Goal: Task Accomplishment & Management: Manage account settings

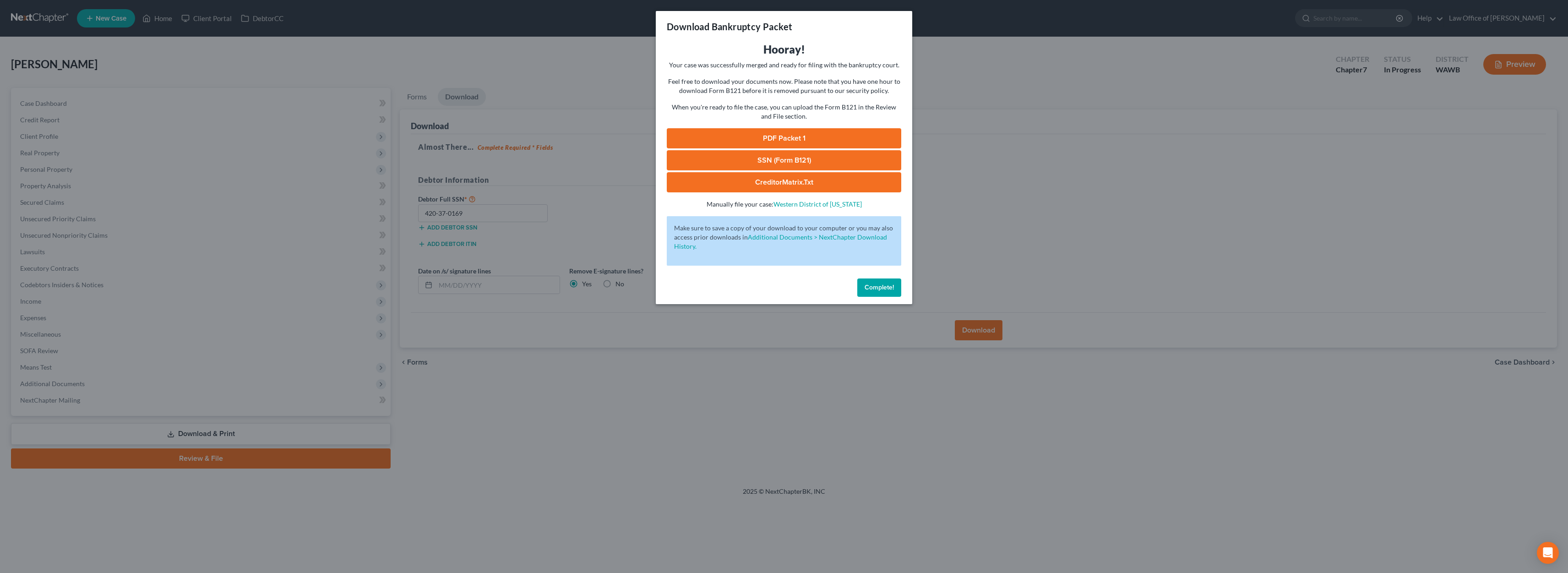
click at [876, 288] on span "Complete!" at bounding box center [879, 287] width 29 height 8
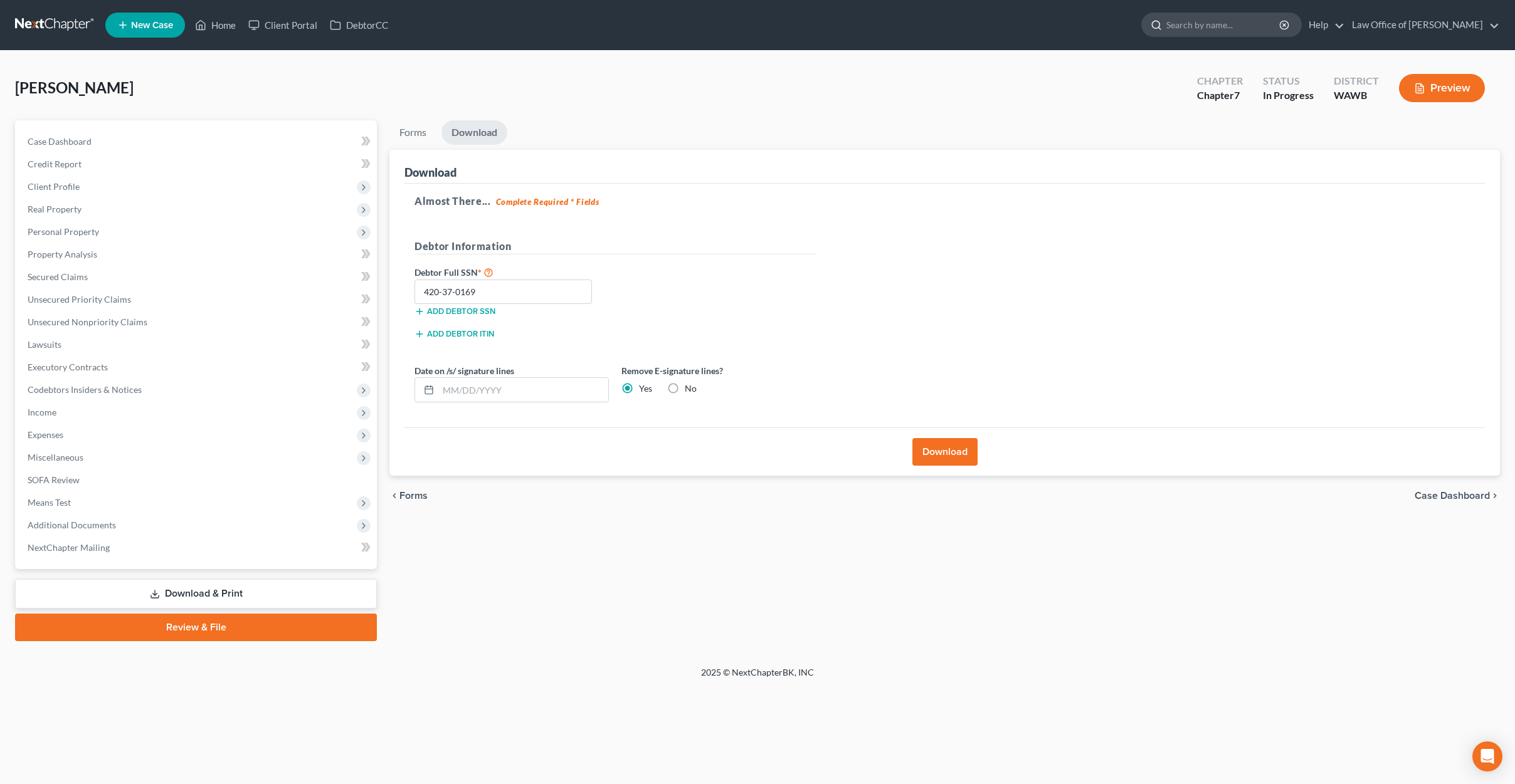
click at [1260, 33] on input "search" at bounding box center [1224, 24] width 115 height 23
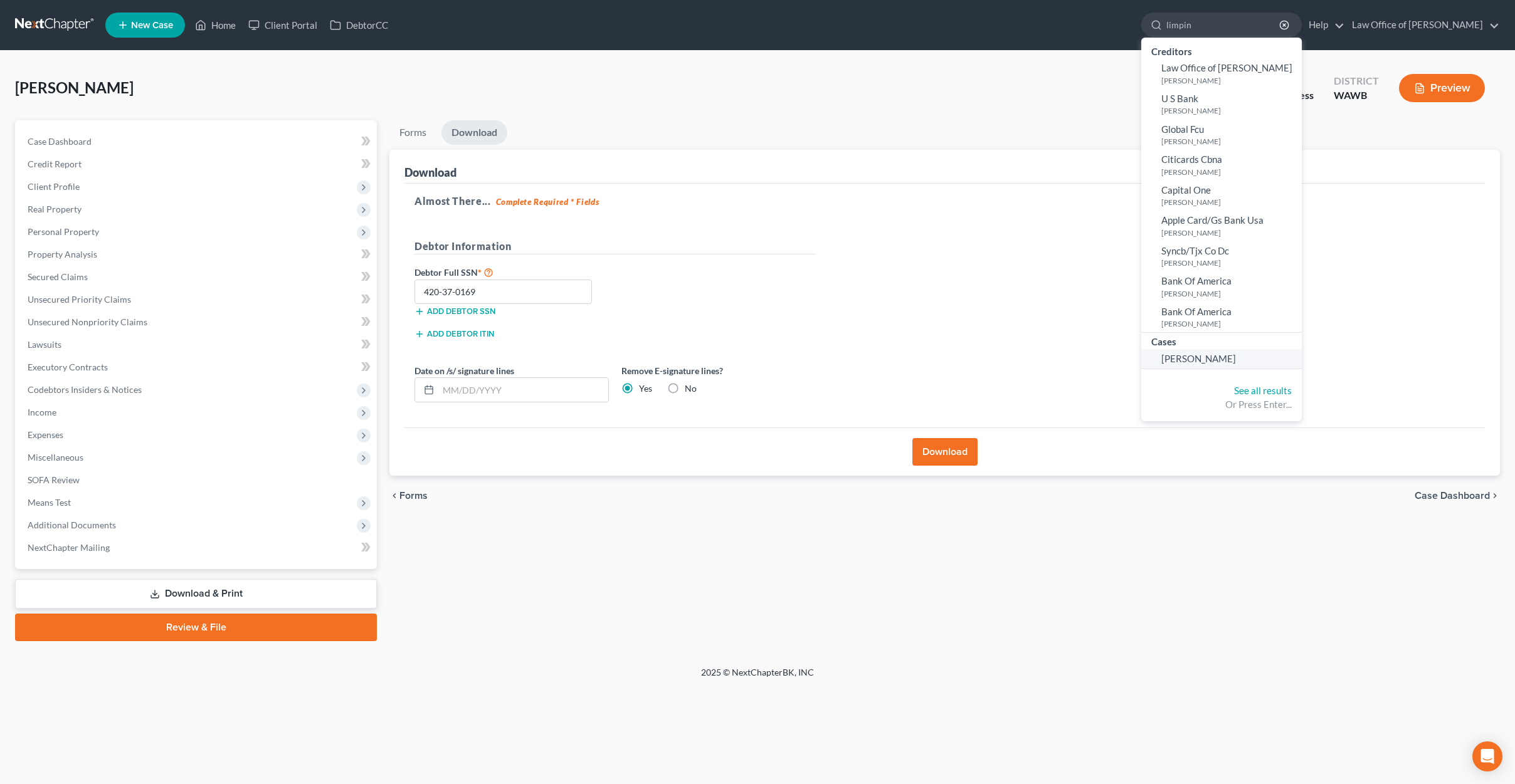
type input "limpin"
click at [1235, 361] on span "[PERSON_NAME]" at bounding box center [1198, 358] width 74 height 11
select select "6"
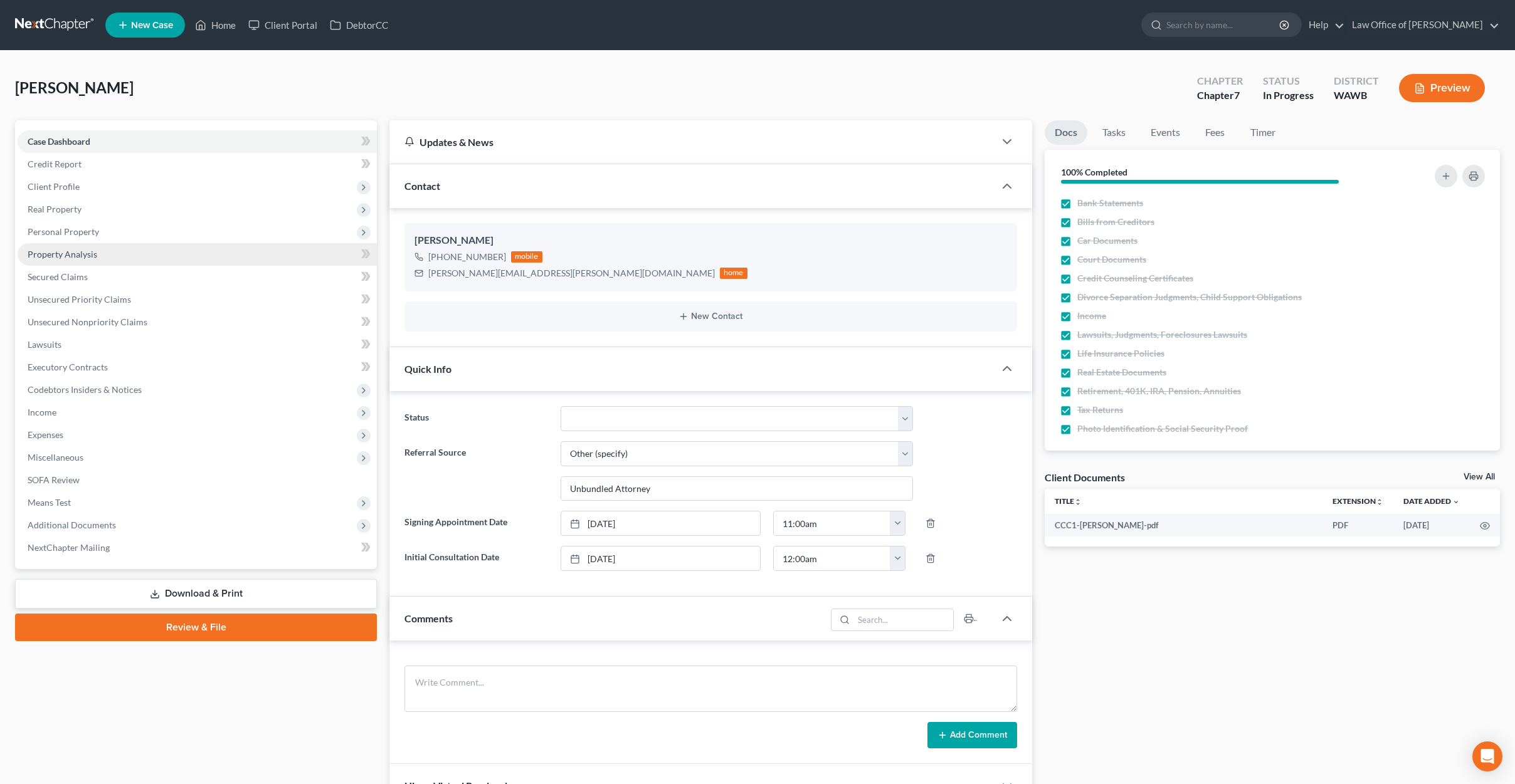
click at [139, 244] on link "Property Analysis" at bounding box center [198, 254] width 359 height 23
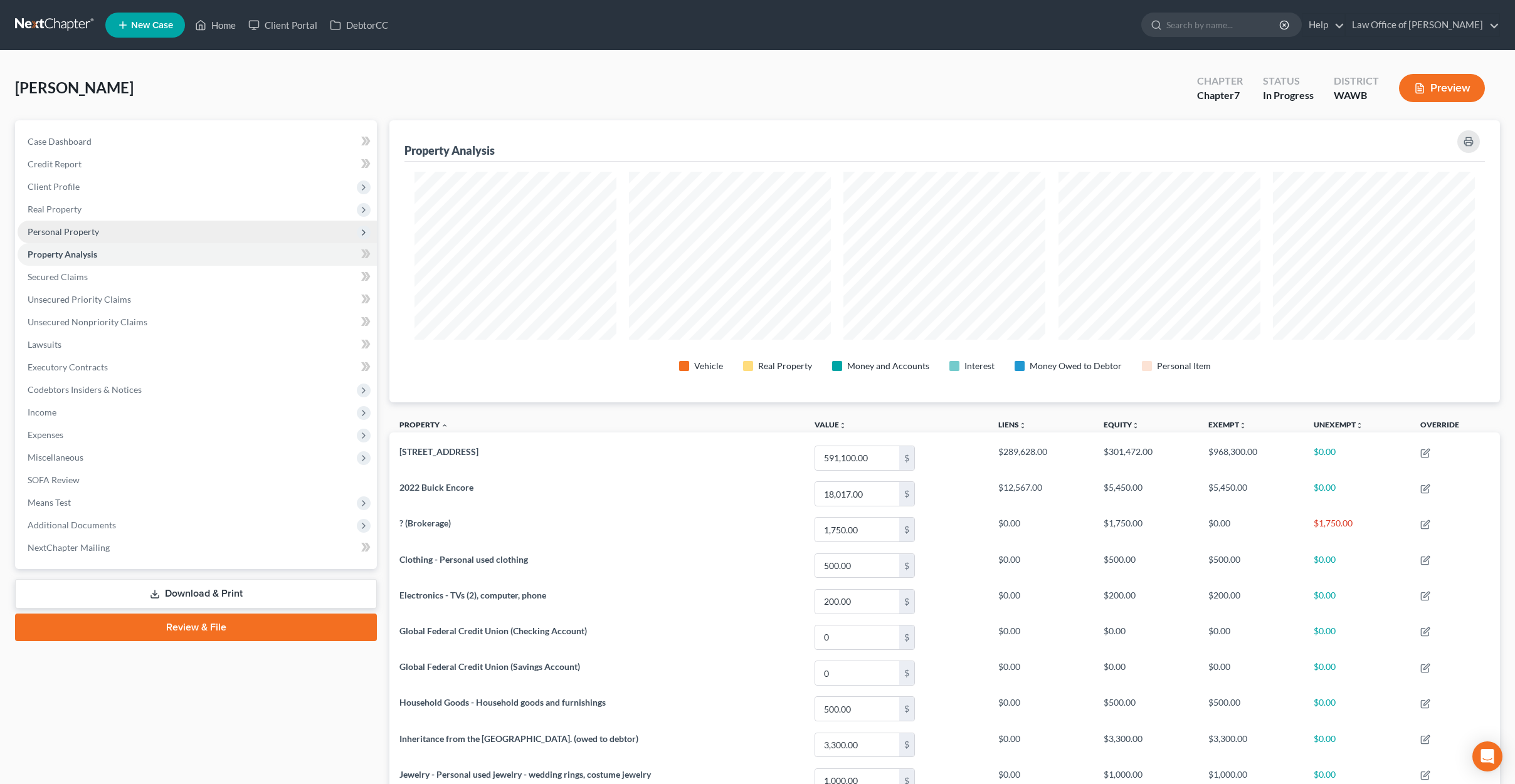
scroll to position [282, 1111]
click at [139, 234] on span "Personal Property" at bounding box center [198, 231] width 359 height 23
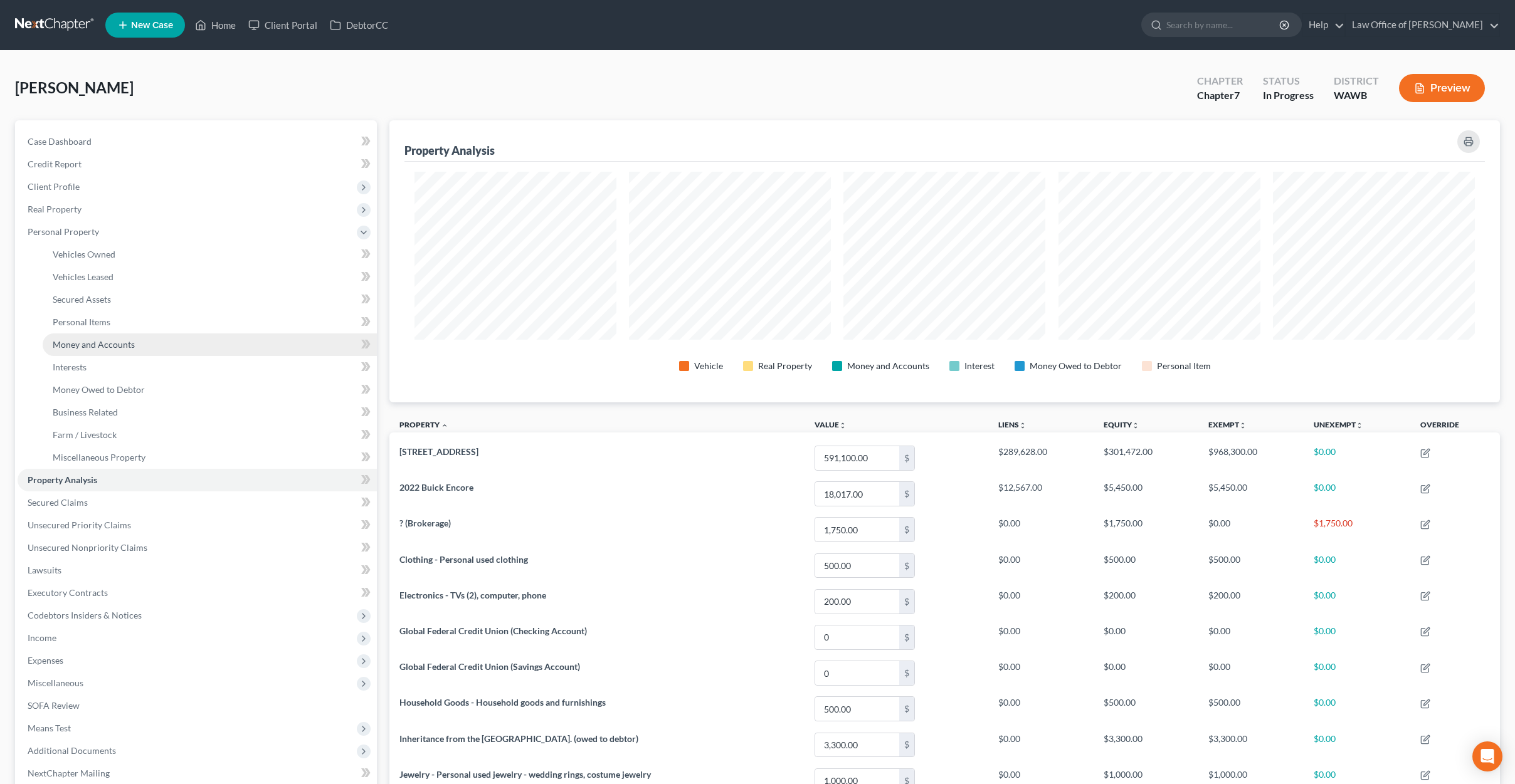
click at [135, 351] on link "Money and Accounts" at bounding box center [209, 344] width 335 height 23
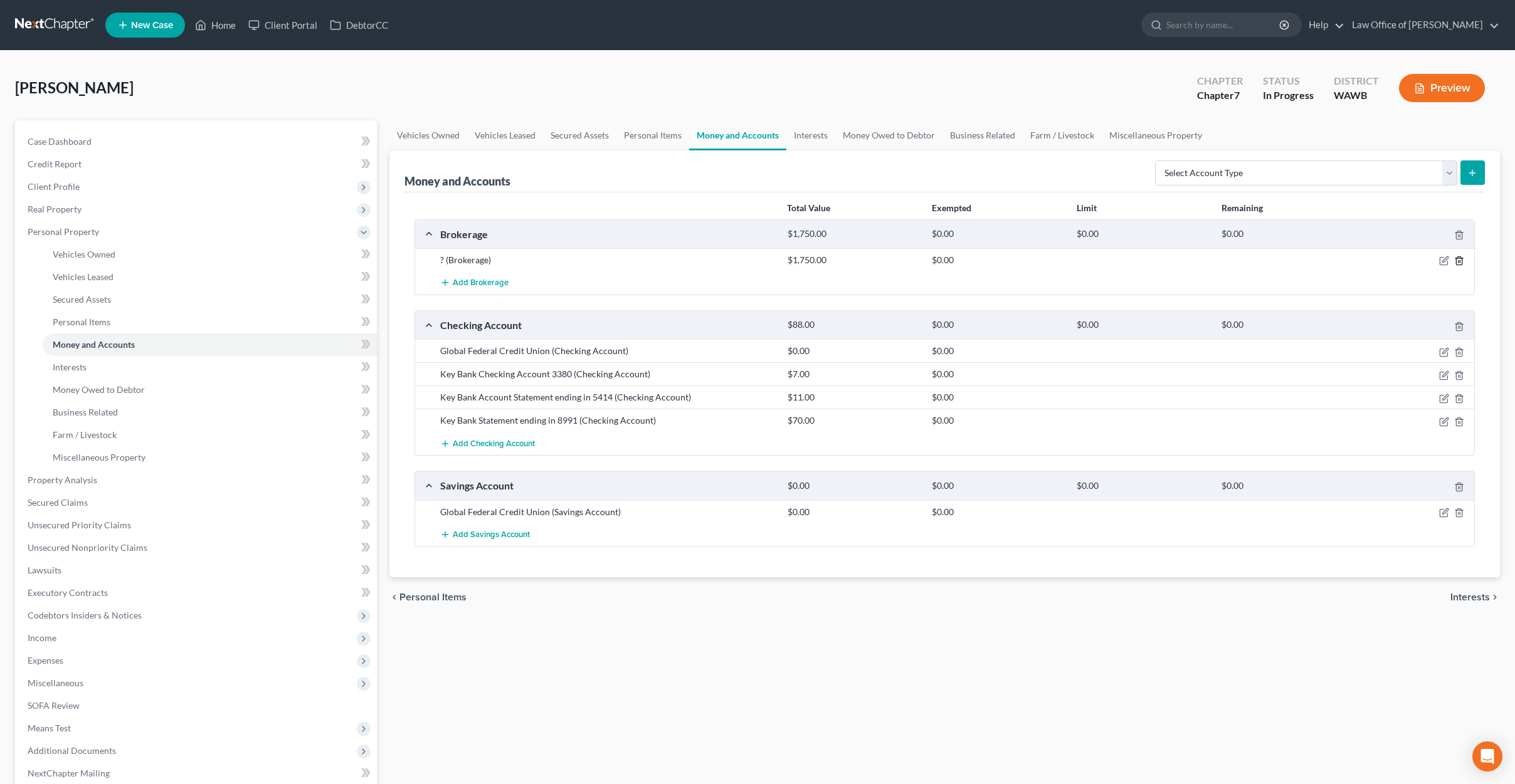
click at [1458, 256] on icon "button" at bounding box center [1459, 261] width 10 height 10
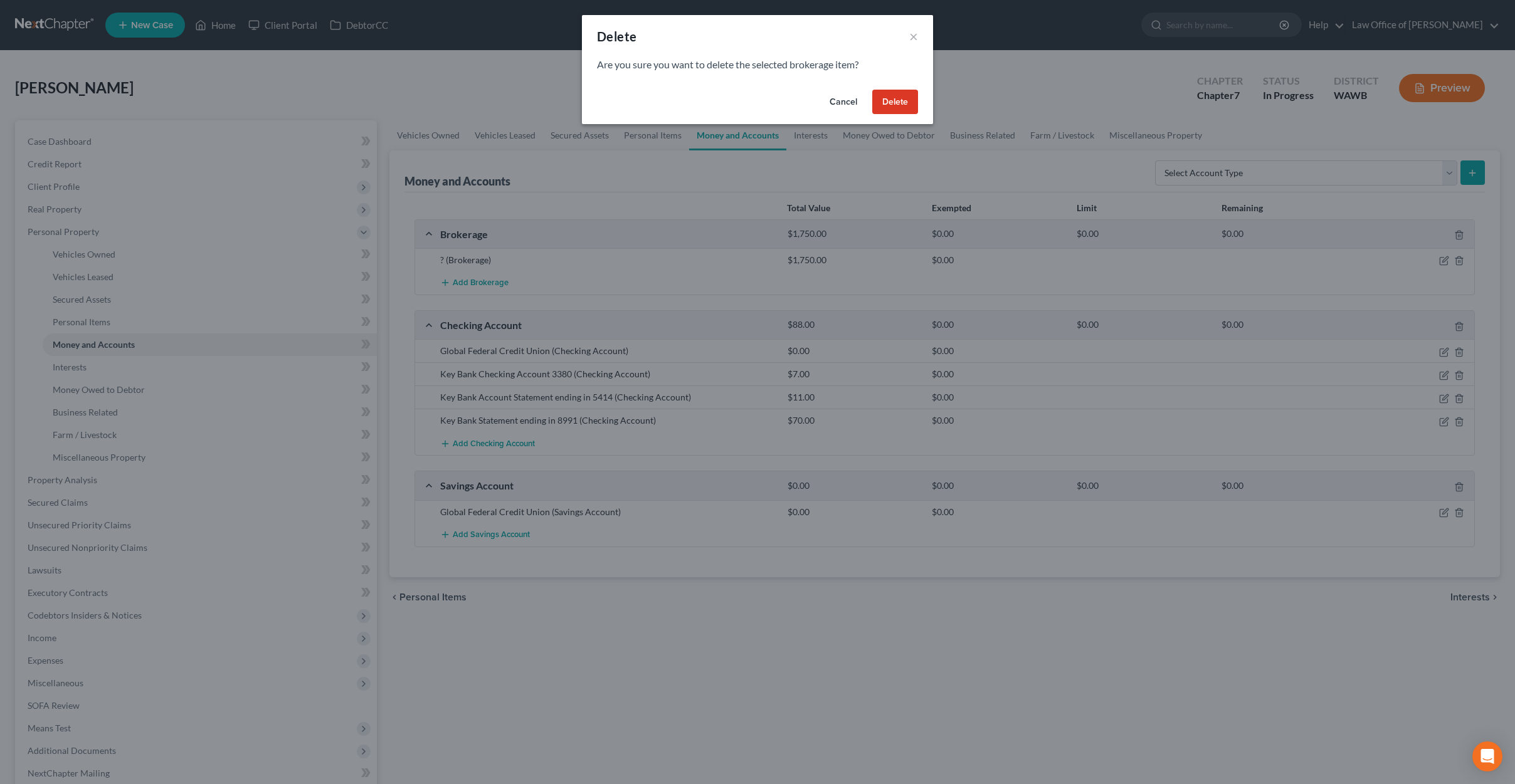
click at [898, 103] on button "Delete" at bounding box center [895, 101] width 46 height 25
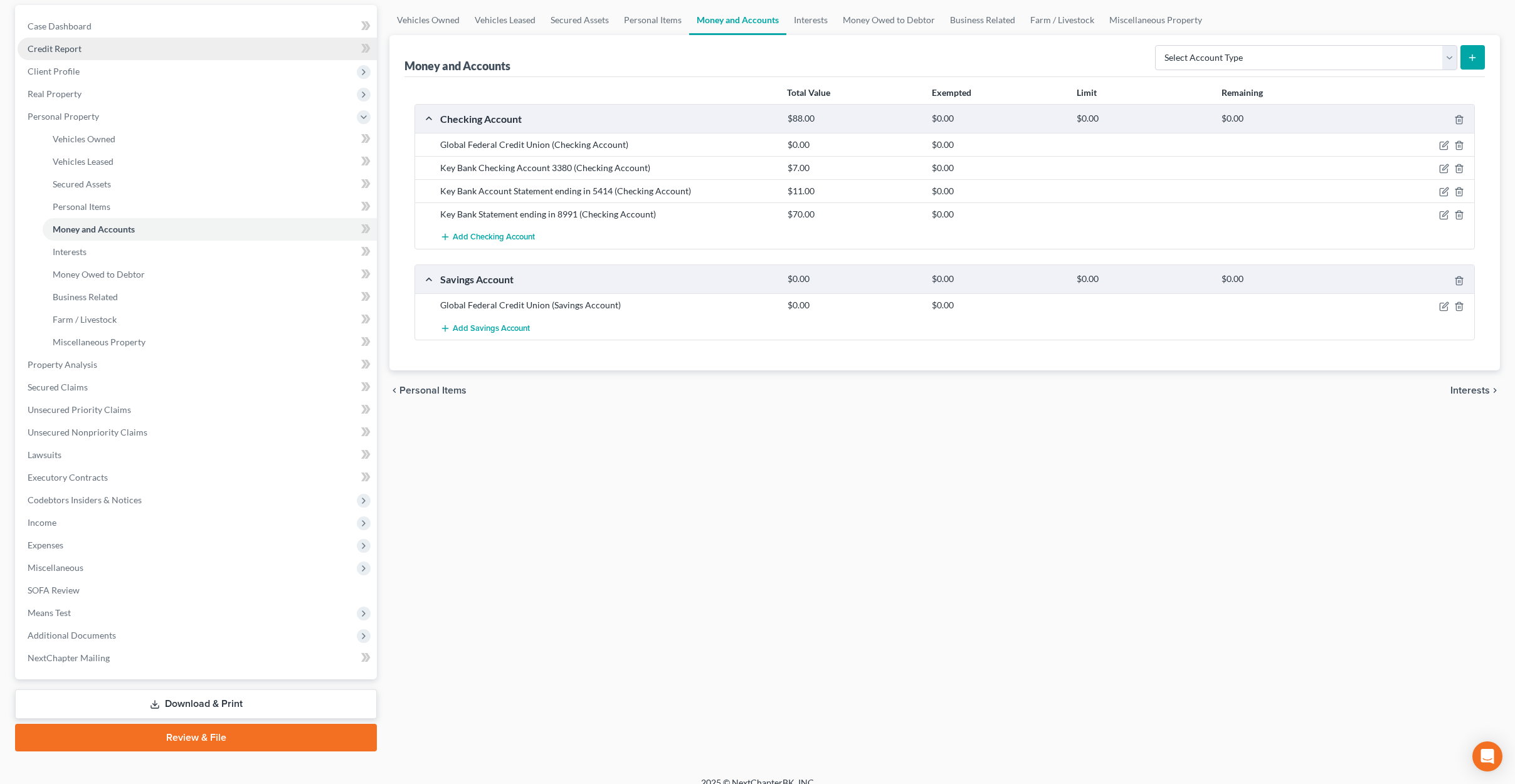
scroll to position [130, 0]
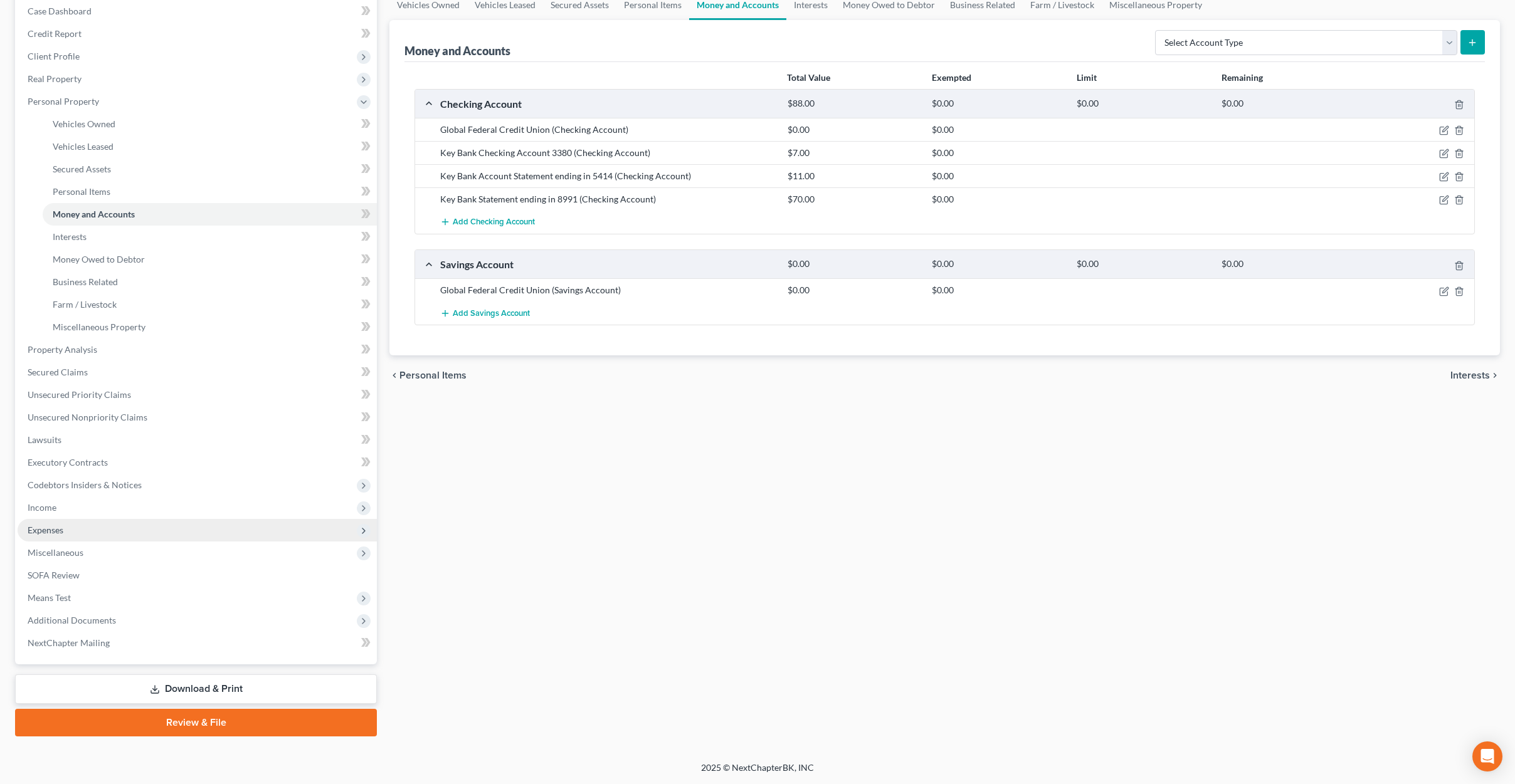
click at [156, 528] on span "Expenses" at bounding box center [198, 530] width 359 height 23
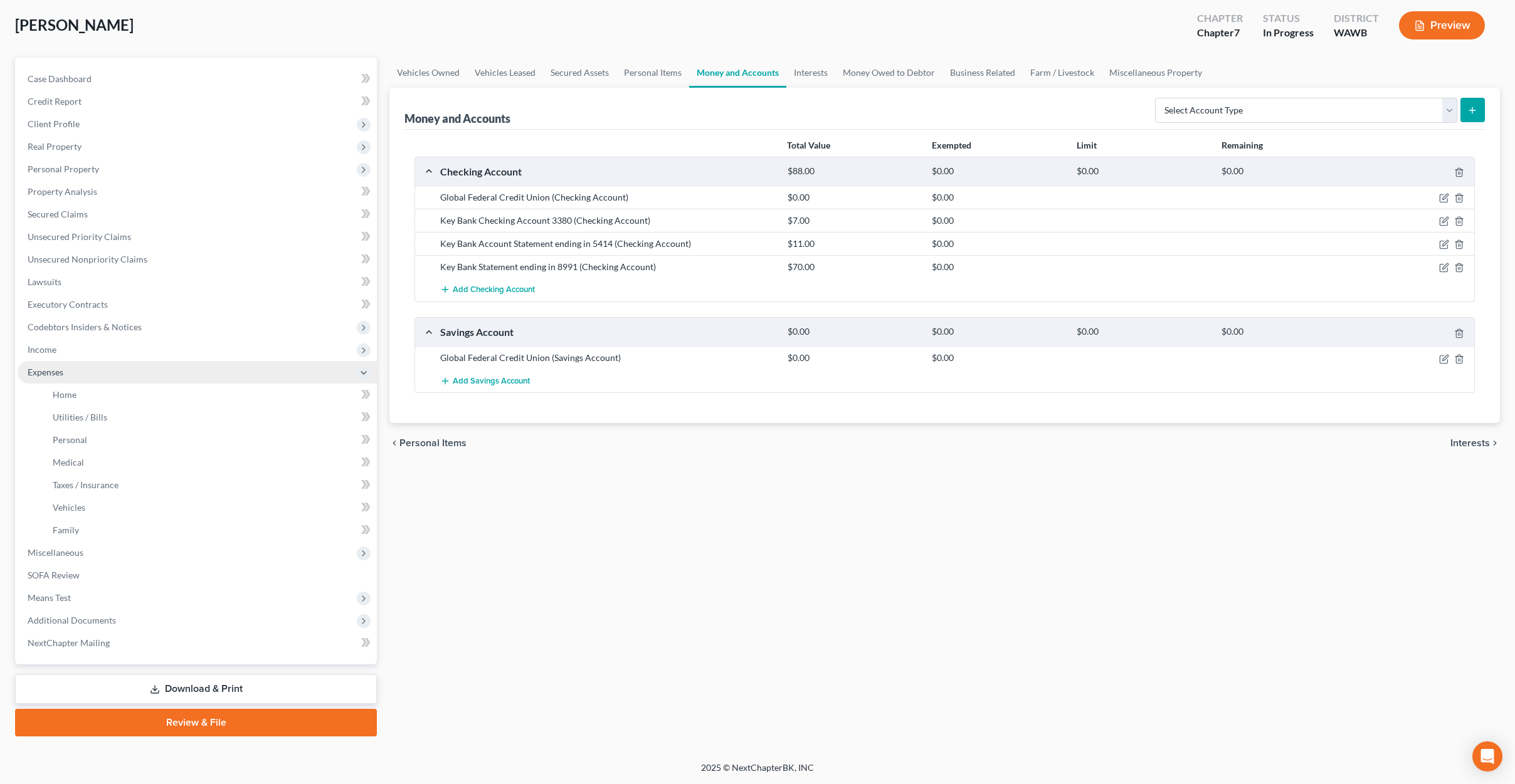
scroll to position [63, 0]
click at [132, 144] on span "Real Property" at bounding box center [198, 146] width 359 height 23
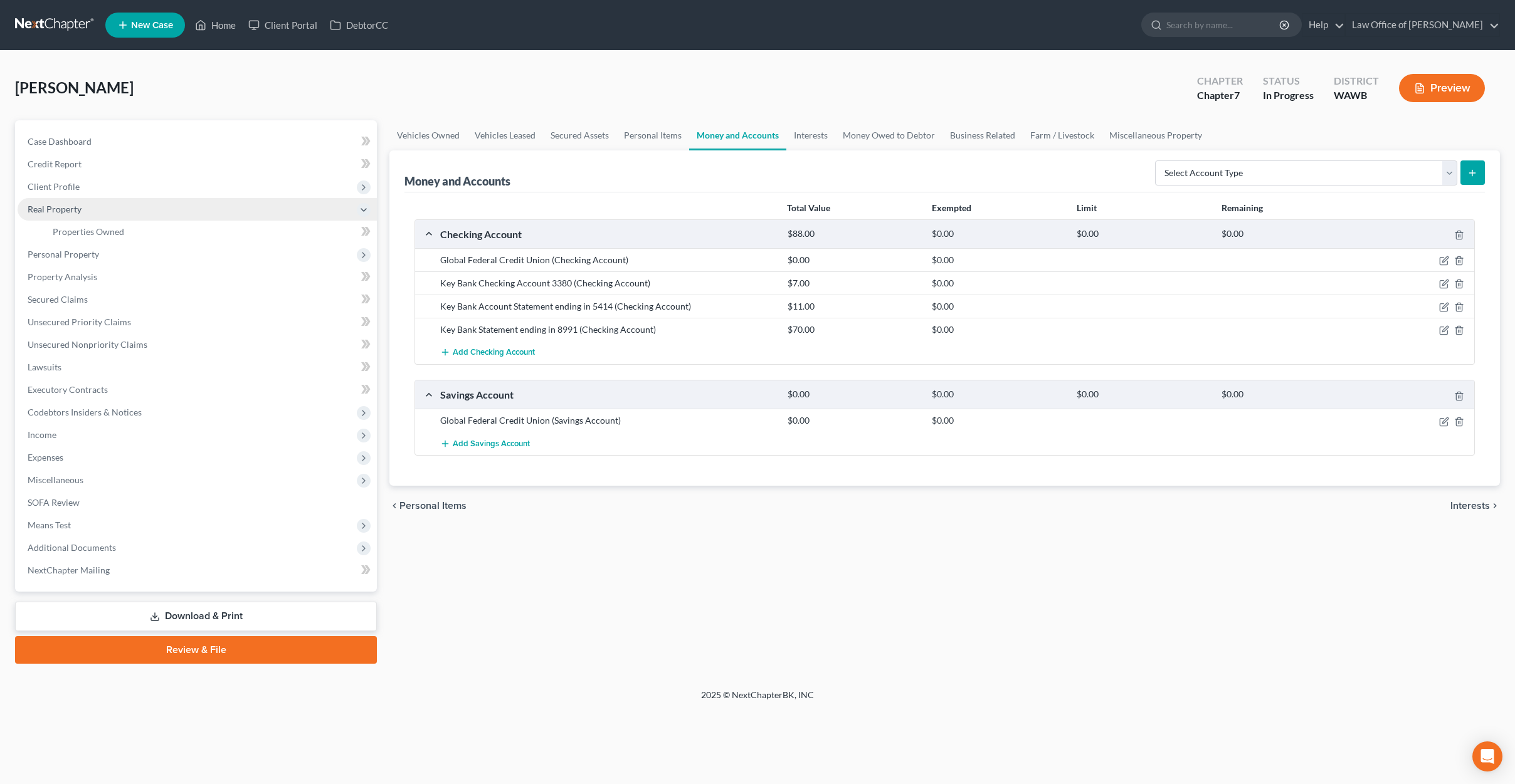
scroll to position [0, 0]
click at [128, 235] on link "Properties Owned" at bounding box center [209, 231] width 335 height 23
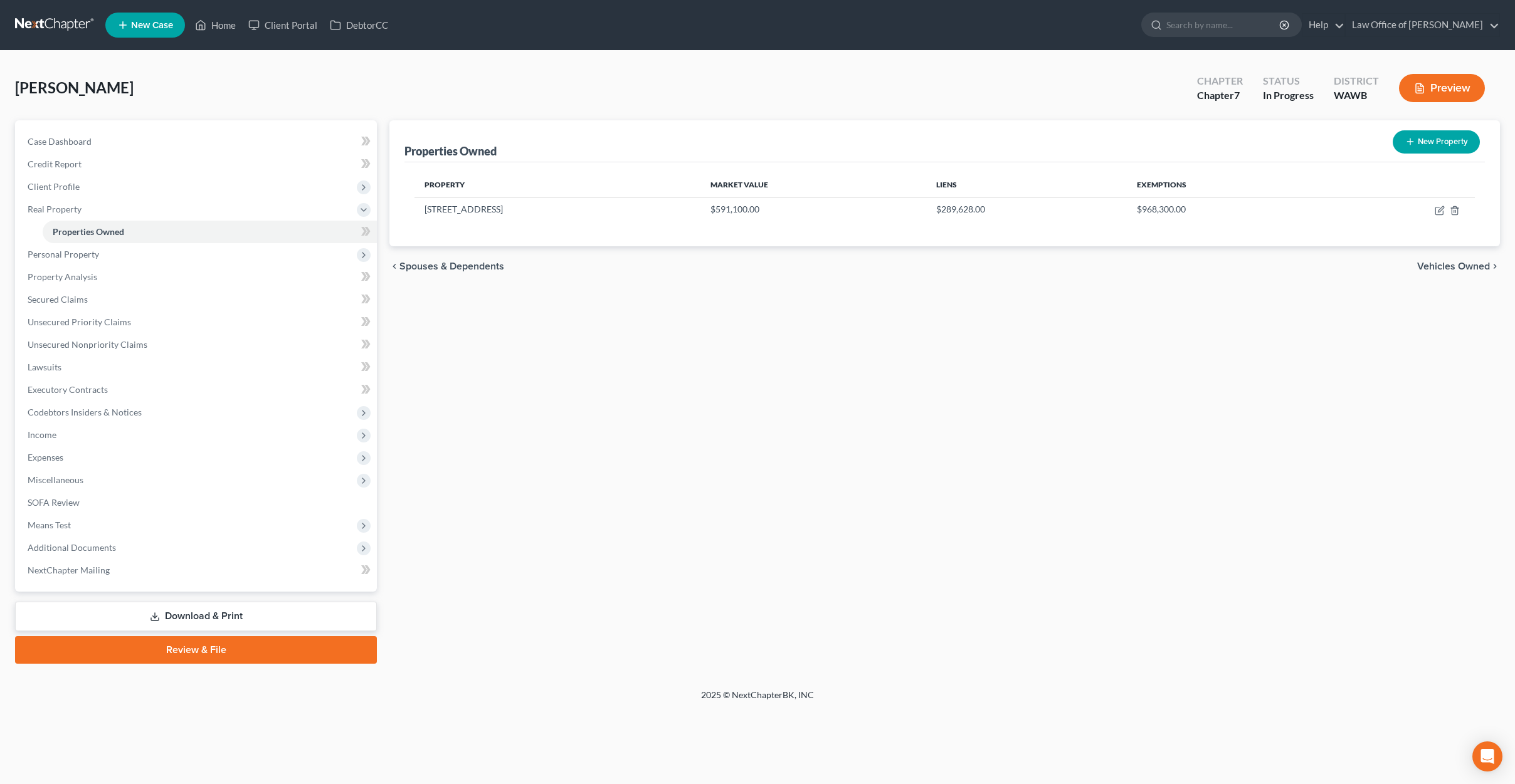
click at [160, 621] on link "Download & Print" at bounding box center [196, 616] width 361 height 30
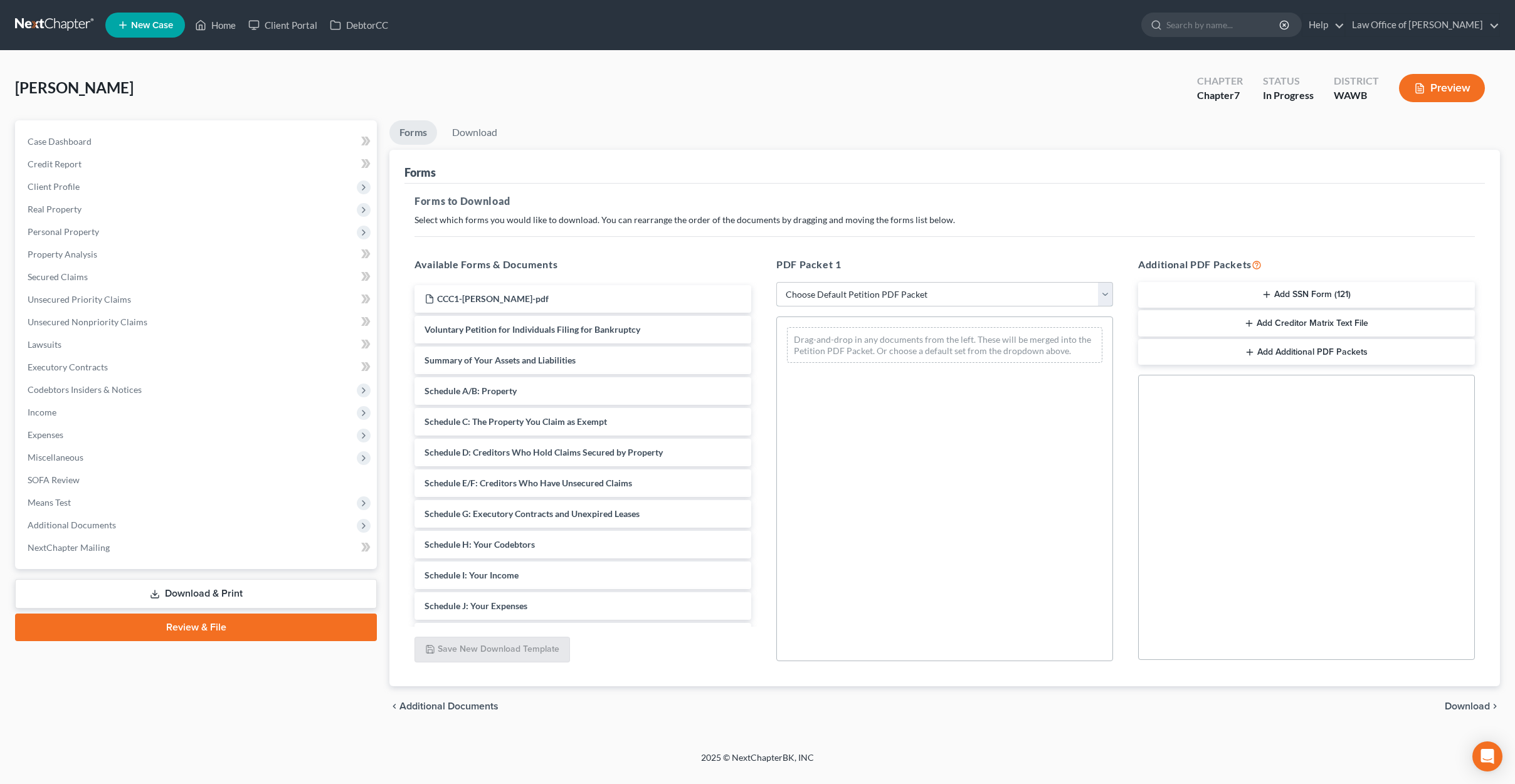
click at [907, 297] on select "Choose Default Petition PDF Packet Complete Bankruptcy Petition (all forms and …" at bounding box center [944, 294] width 337 height 25
select select "0"
click at [776, 282] on select "Choose Default Petition PDF Packet Complete Bankruptcy Petition (all forms and …" at bounding box center [944, 294] width 337 height 25
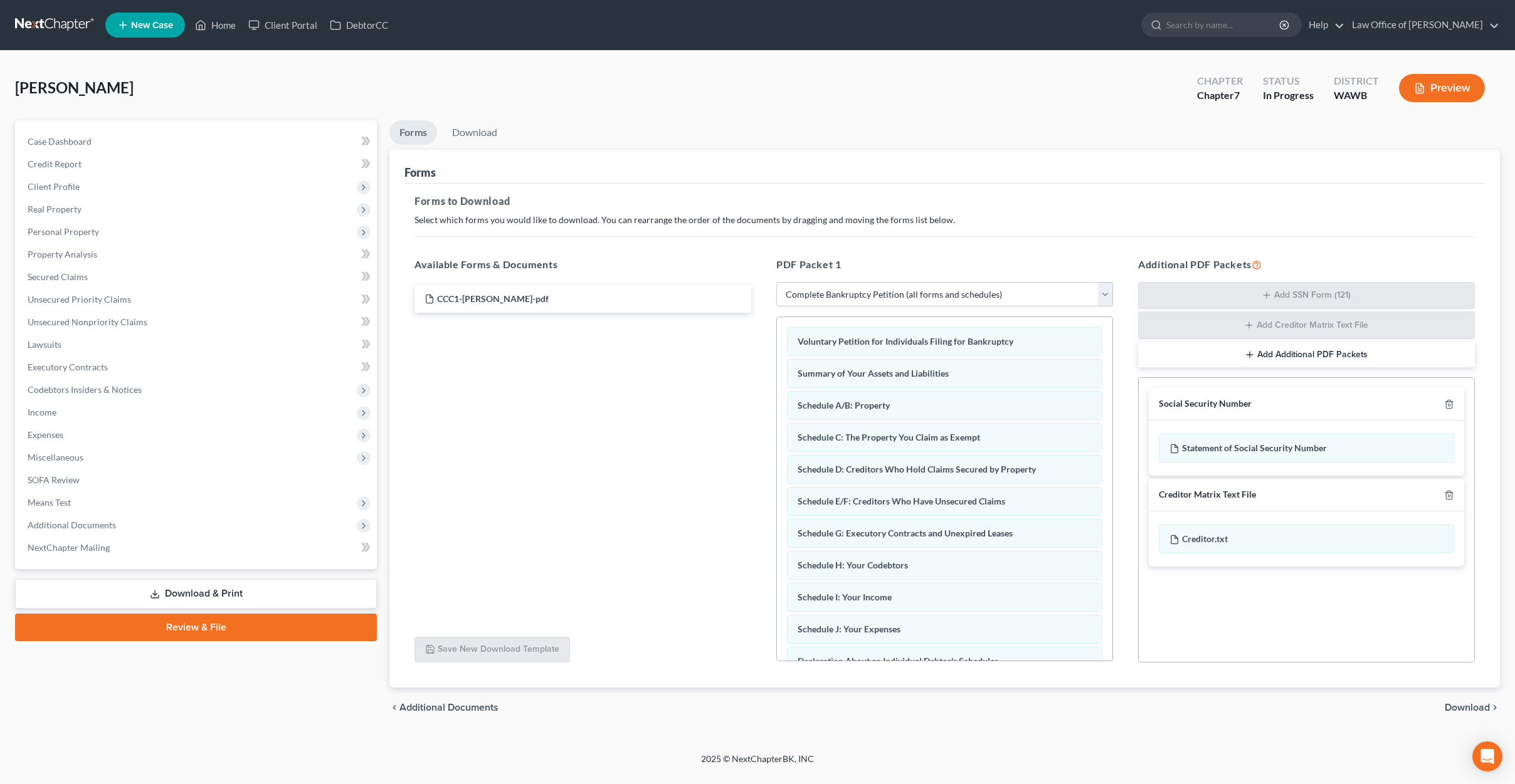
click at [1471, 712] on span "Download" at bounding box center [1466, 708] width 45 height 10
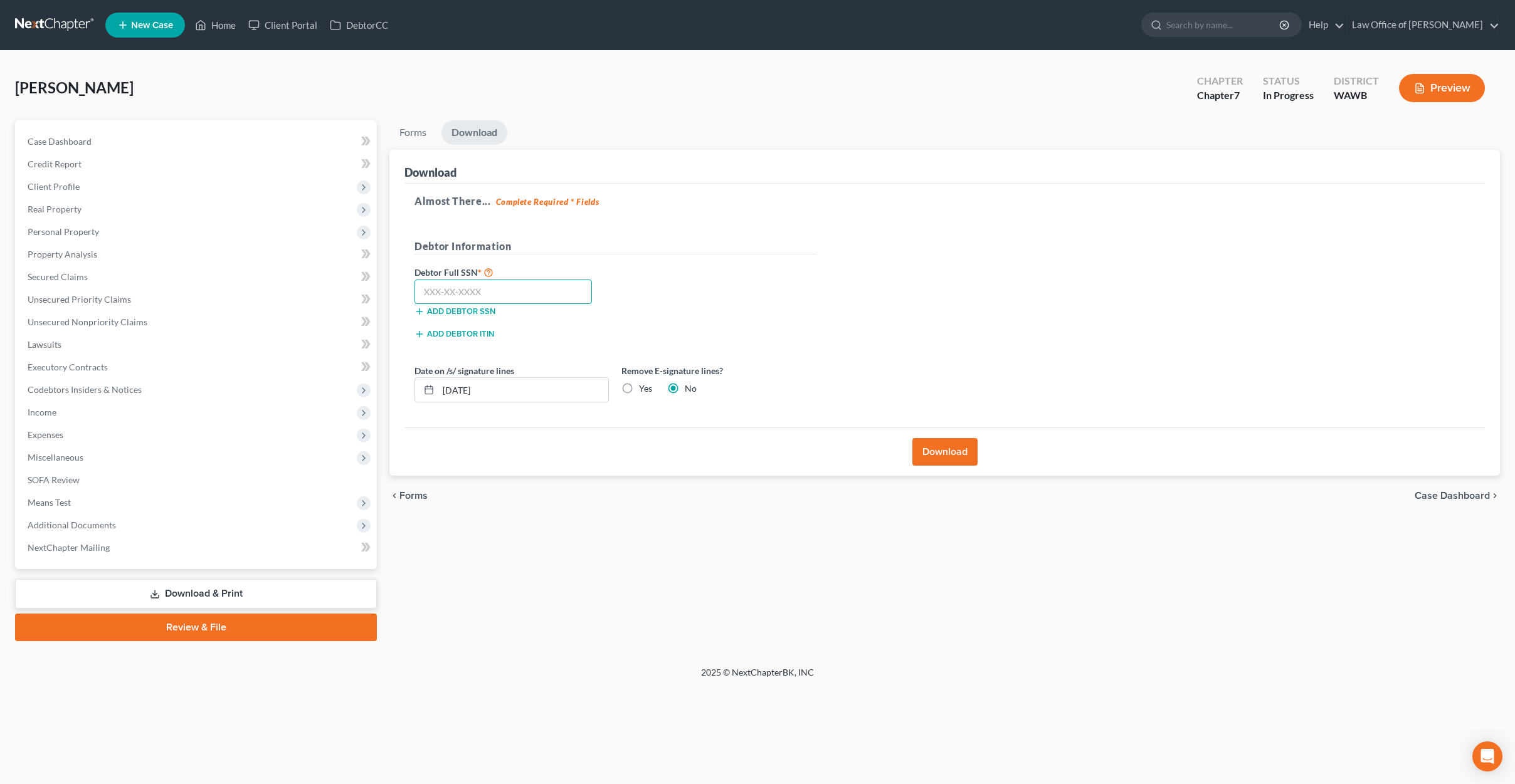
click at [492, 287] on input "text" at bounding box center [503, 292] width 178 height 25
type input "532-29-8891"
click at [639, 391] on label "Yes" at bounding box center [645, 388] width 13 height 13
click at [644, 391] on input "Yes" at bounding box center [648, 386] width 8 height 8
radio input "true"
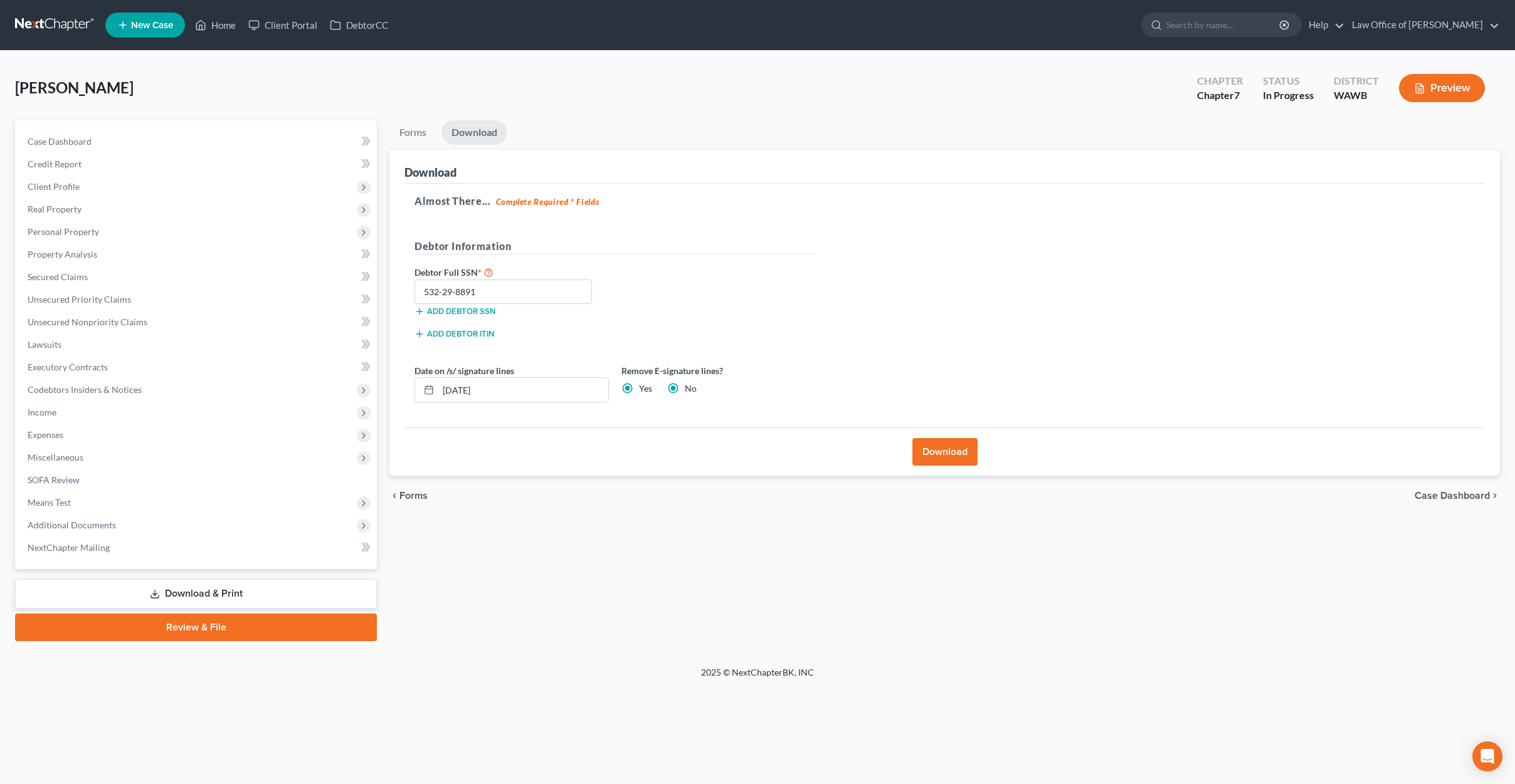
radio input "false"
drag, startPoint x: 592, startPoint y: 390, endPoint x: 387, endPoint y: 372, distance: 205.8
click at [387, 372] on div "Forms Download Forms Forms to Download Select which forms you would like to dow…" at bounding box center [944, 380] width 1123 height 521
click at [957, 452] on button "Download" at bounding box center [945, 453] width 66 height 28
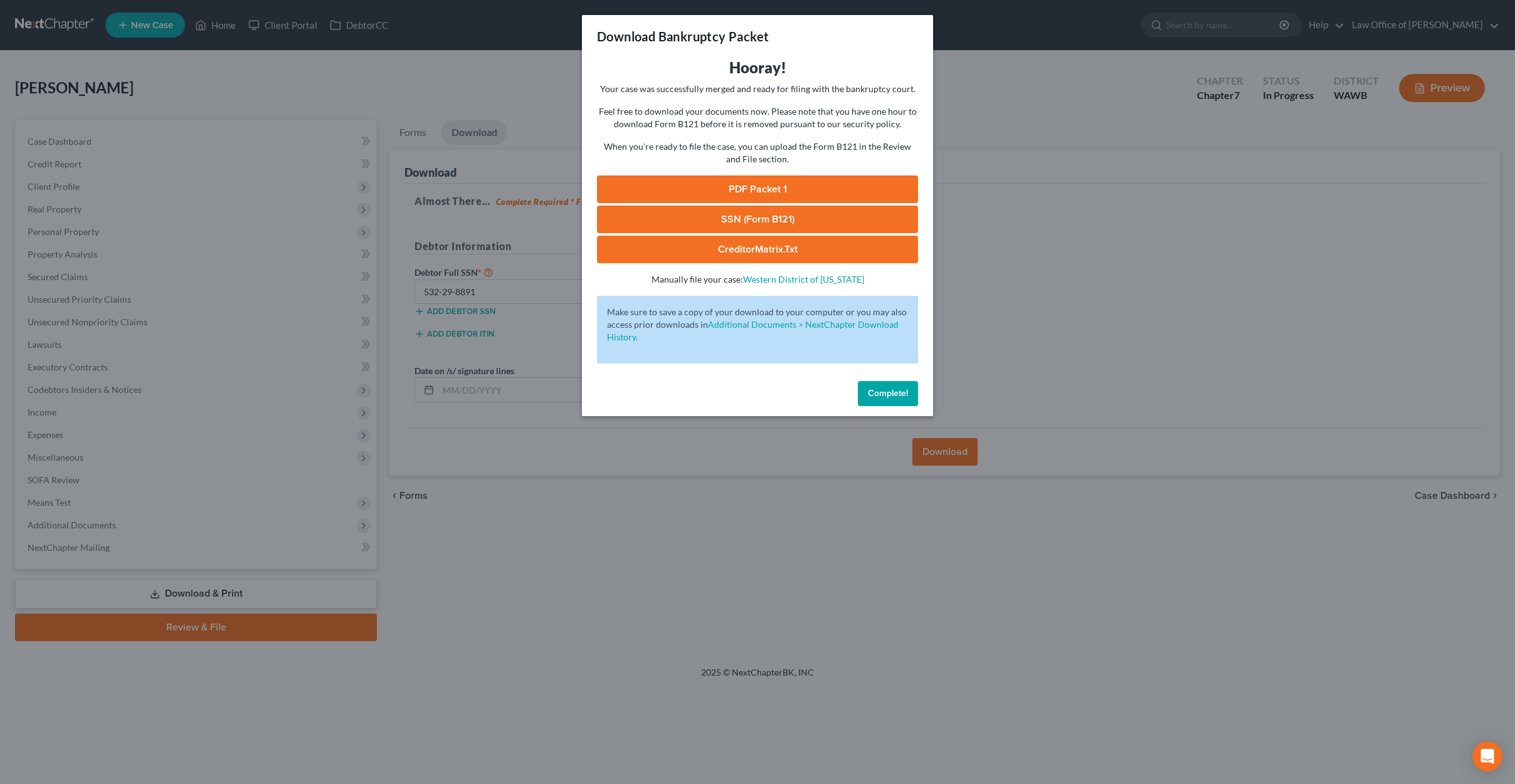
click at [773, 185] on link "PDF Packet 1" at bounding box center [757, 190] width 321 height 28
click at [725, 218] on link "SSN (Form B121)" at bounding box center [757, 219] width 321 height 28
click at [732, 249] on link "CreditorMatrix.txt" at bounding box center [757, 250] width 321 height 28
click at [904, 393] on span "Complete!" at bounding box center [888, 393] width 40 height 11
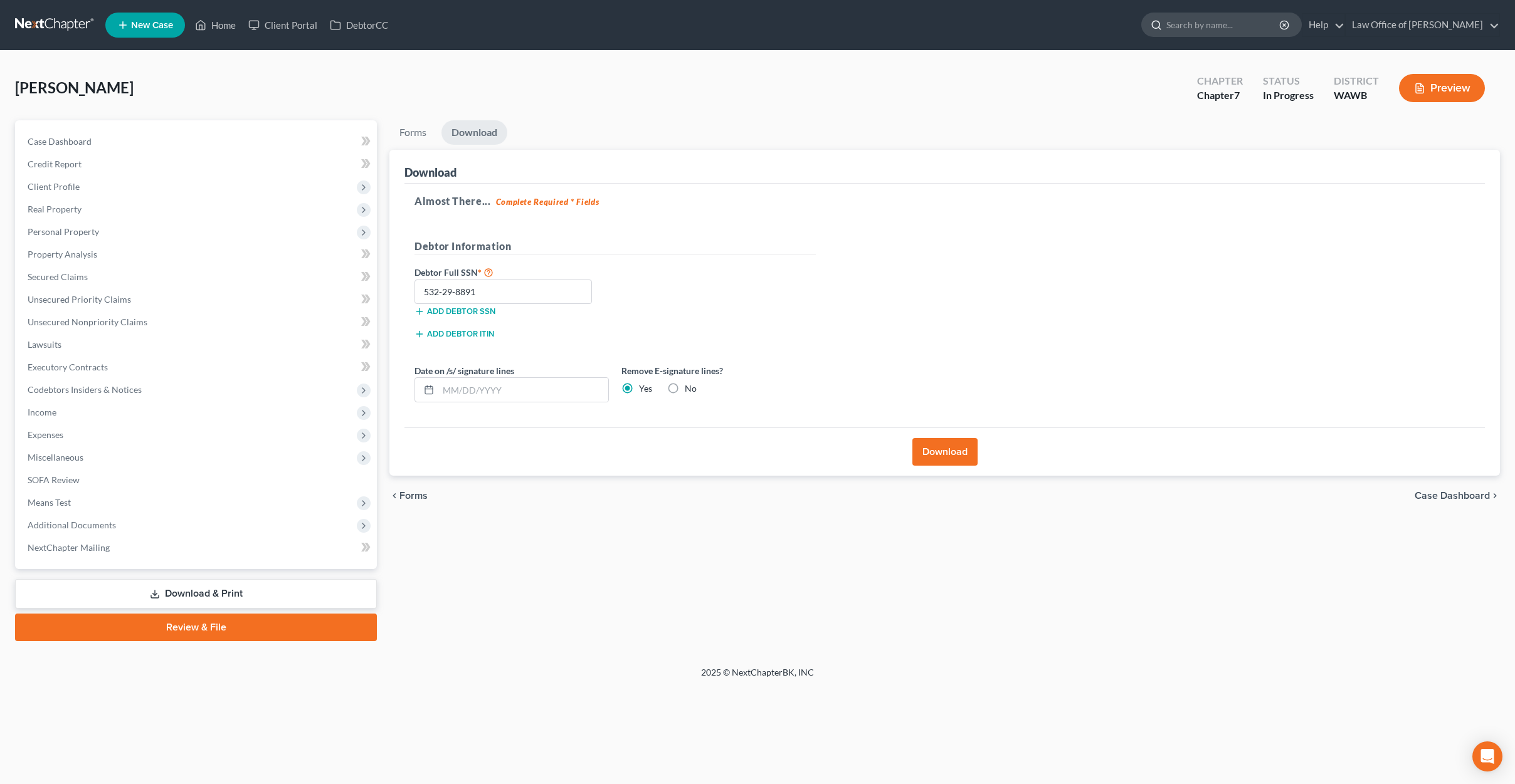
click at [1225, 31] on input "search" at bounding box center [1224, 24] width 115 height 23
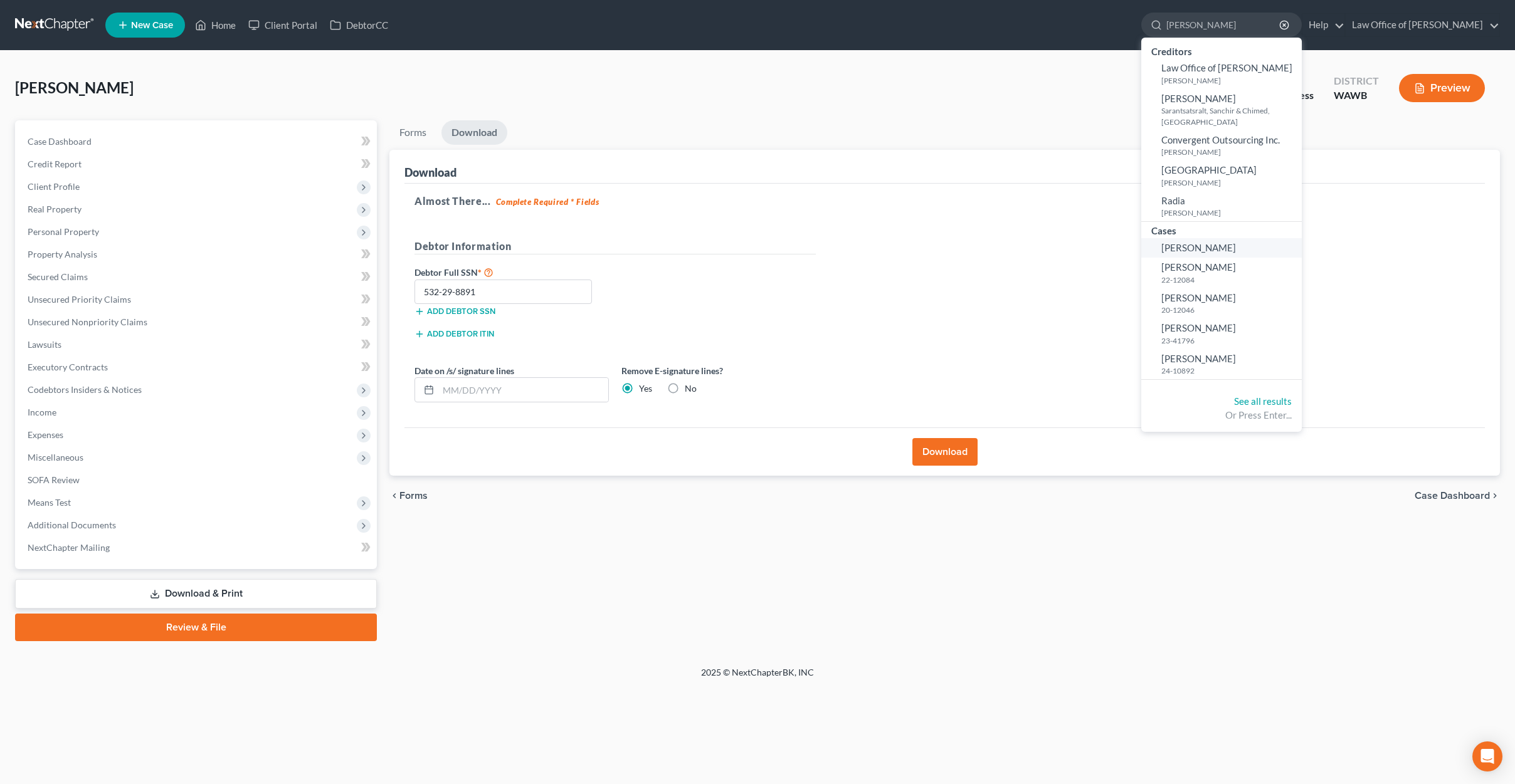
type input "kennedy"
click at [1236, 252] on span "[PERSON_NAME]" at bounding box center [1198, 247] width 74 height 11
select select "6"
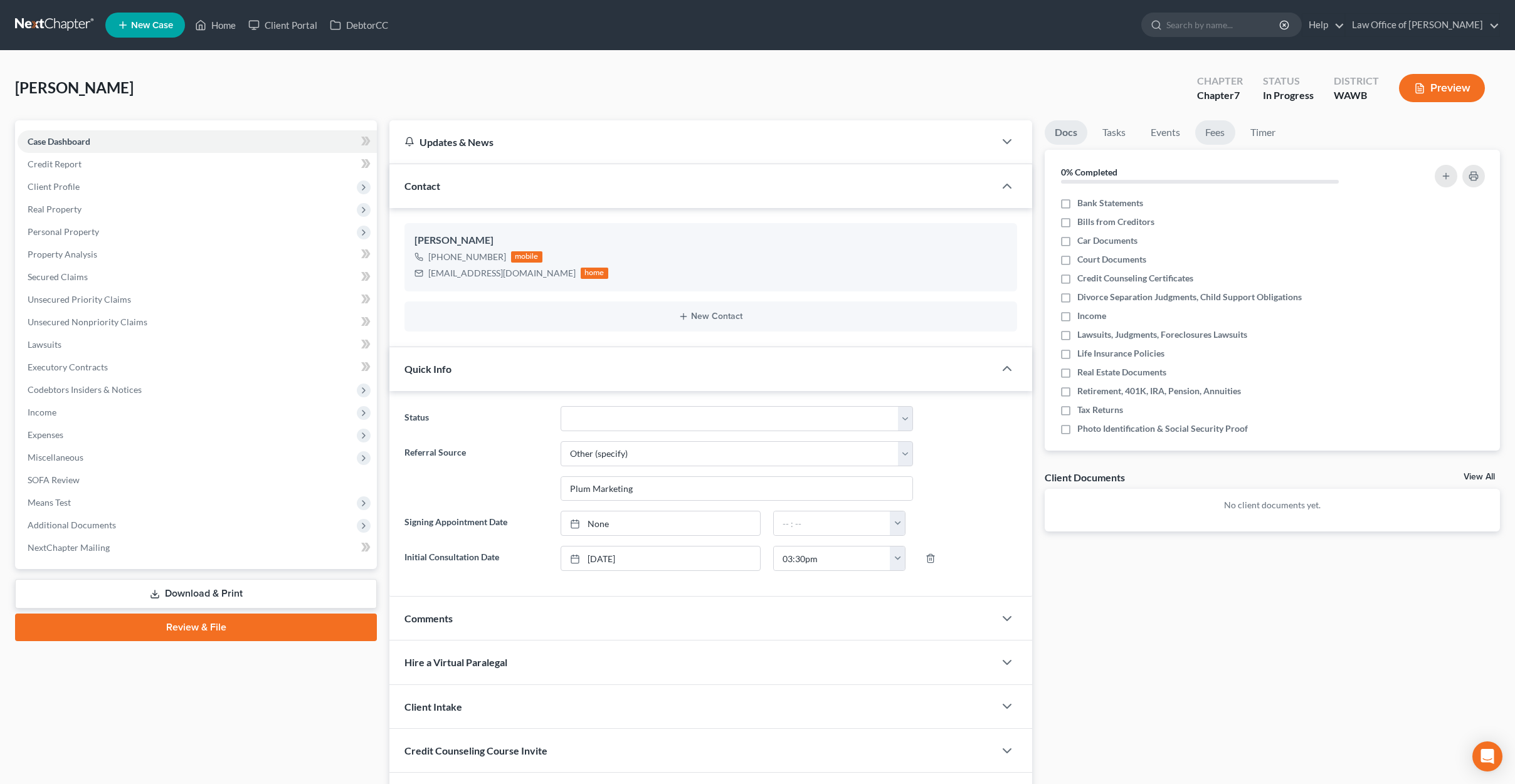
click at [1226, 130] on link "Fees" at bounding box center [1215, 132] width 40 height 25
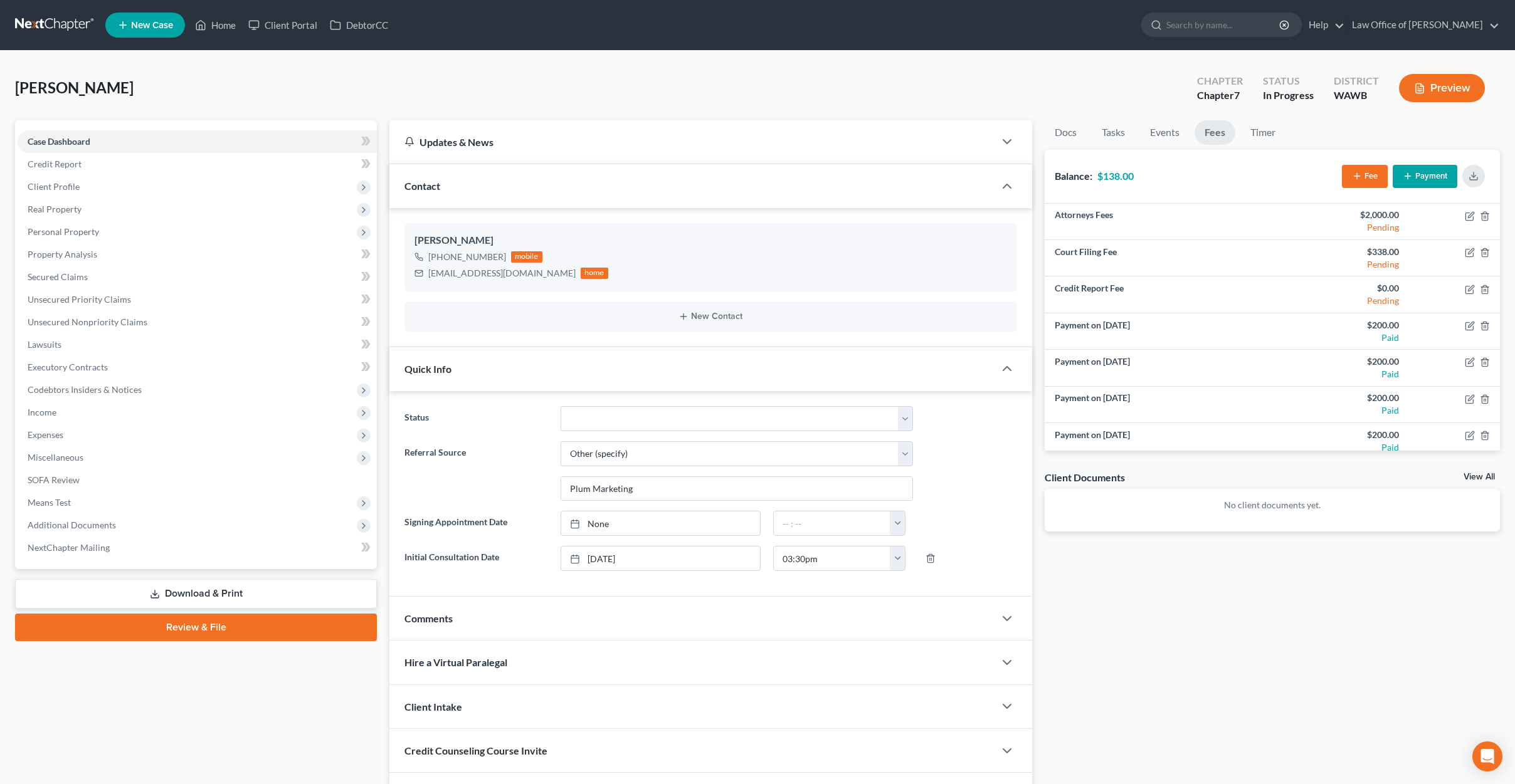
click at [71, 30] on link at bounding box center [55, 25] width 80 height 23
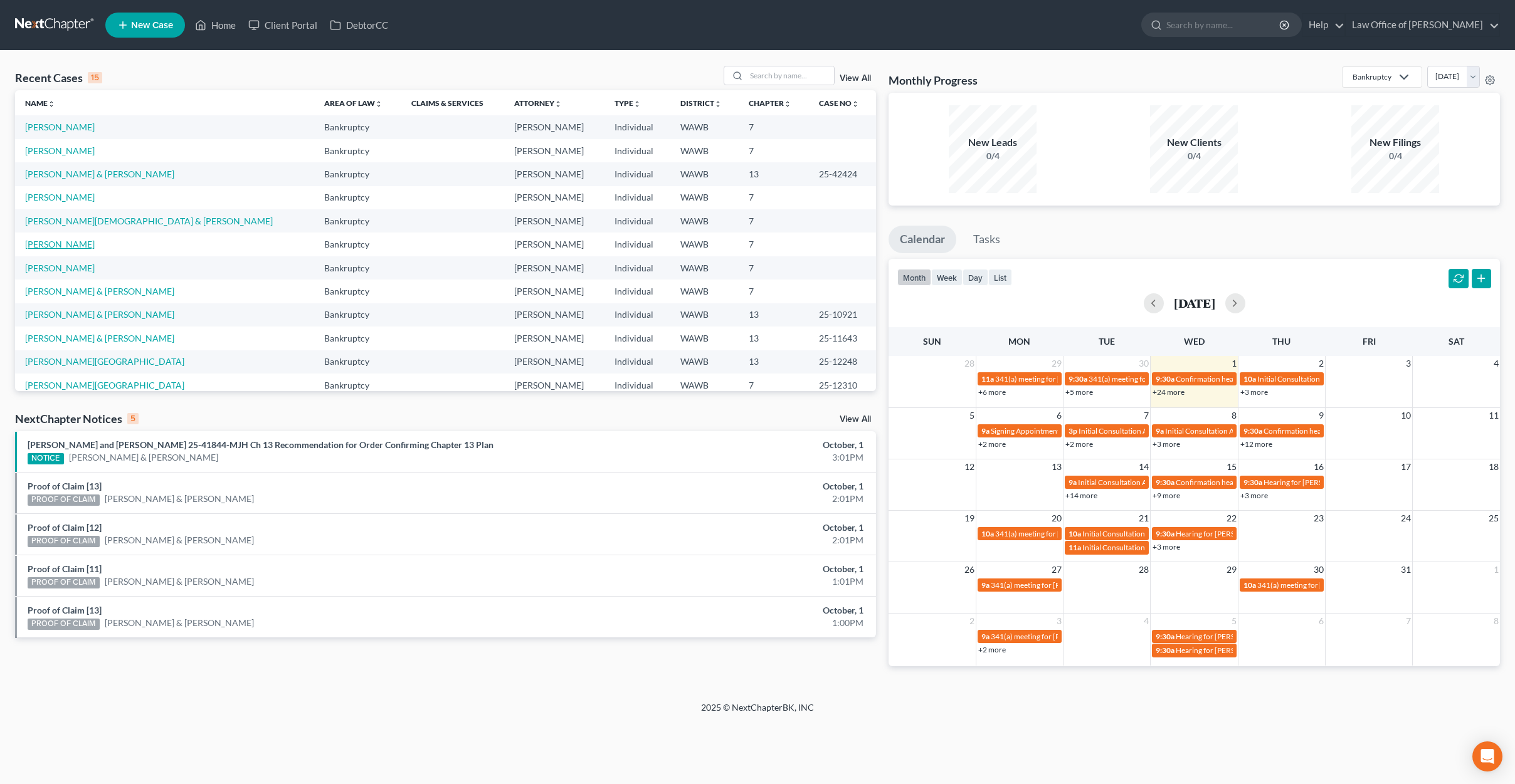
click at [72, 247] on link "[PERSON_NAME]" at bounding box center [60, 244] width 69 height 11
select select "6"
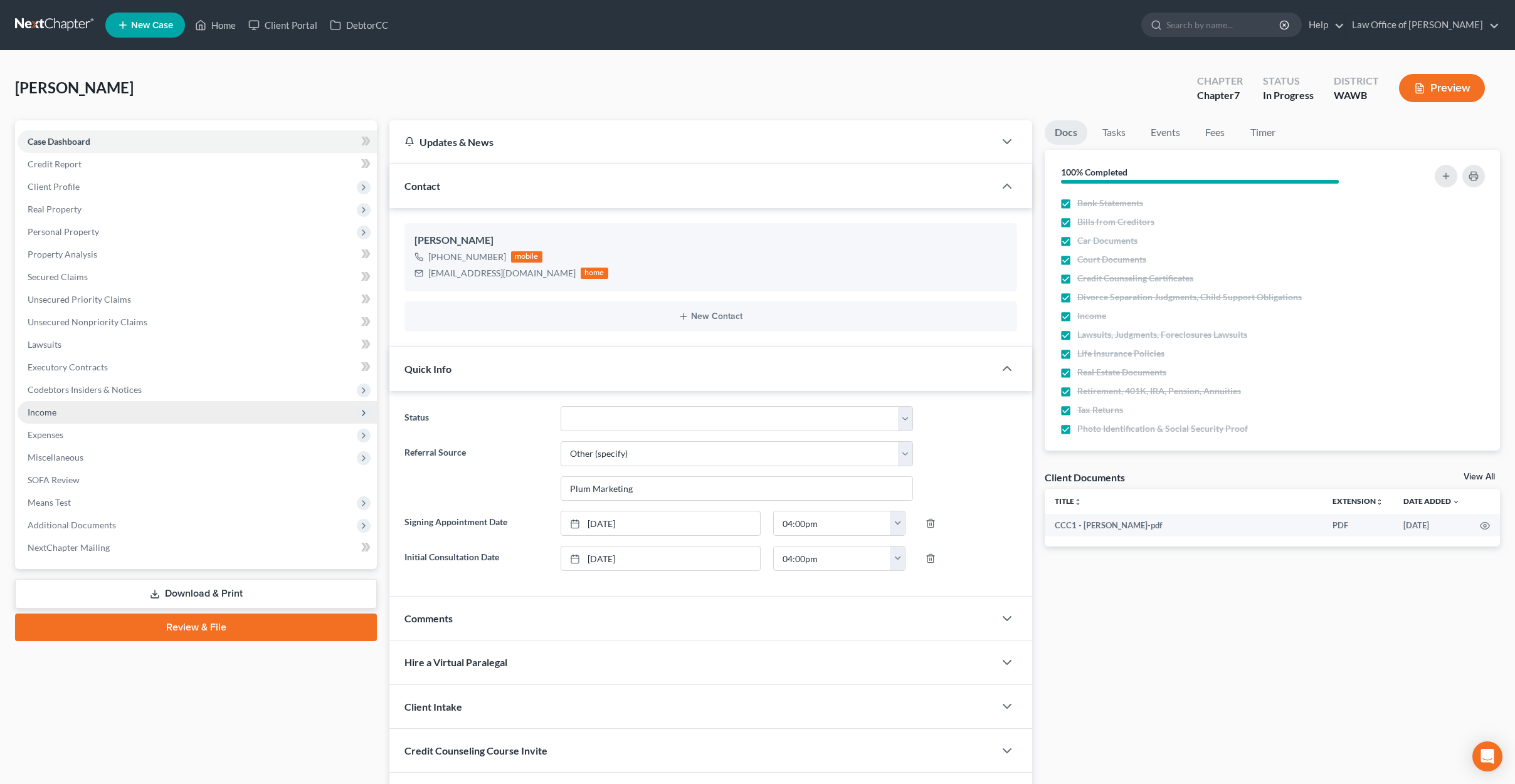
click at [91, 408] on span "Income" at bounding box center [198, 412] width 359 height 23
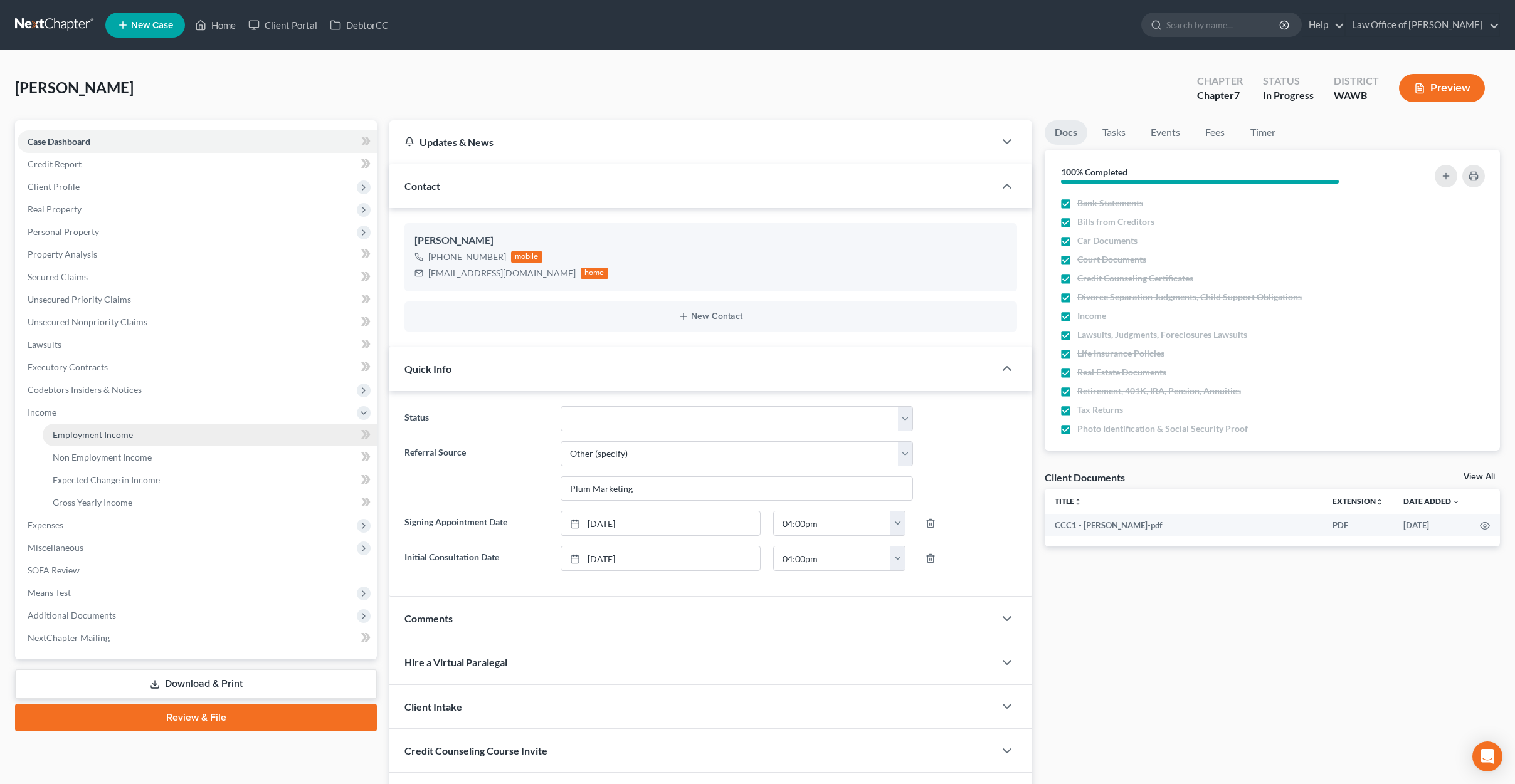
click at [86, 432] on span "Employment Income" at bounding box center [92, 435] width 80 height 11
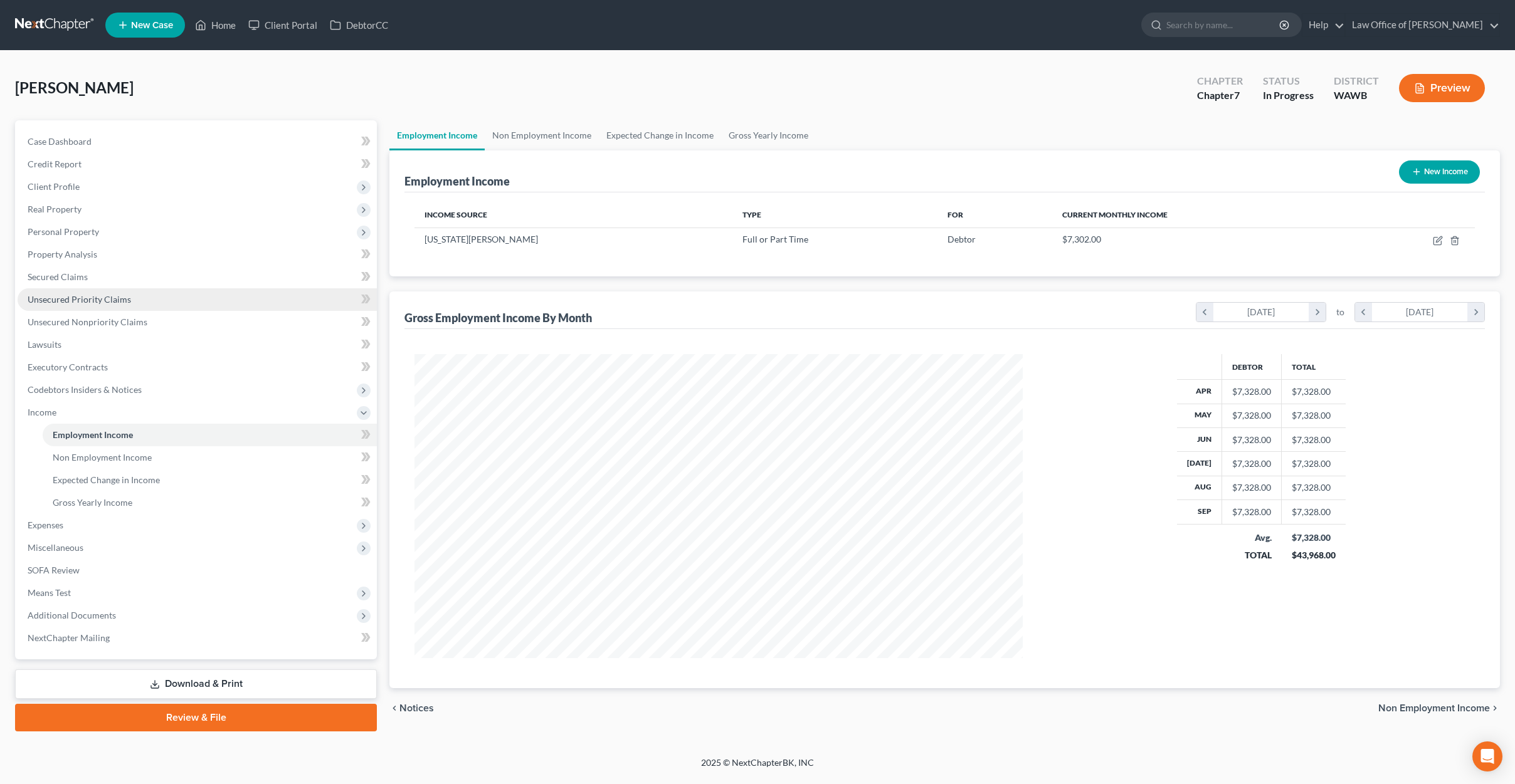
scroll to position [304, 633]
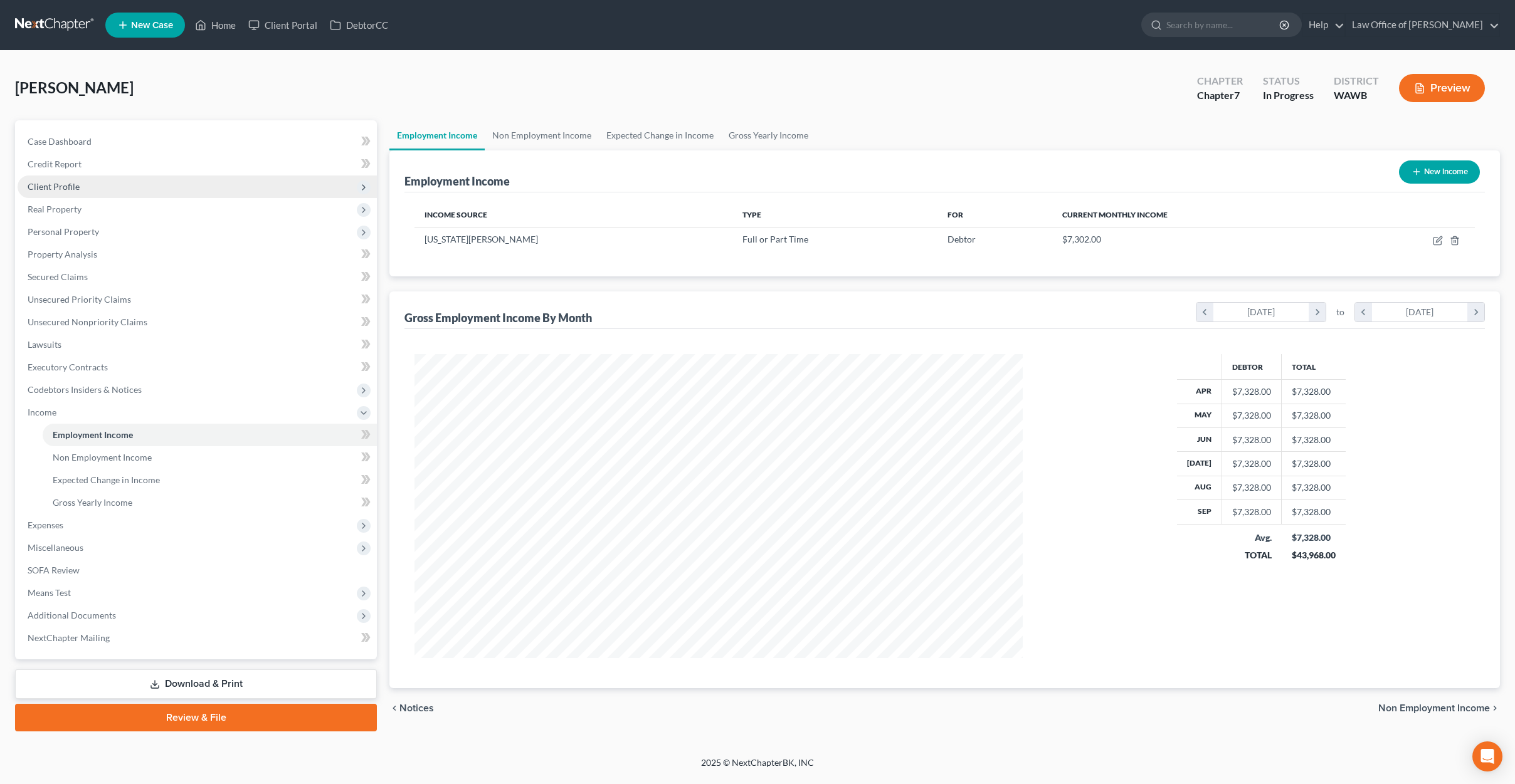
click at [116, 187] on span "Client Profile" at bounding box center [198, 187] width 359 height 23
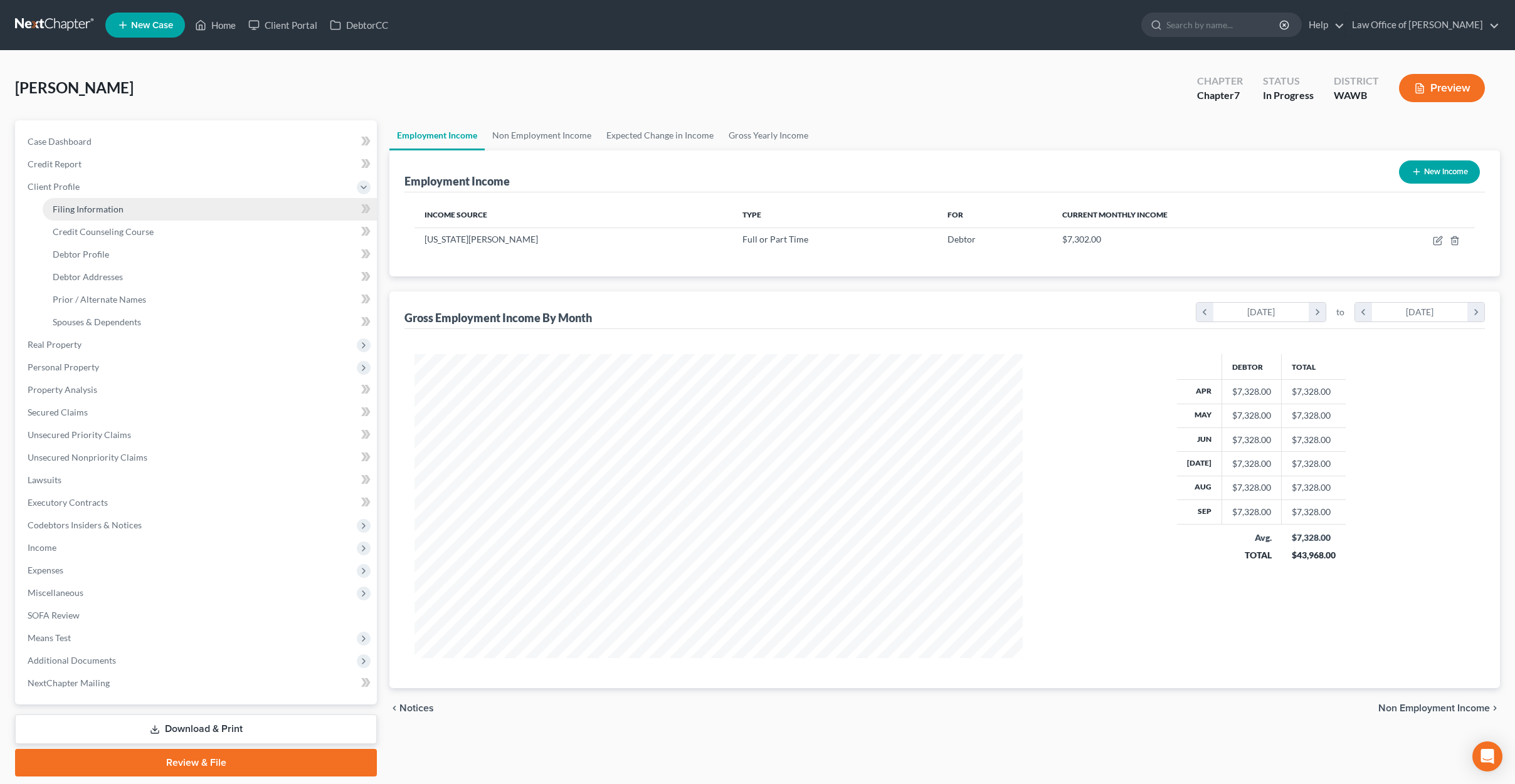
click at [110, 215] on link "Filing Information" at bounding box center [209, 209] width 335 height 23
select select "1"
select select "0"
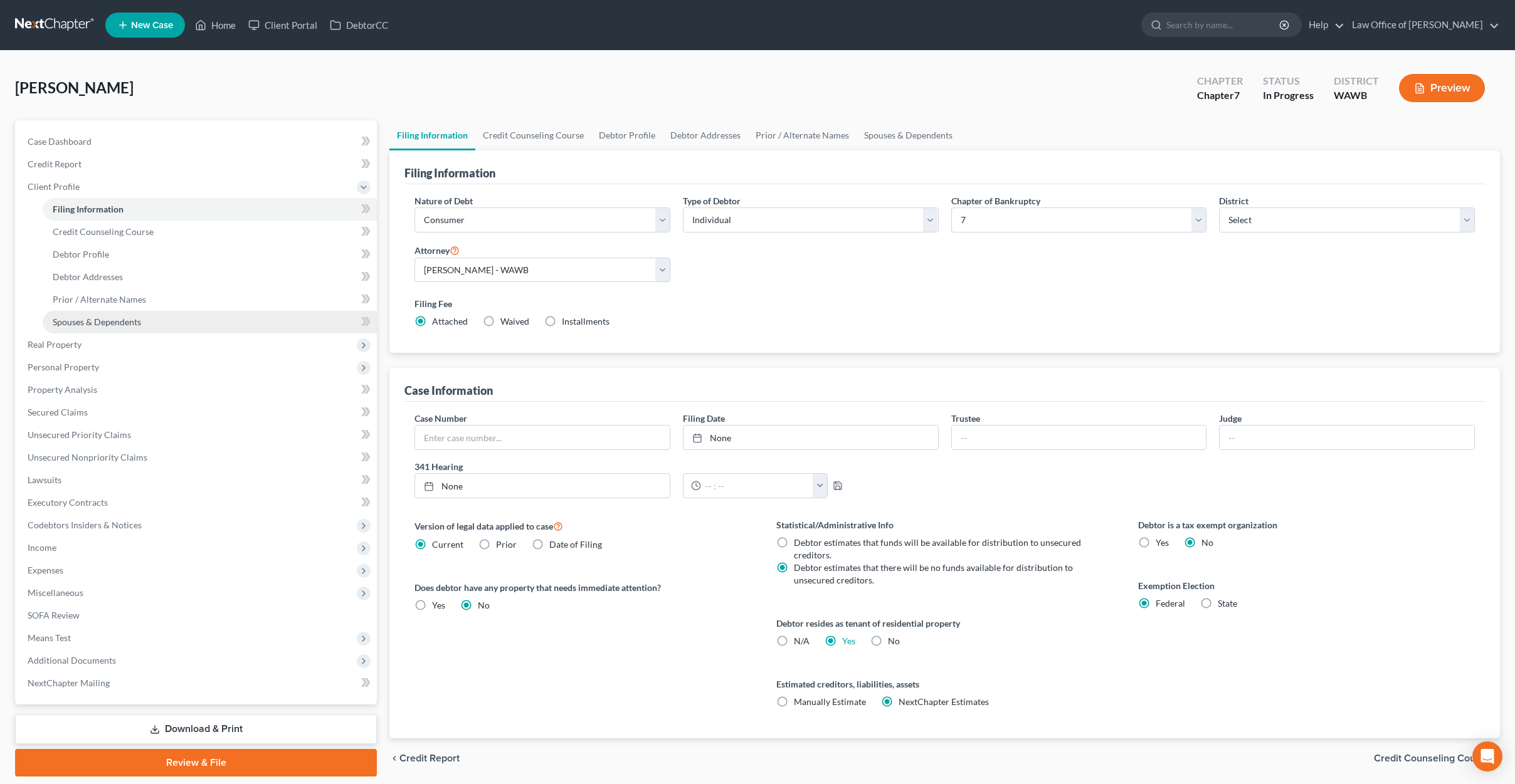
click at [96, 324] on span "Spouses & Dependents" at bounding box center [96, 322] width 88 height 11
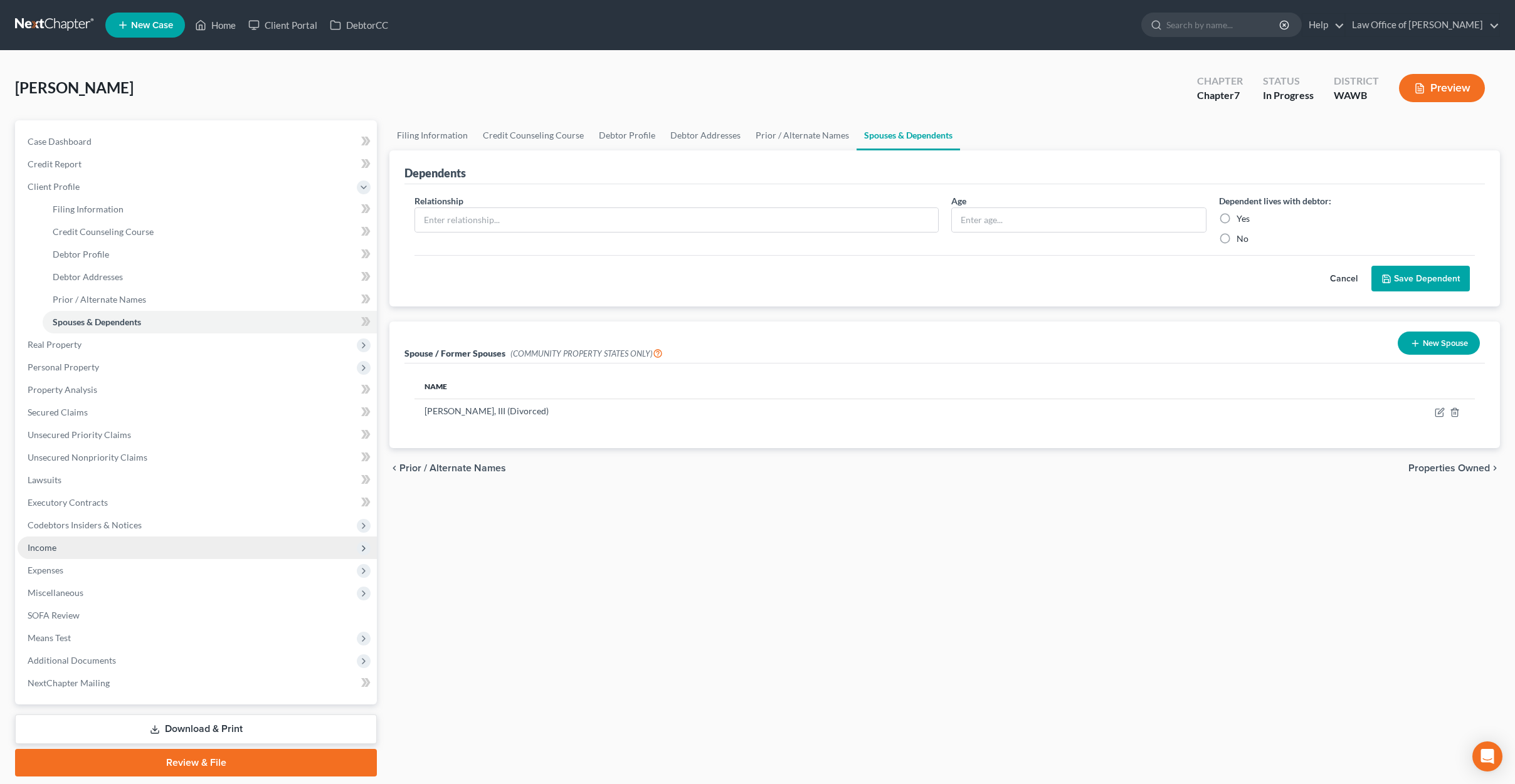
click at [126, 537] on span "Income" at bounding box center [198, 548] width 359 height 23
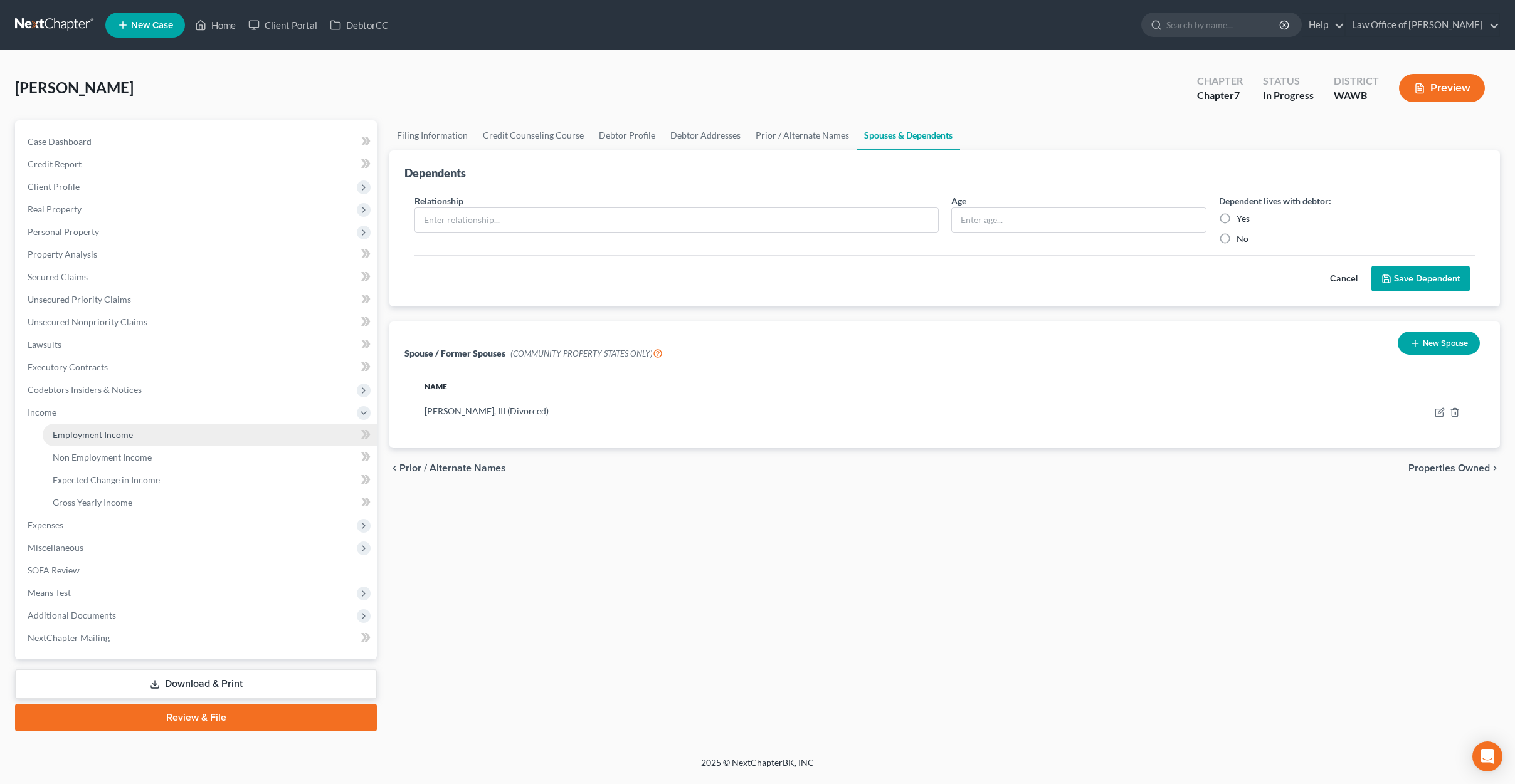
click at [146, 434] on link "Employment Income" at bounding box center [209, 435] width 335 height 23
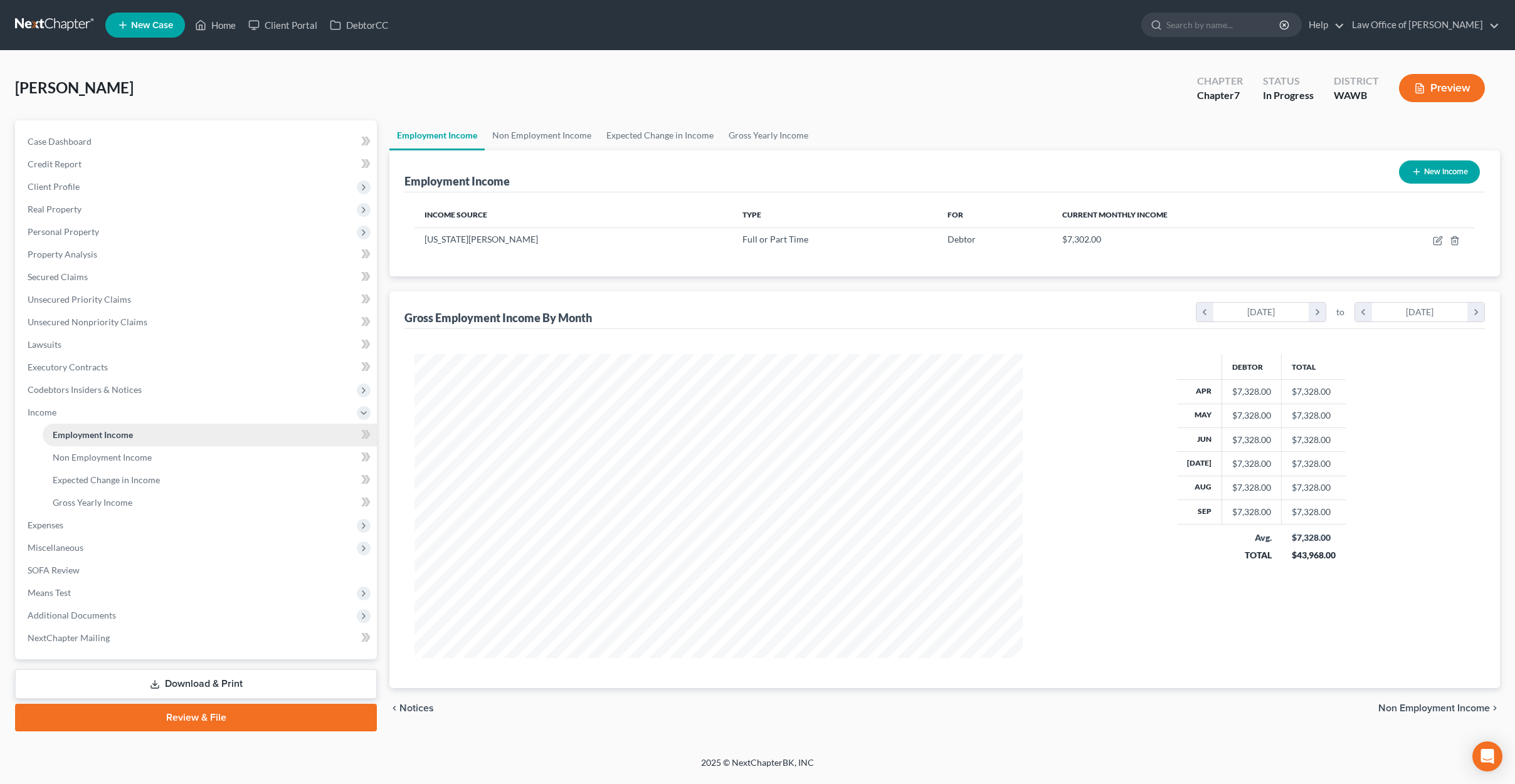
scroll to position [304, 633]
click at [199, 192] on span "Client Profile" at bounding box center [198, 187] width 359 height 23
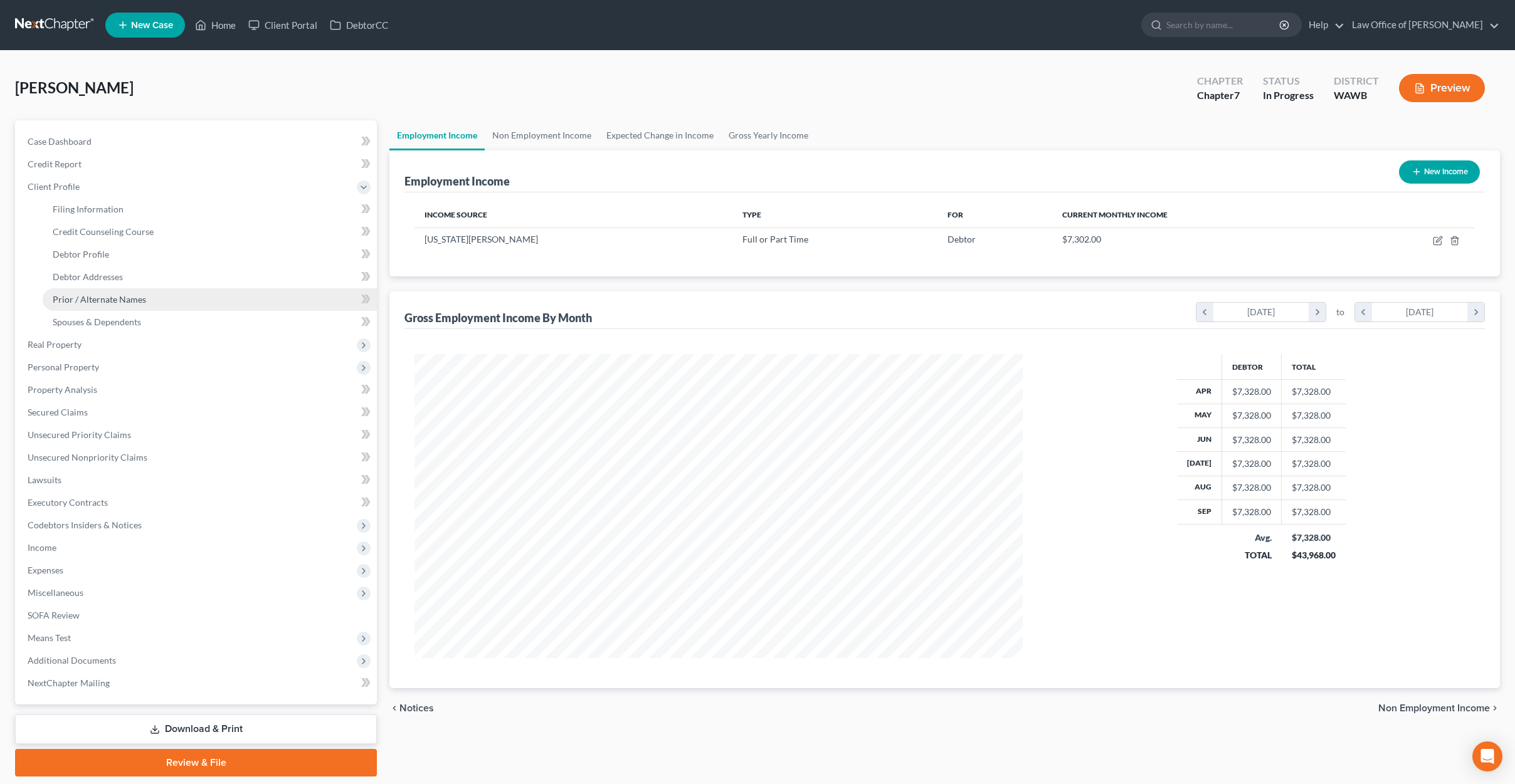
click at [192, 306] on link "Prior / Alternate Names" at bounding box center [209, 300] width 335 height 23
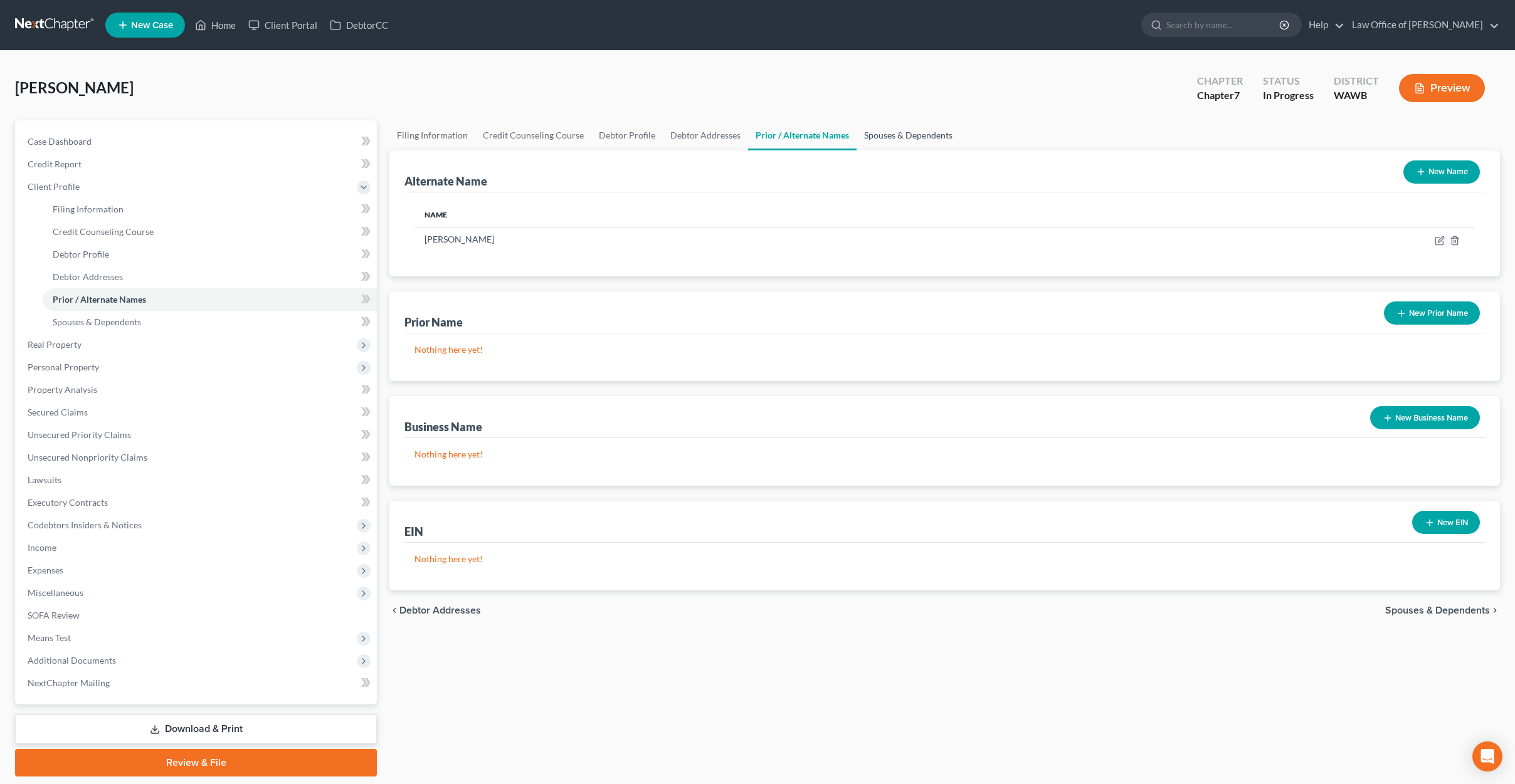
click at [875, 139] on link "Spouses & Dependents" at bounding box center [908, 135] width 103 height 30
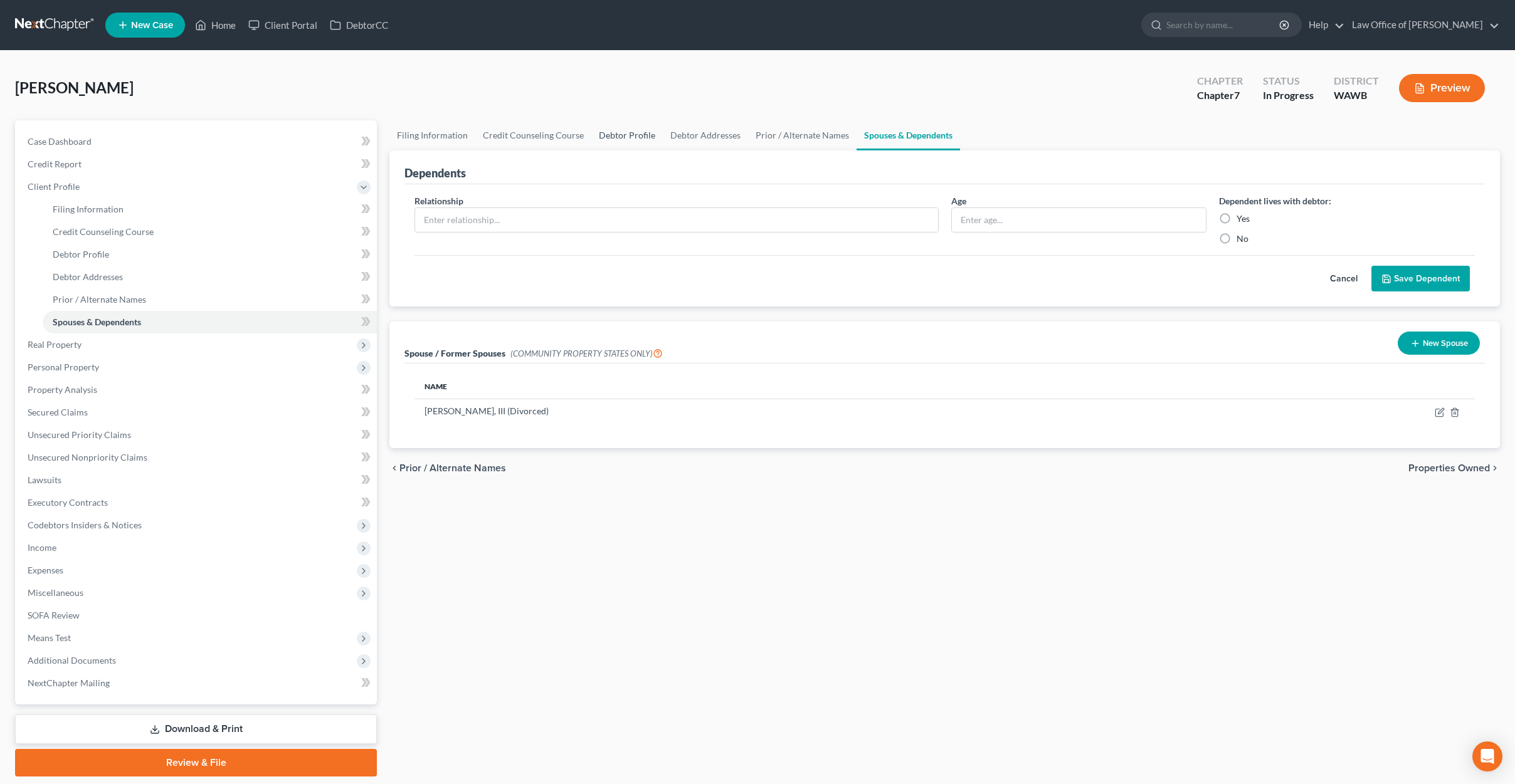
click at [619, 133] on link "Debtor Profile" at bounding box center [627, 135] width 71 height 30
select select "3"
select select "0"
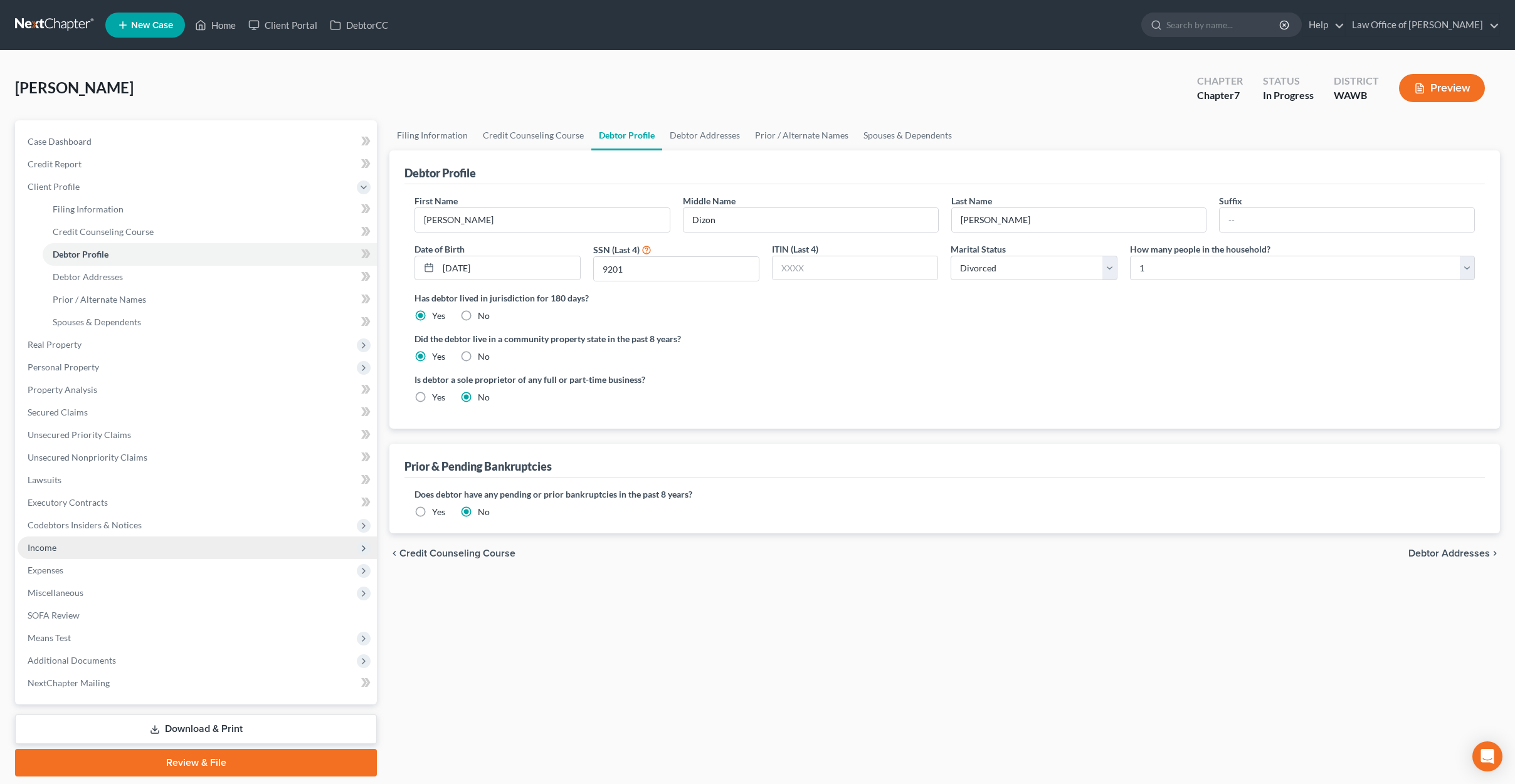
click at [277, 546] on span "Income" at bounding box center [198, 548] width 359 height 23
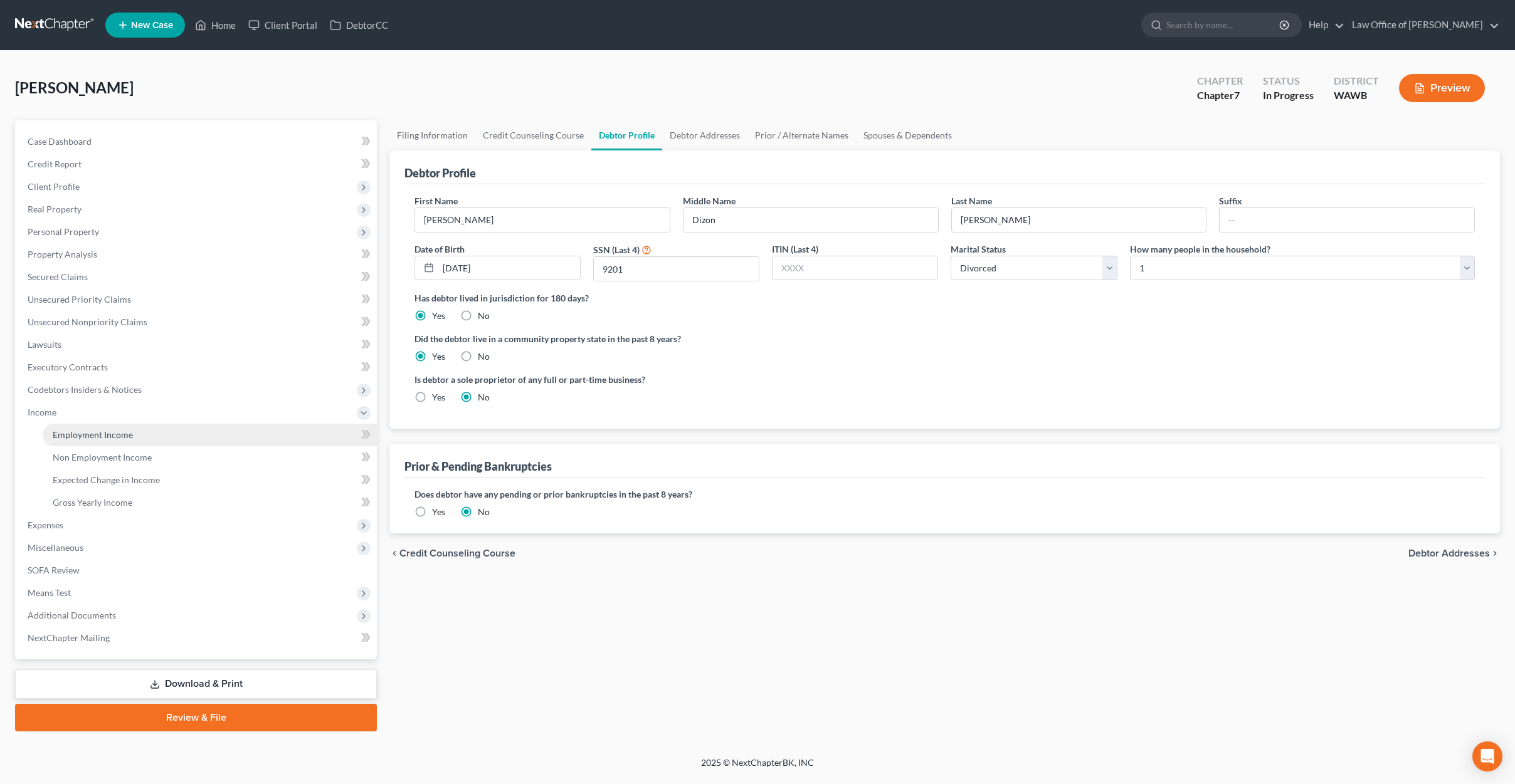
click at [288, 437] on link "Employment Income" at bounding box center [209, 435] width 335 height 23
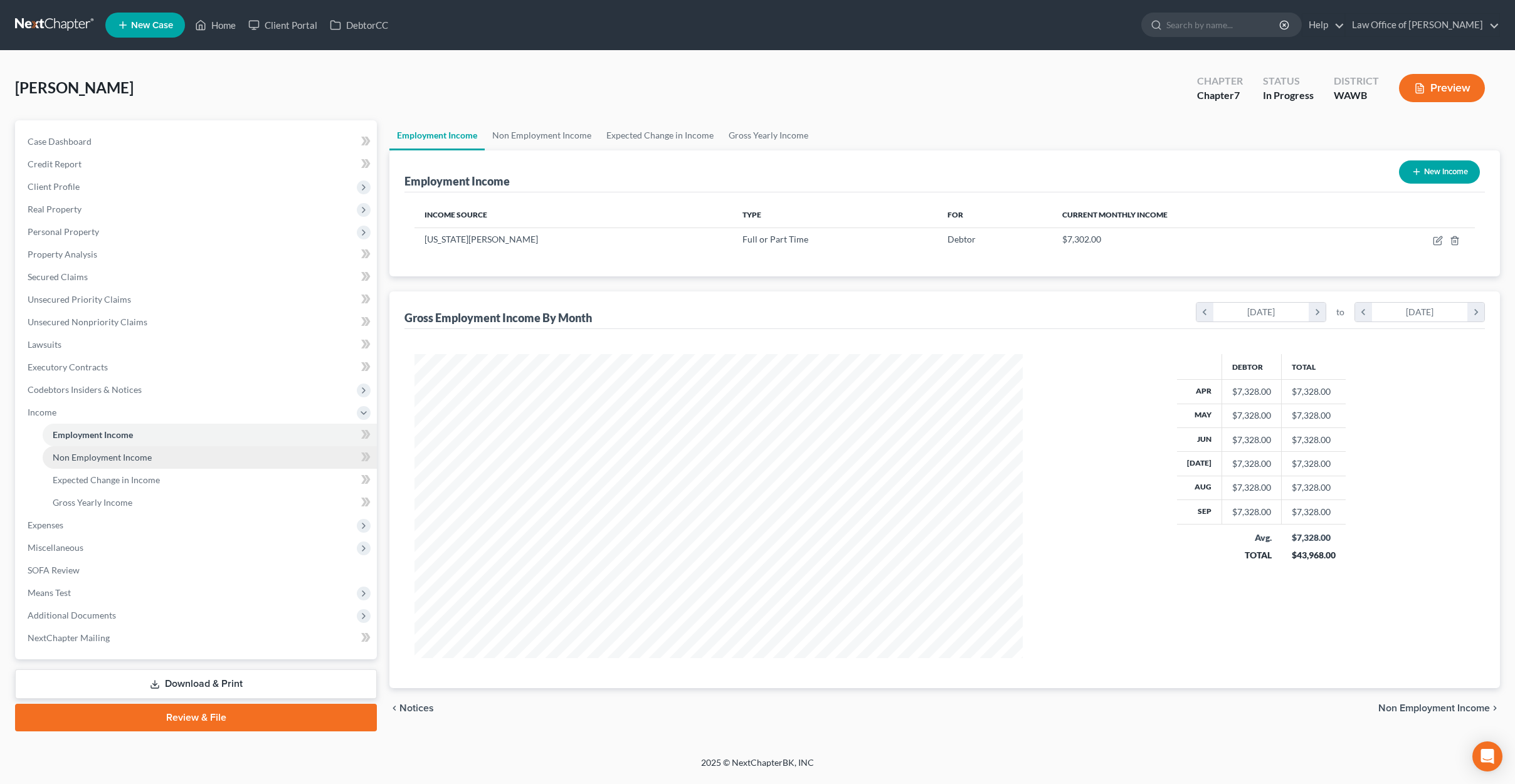
scroll to position [304, 633]
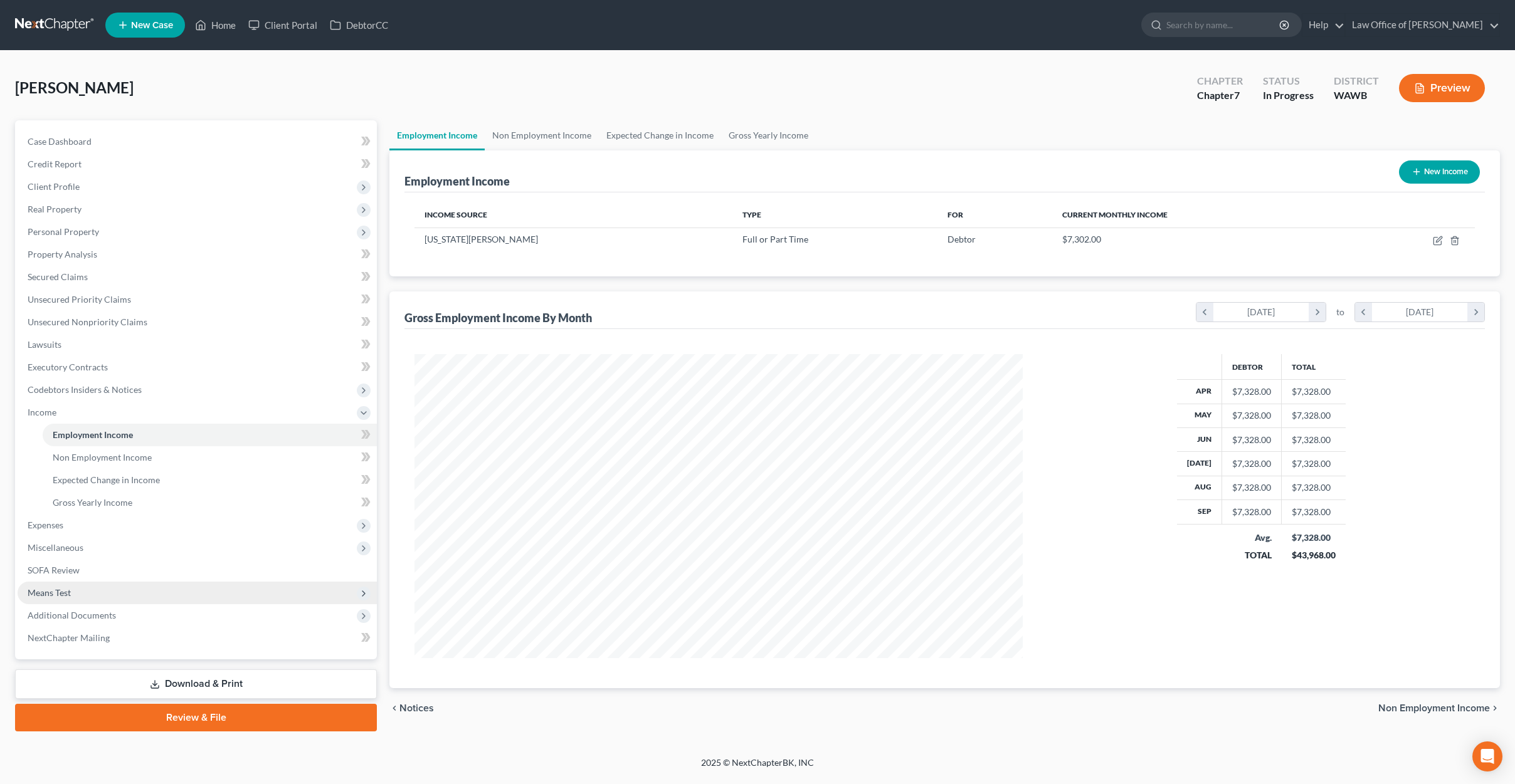
click at [123, 589] on span "Means Test" at bounding box center [198, 592] width 359 height 23
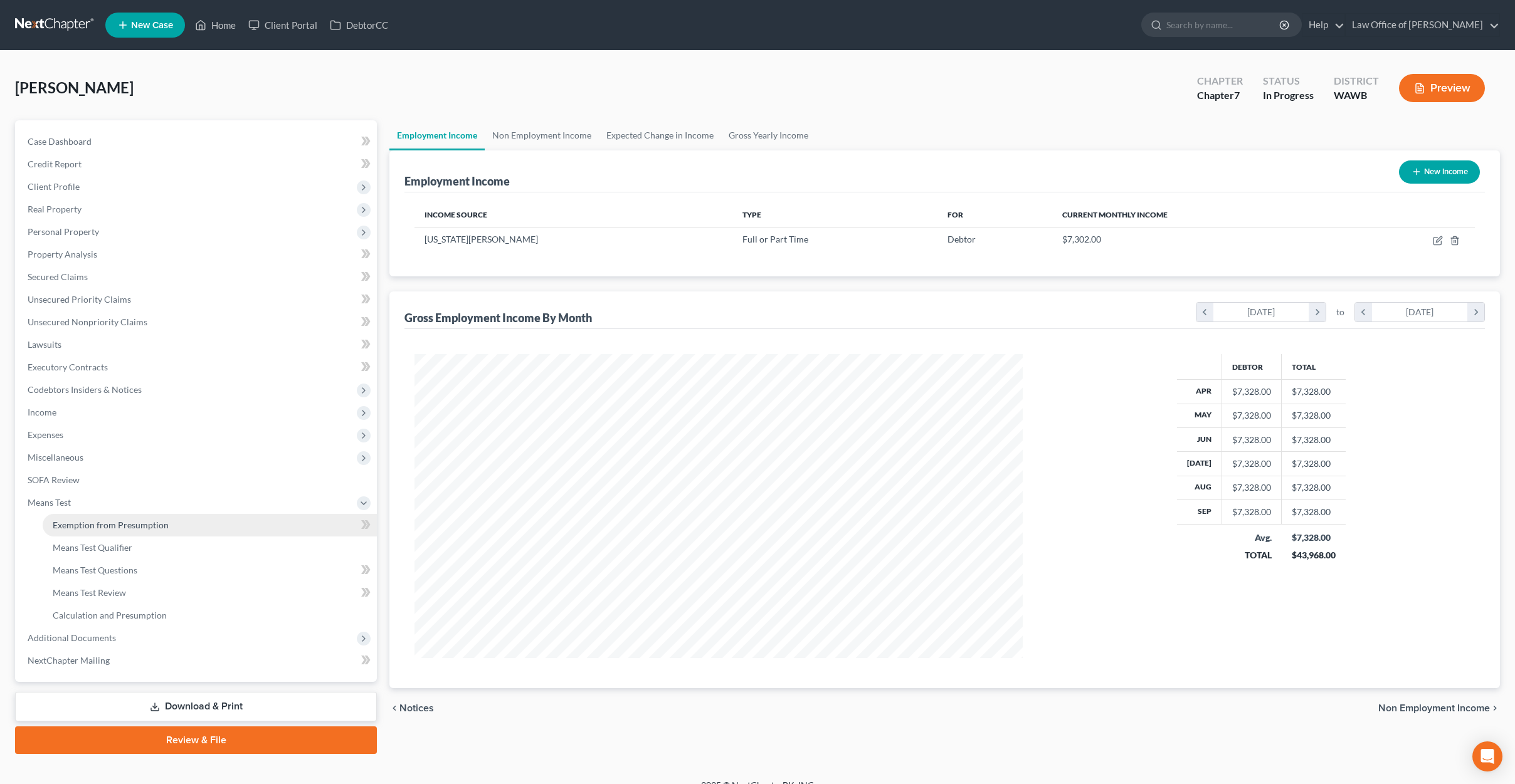
click at [118, 514] on link "Exemption from Presumption" at bounding box center [209, 525] width 335 height 23
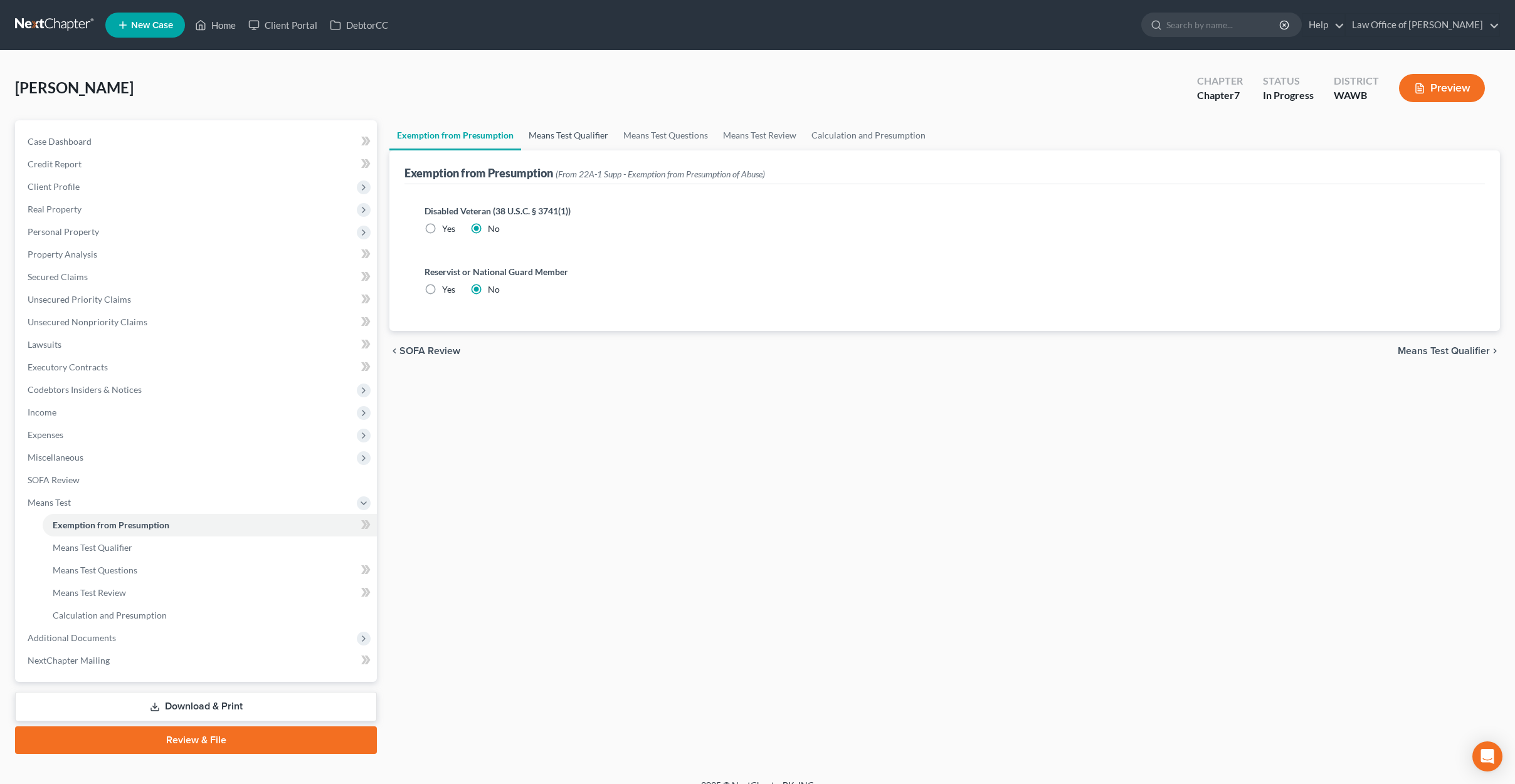
click at [575, 127] on link "Means Test Qualifier" at bounding box center [568, 135] width 94 height 30
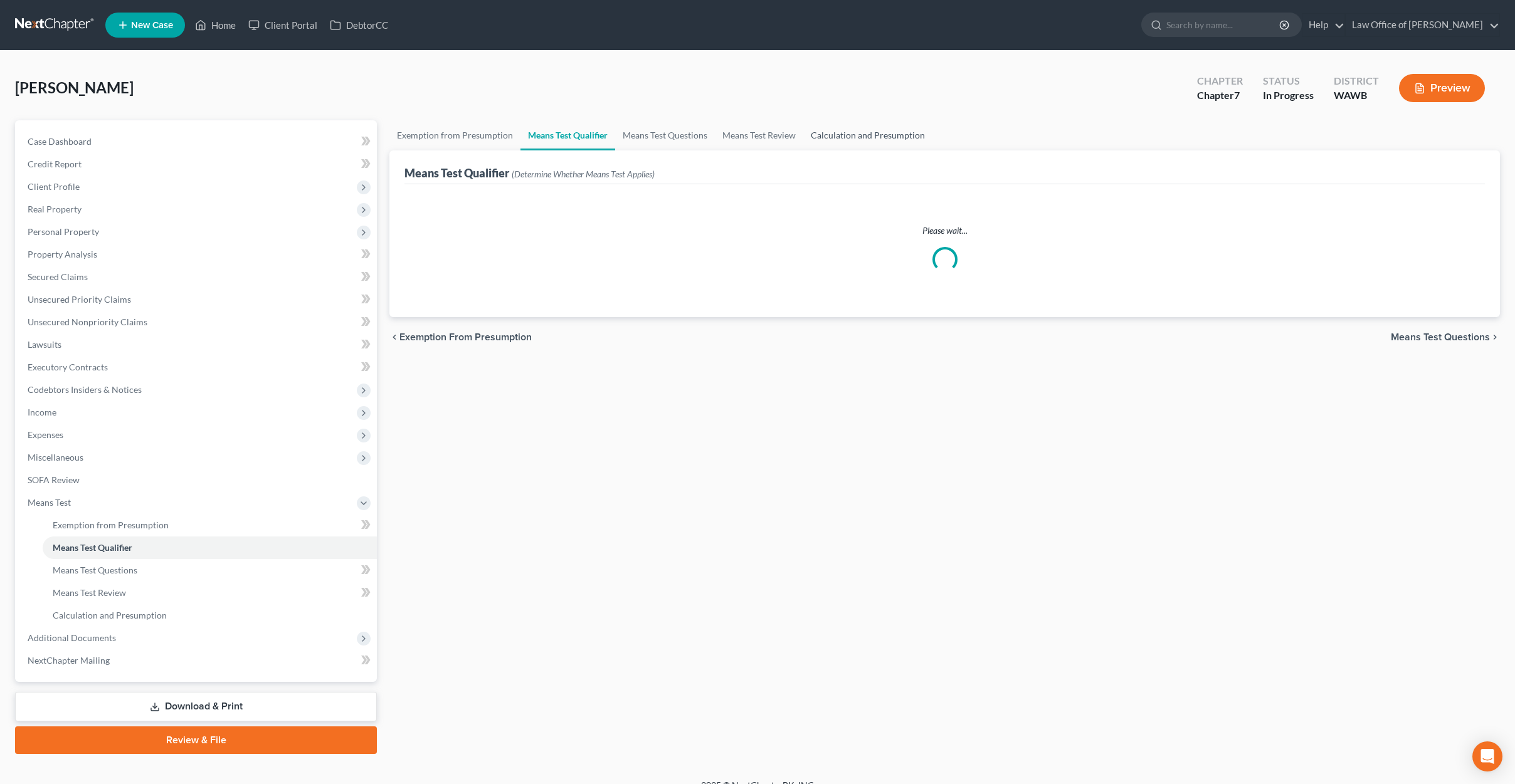
click at [856, 139] on link "Calculation and Presumption" at bounding box center [868, 135] width 129 height 30
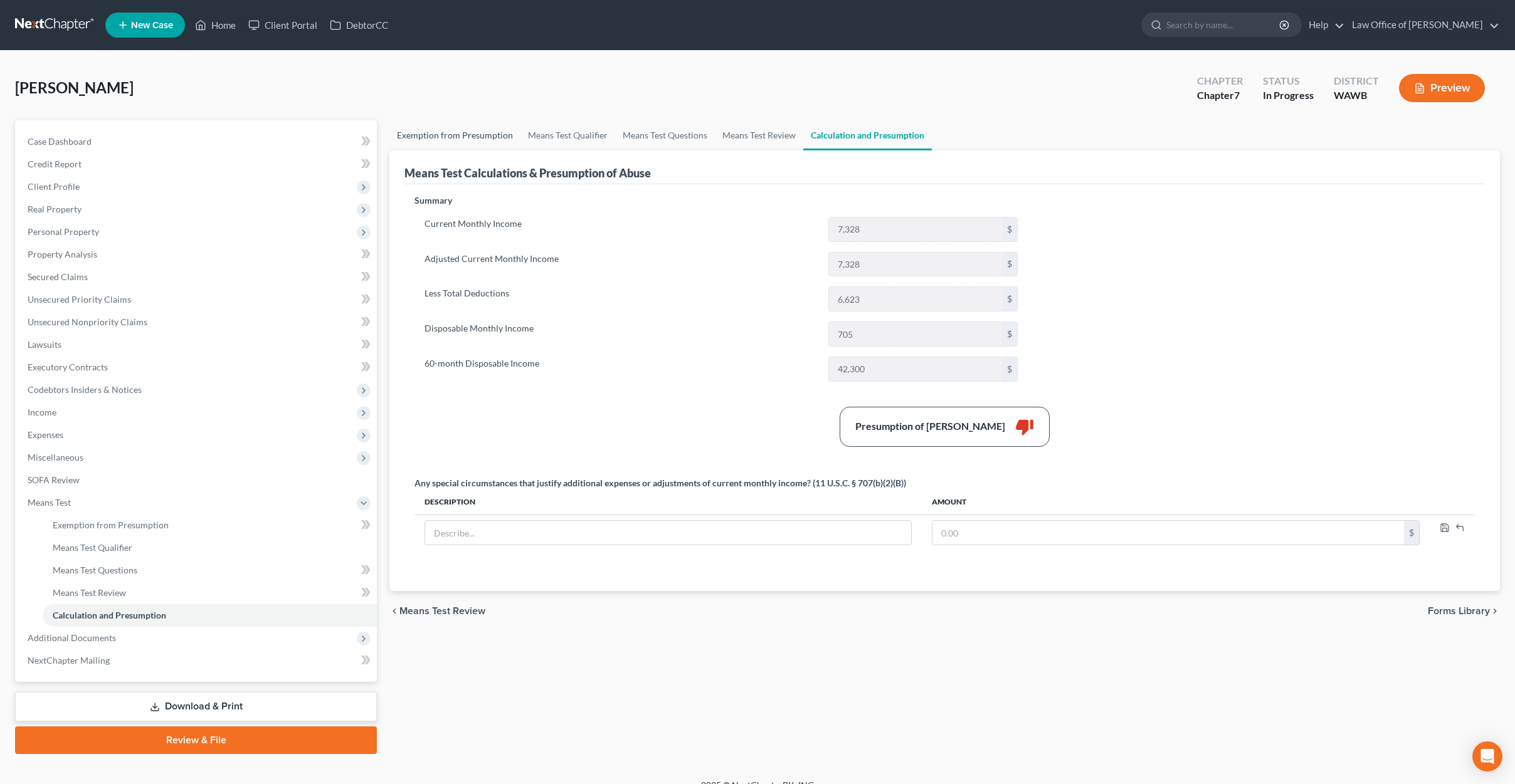
click at [463, 140] on link "Exemption from Presumption" at bounding box center [455, 135] width 131 height 30
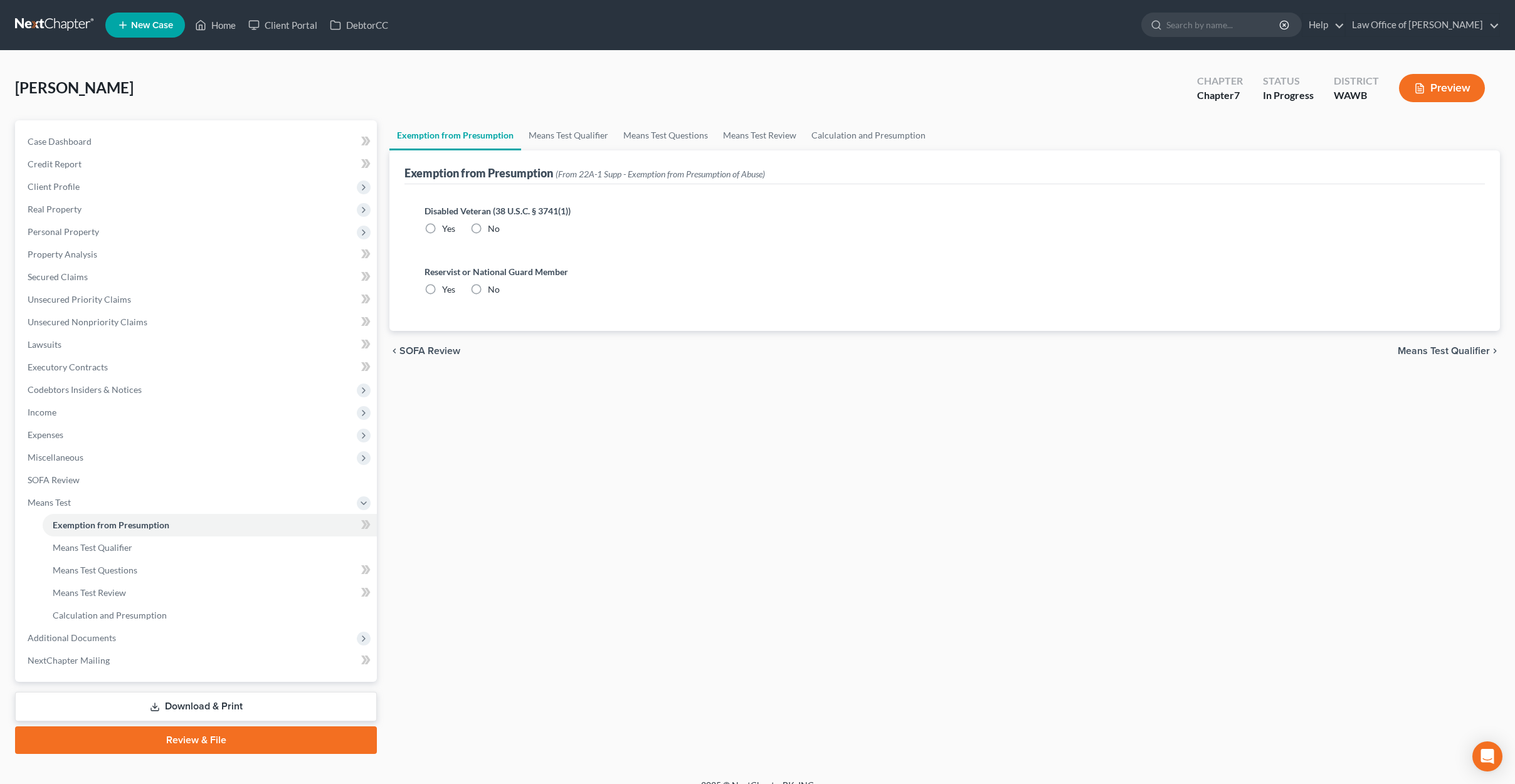
radio input "true"
click at [543, 132] on link "Means Test Qualifier" at bounding box center [568, 135] width 94 height 30
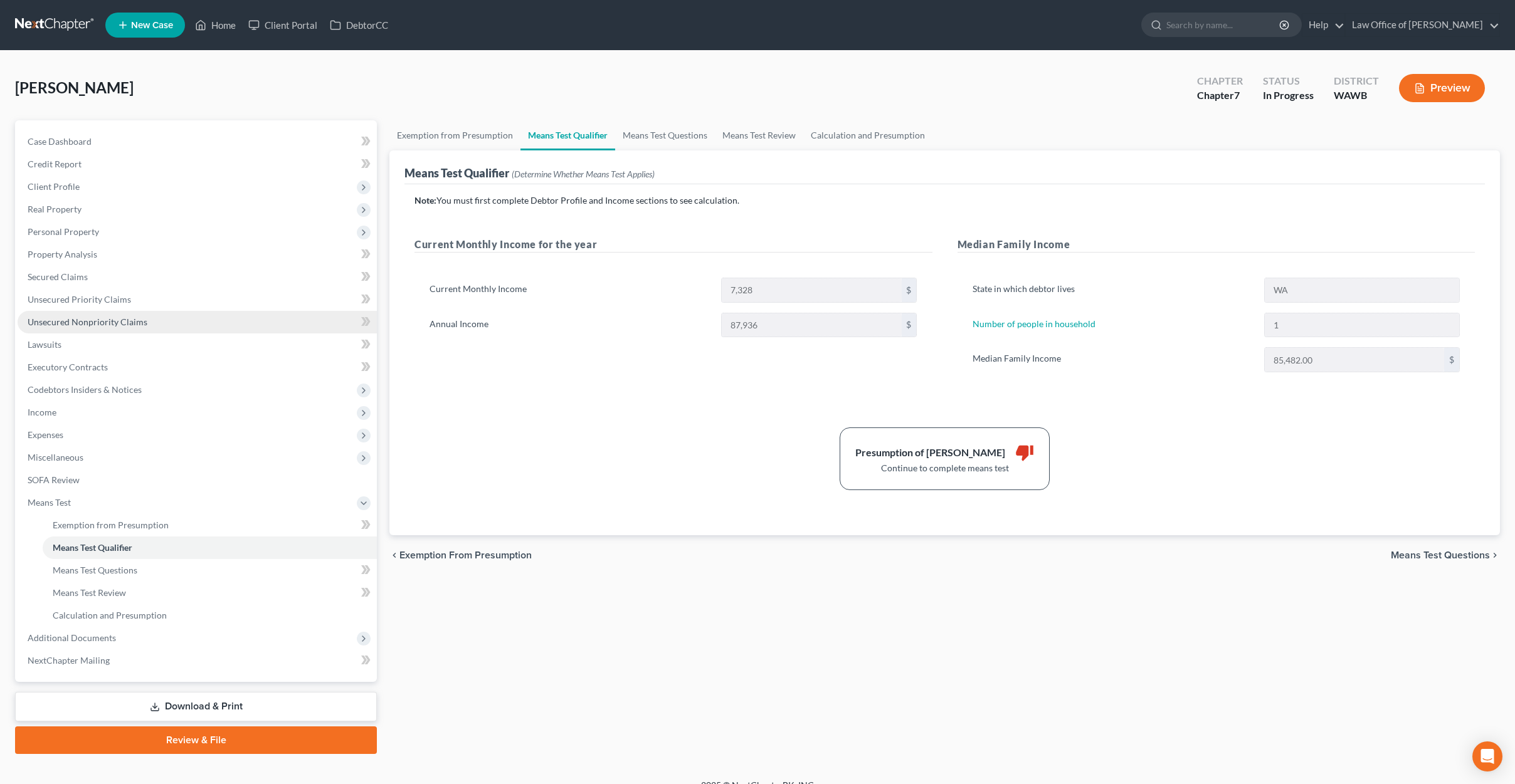
click at [158, 315] on link "Unsecured Nonpriority Claims" at bounding box center [198, 322] width 359 height 23
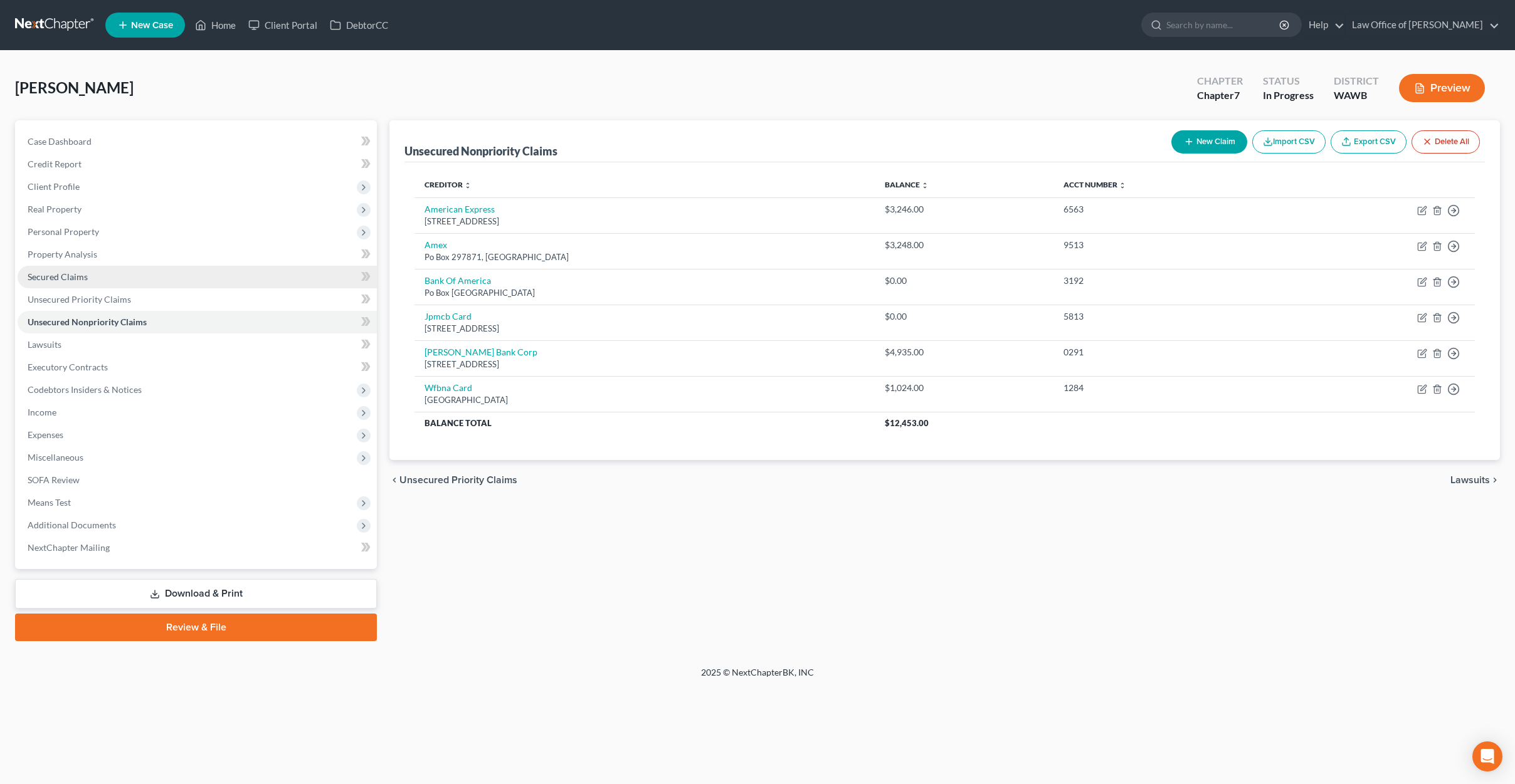
click at [212, 287] on link "Secured Claims" at bounding box center [198, 277] width 359 height 23
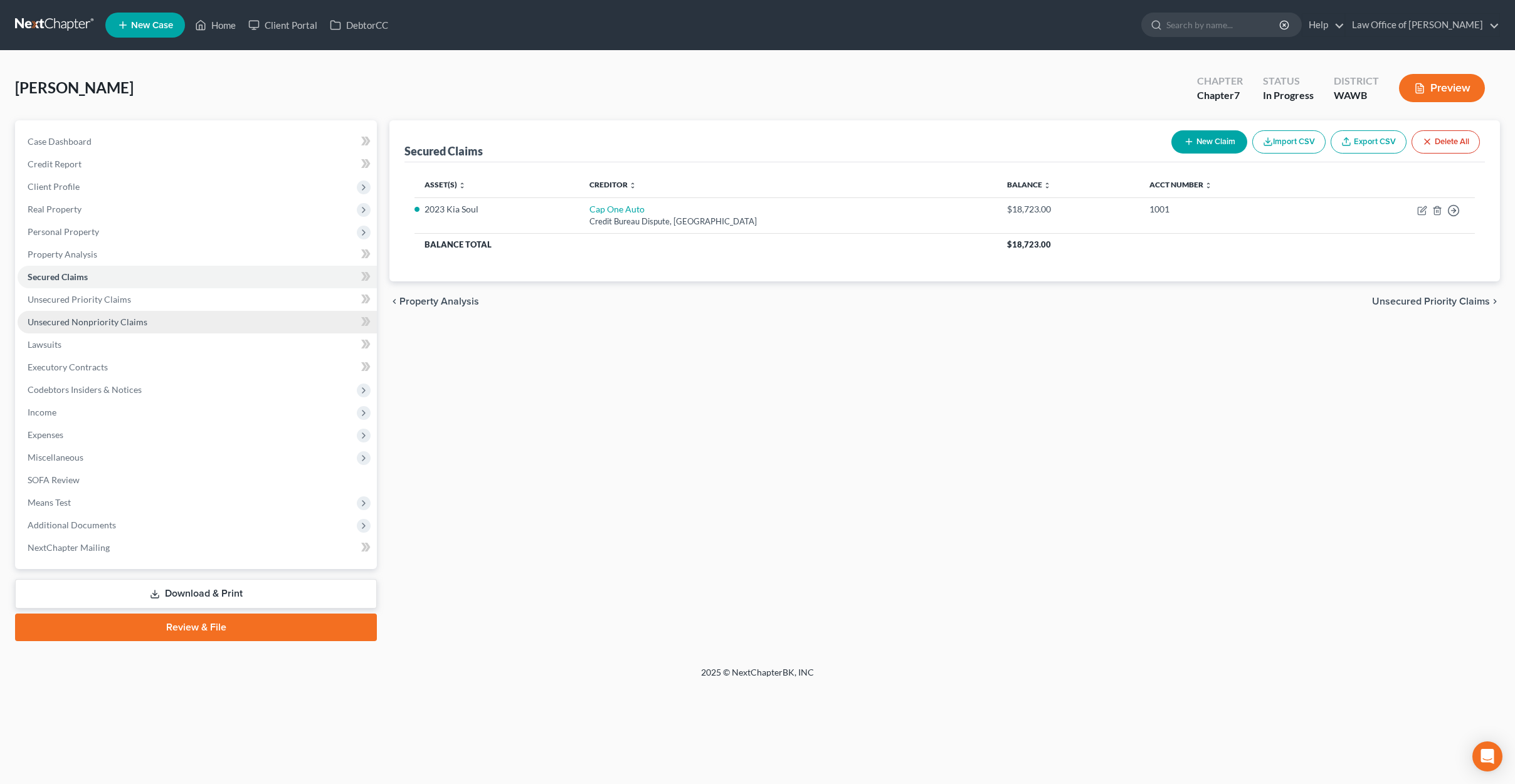
click at [182, 326] on link "Unsecured Nonpriority Claims" at bounding box center [198, 322] width 359 height 23
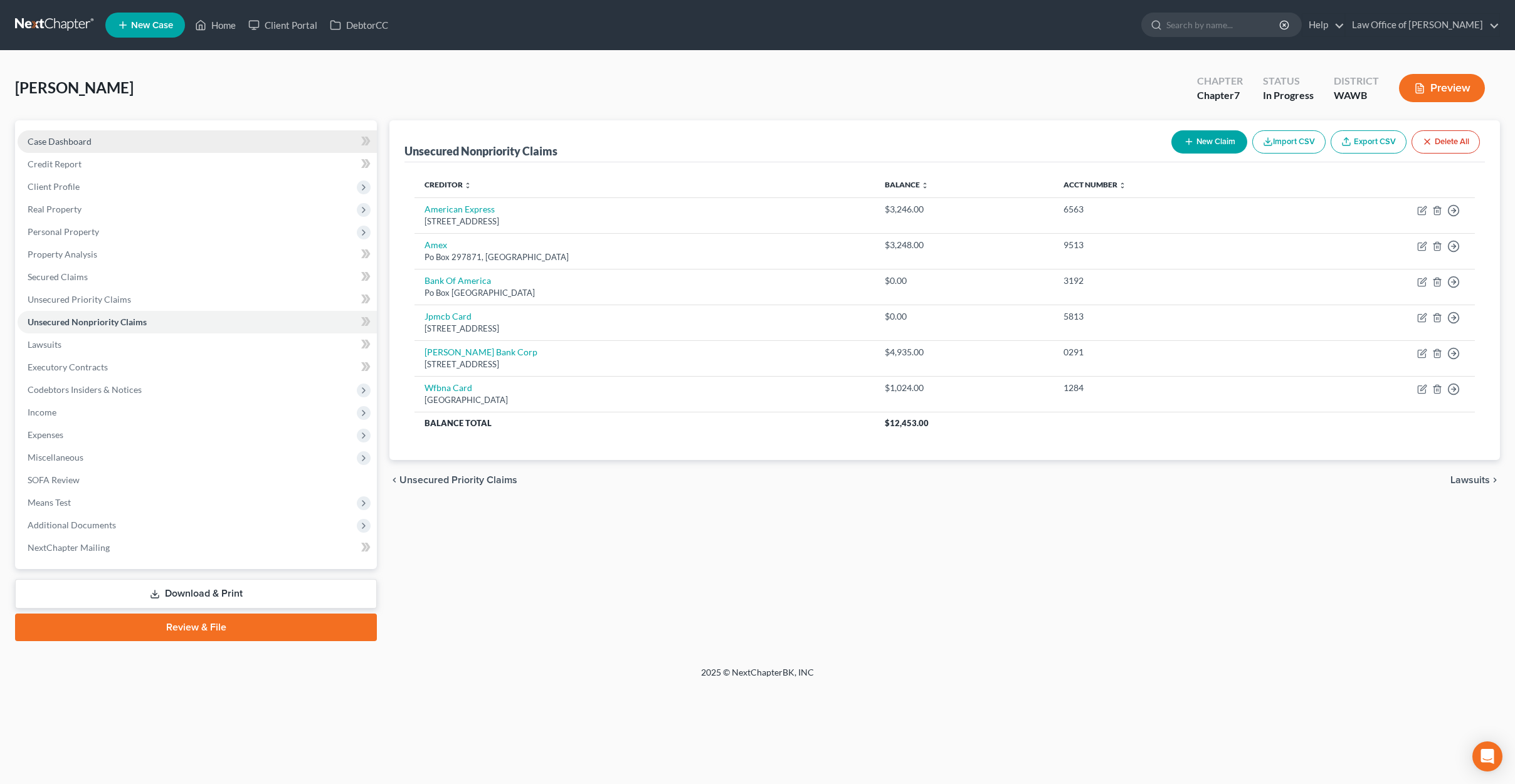
click at [287, 151] on link "Case Dashboard" at bounding box center [198, 141] width 359 height 23
select select "6"
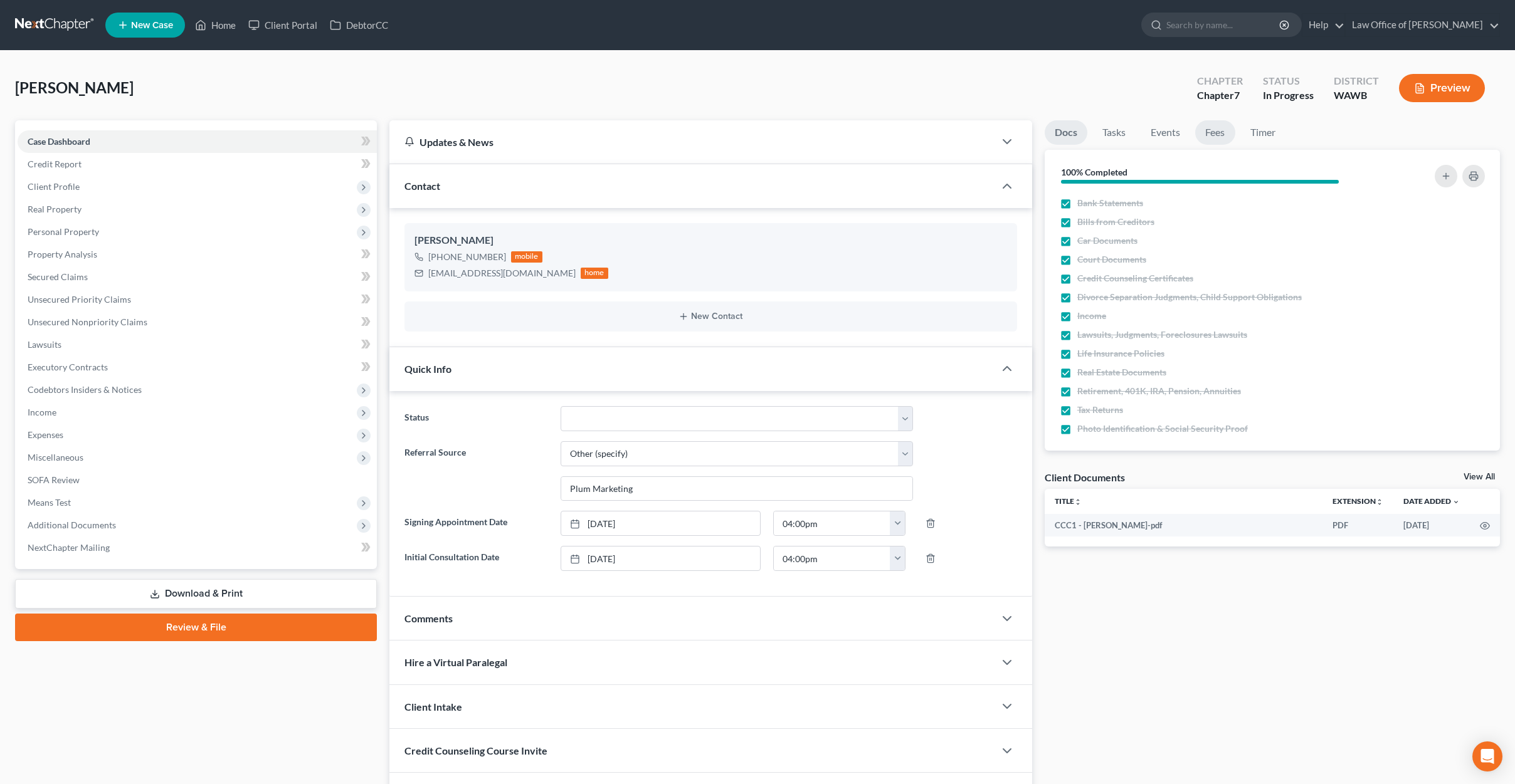
click at [1214, 140] on link "Fees" at bounding box center [1215, 132] width 40 height 25
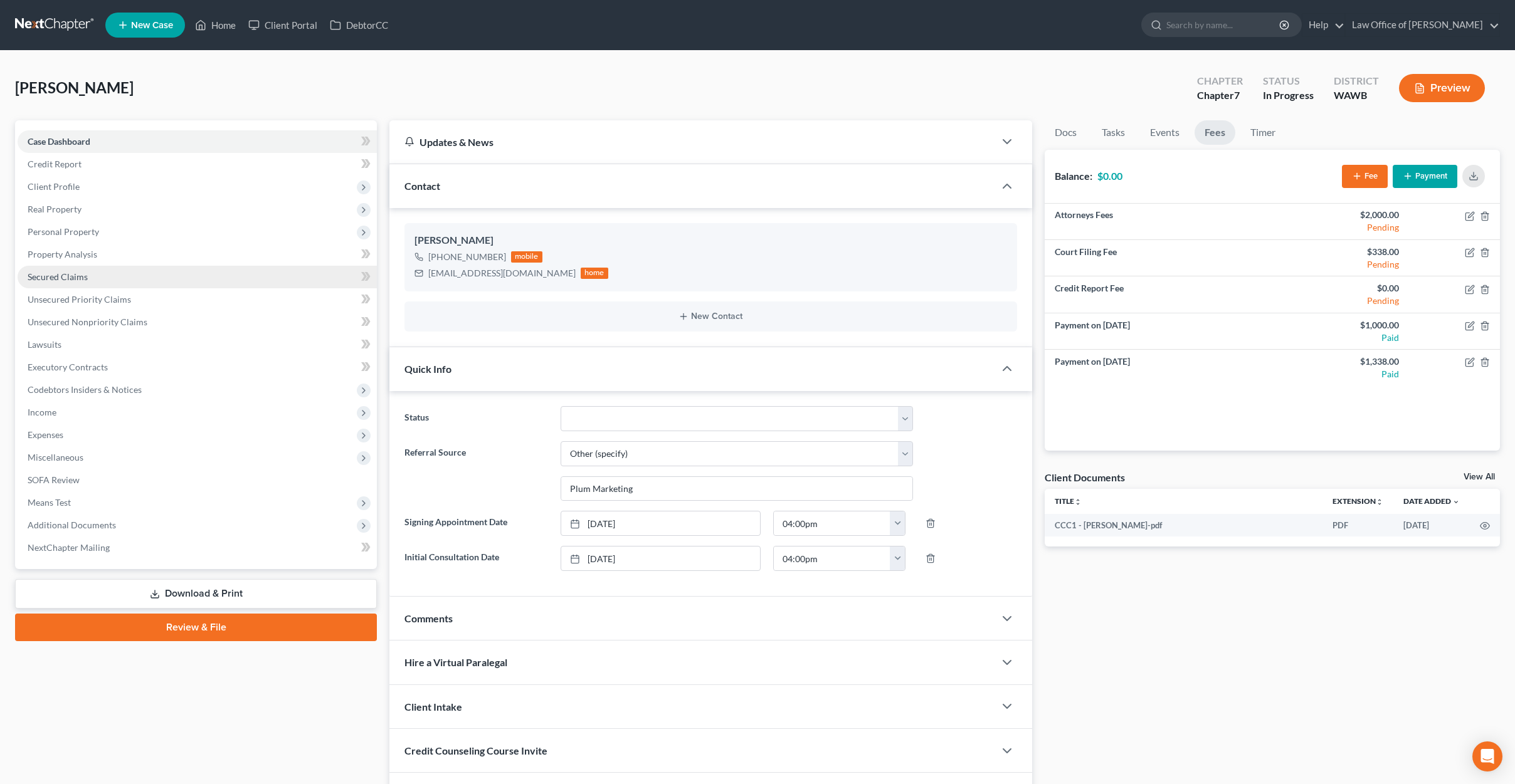
click at [134, 276] on link "Secured Claims" at bounding box center [198, 277] width 359 height 23
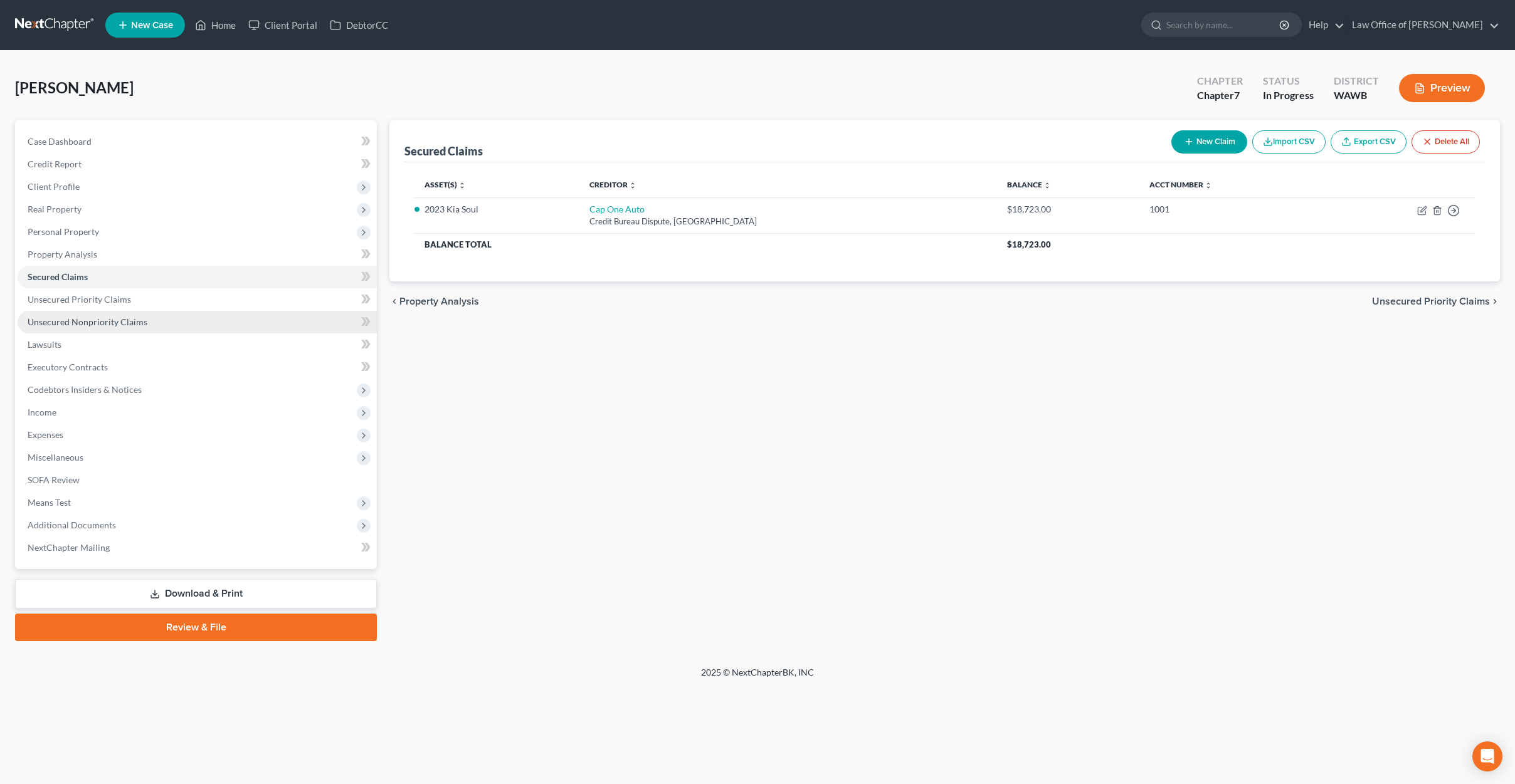
click at [306, 326] on link "Unsecured Nonpriority Claims" at bounding box center [198, 322] width 359 height 23
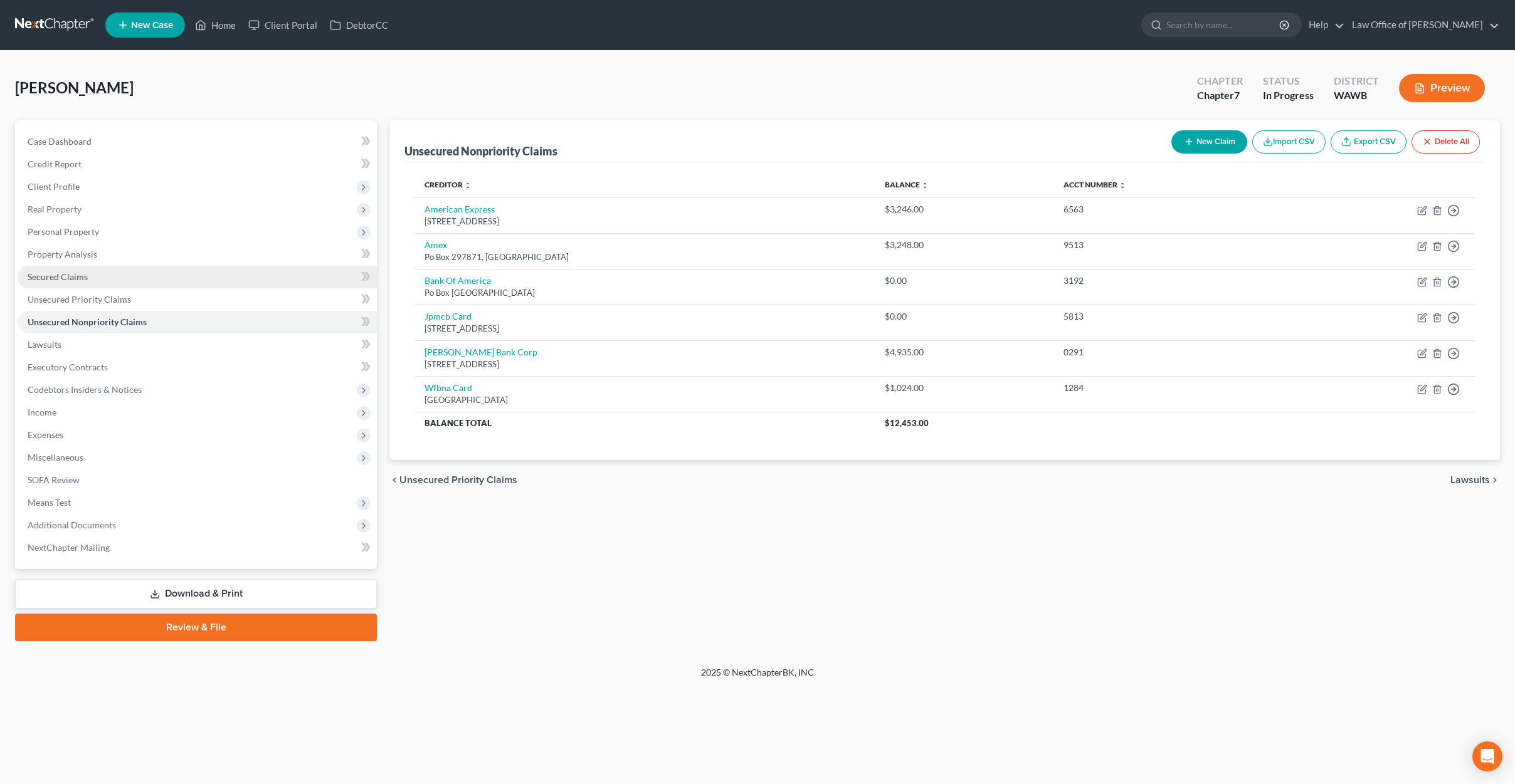
click at [129, 274] on link "Secured Claims" at bounding box center [198, 277] width 359 height 23
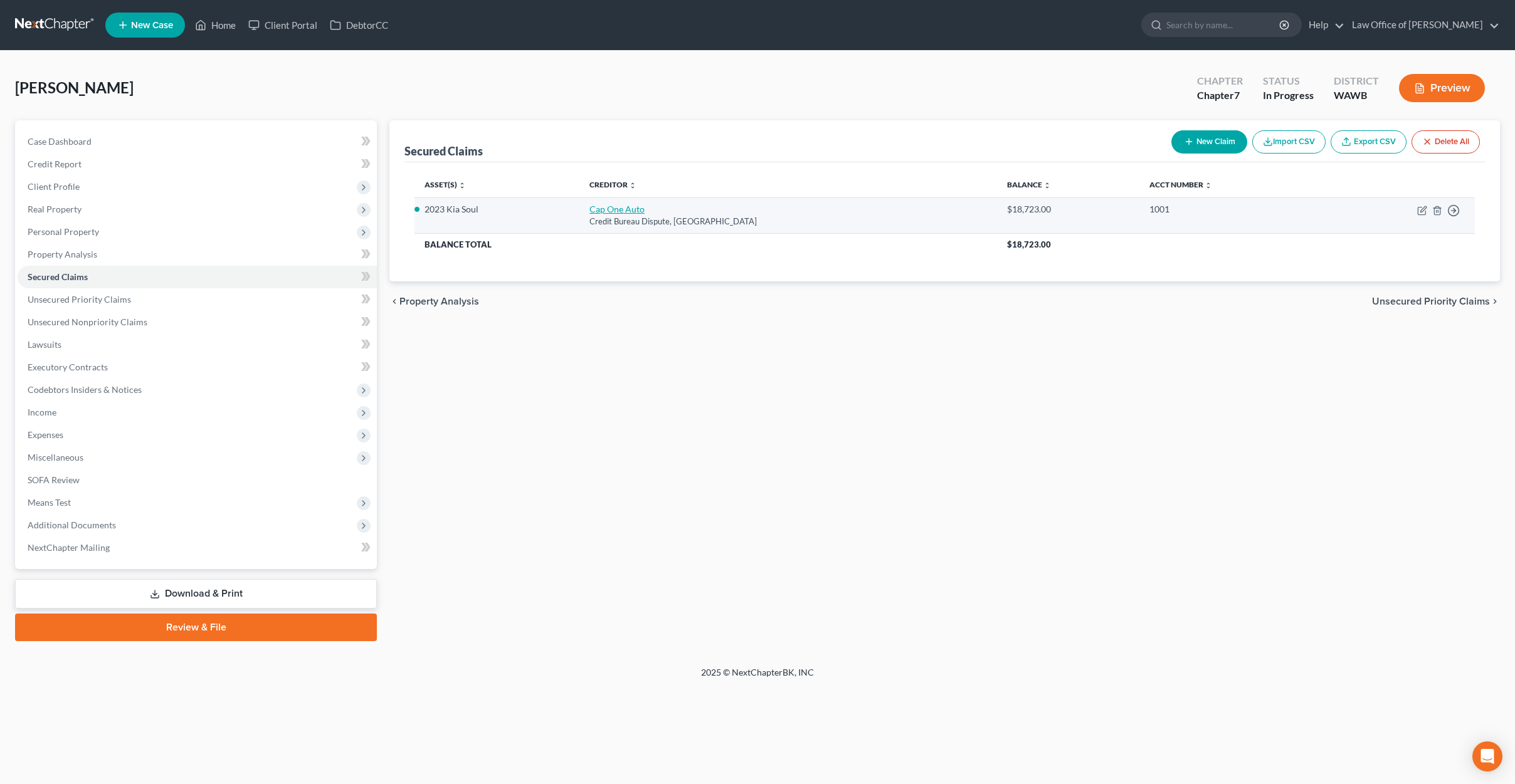
click at [630, 207] on link "Cap One Auto" at bounding box center [618, 208] width 56 height 11
select select "45"
select select "2"
select select "0"
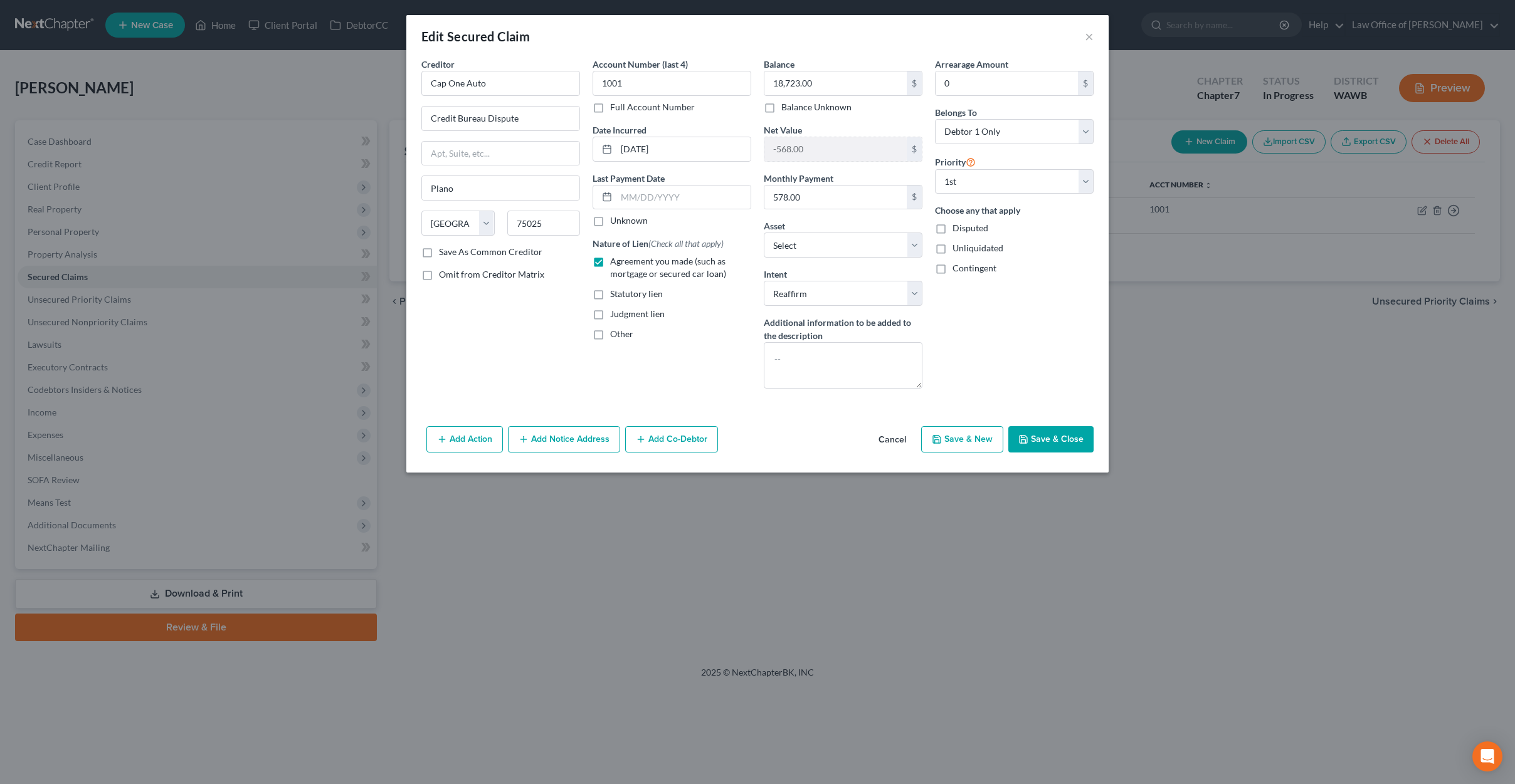
click at [1051, 439] on button "Save & Close" at bounding box center [1051, 440] width 85 height 27
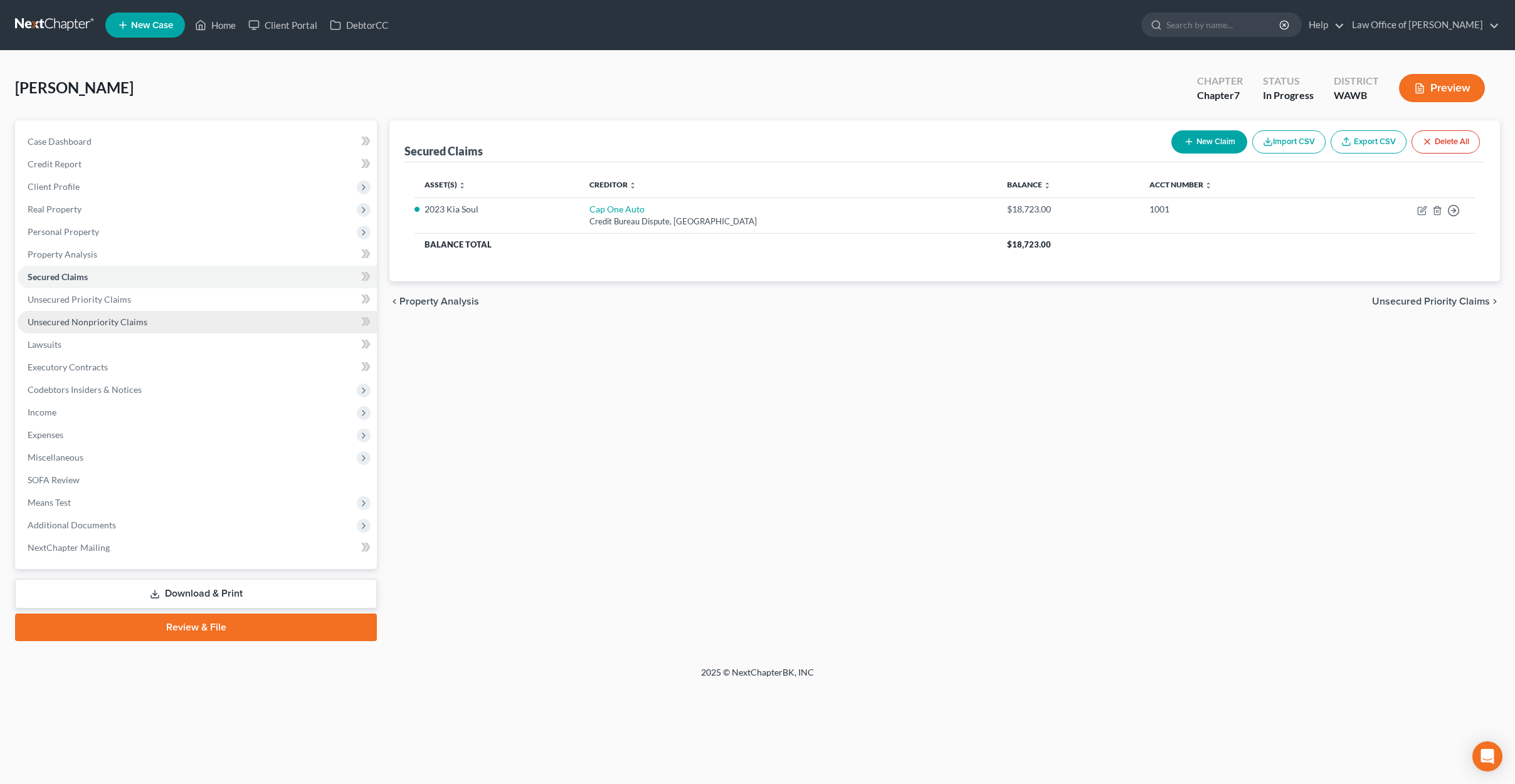
click at [234, 320] on link "Unsecured Nonpriority Claims" at bounding box center [198, 322] width 359 height 23
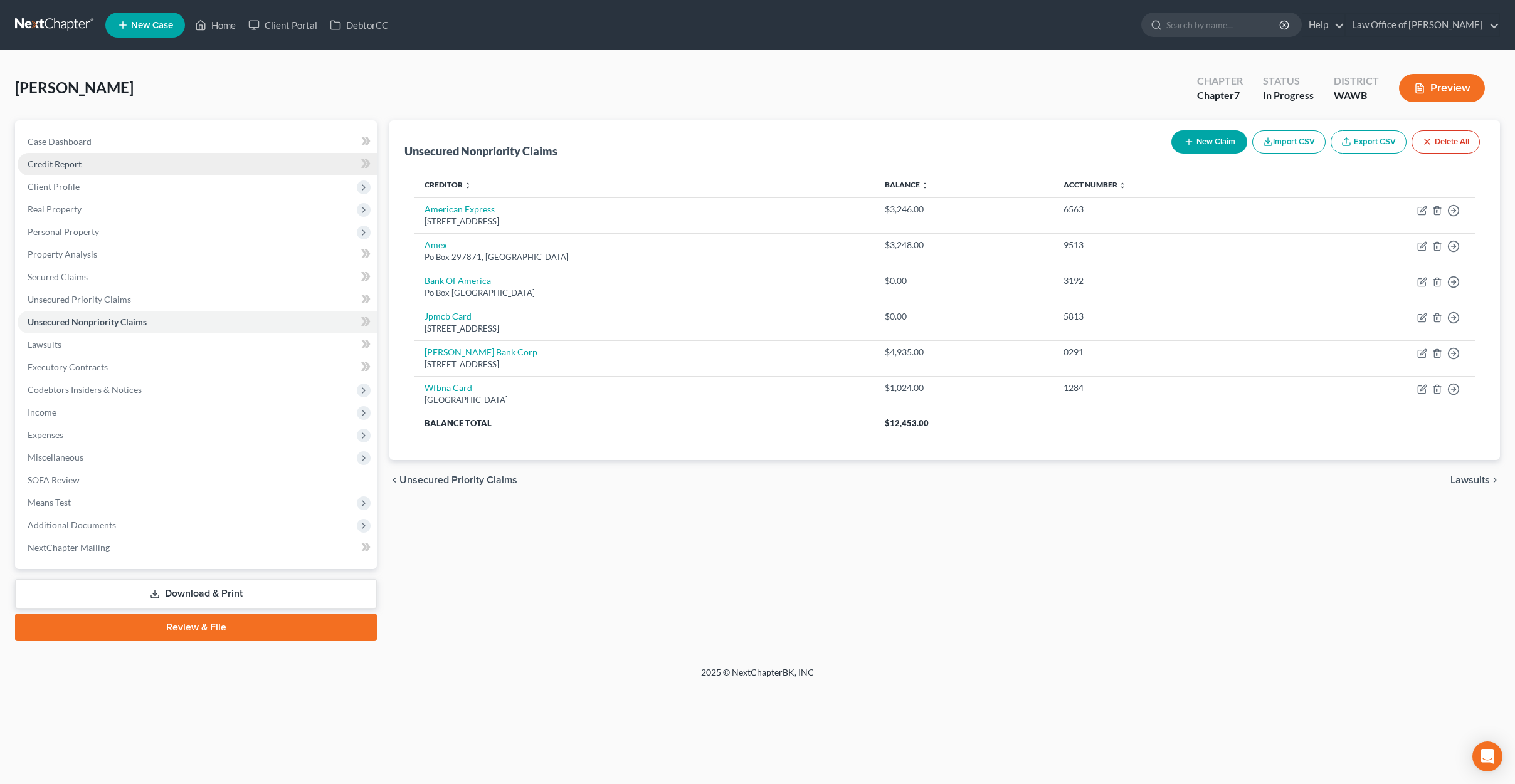
click at [202, 168] on link "Credit Report" at bounding box center [198, 164] width 359 height 23
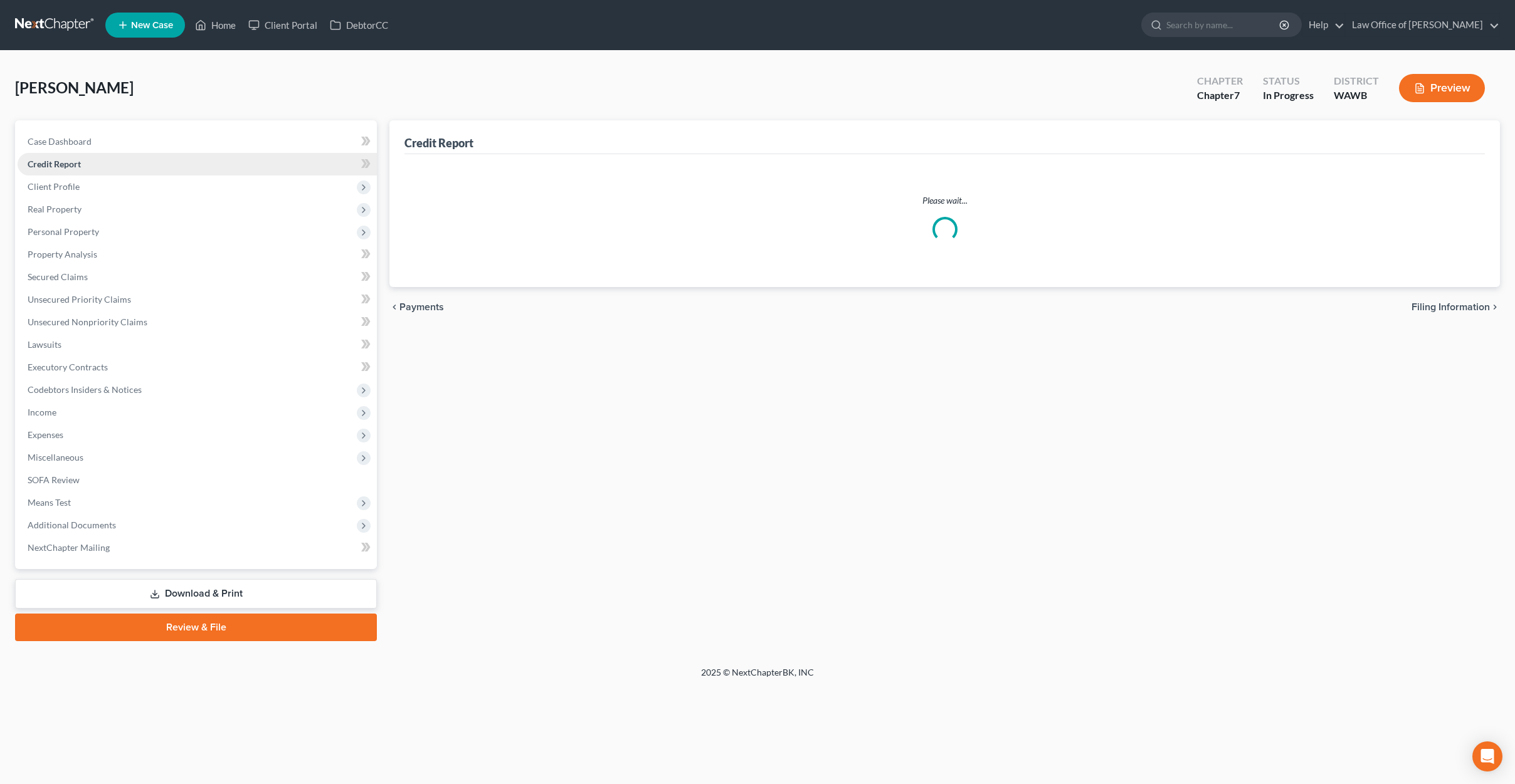
click at [202, 168] on link "Credit Report" at bounding box center [198, 164] width 359 height 23
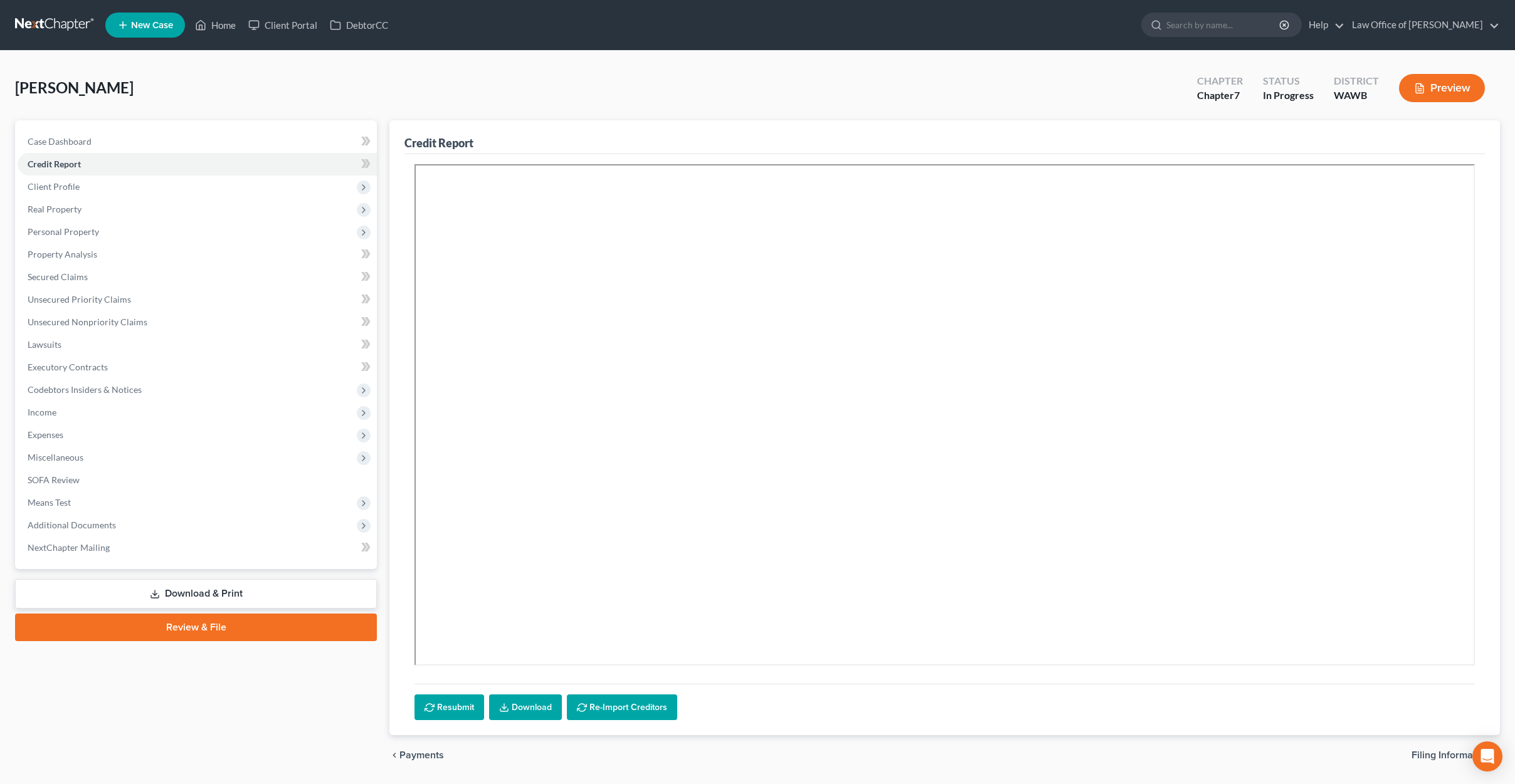
scroll to position [39, 0]
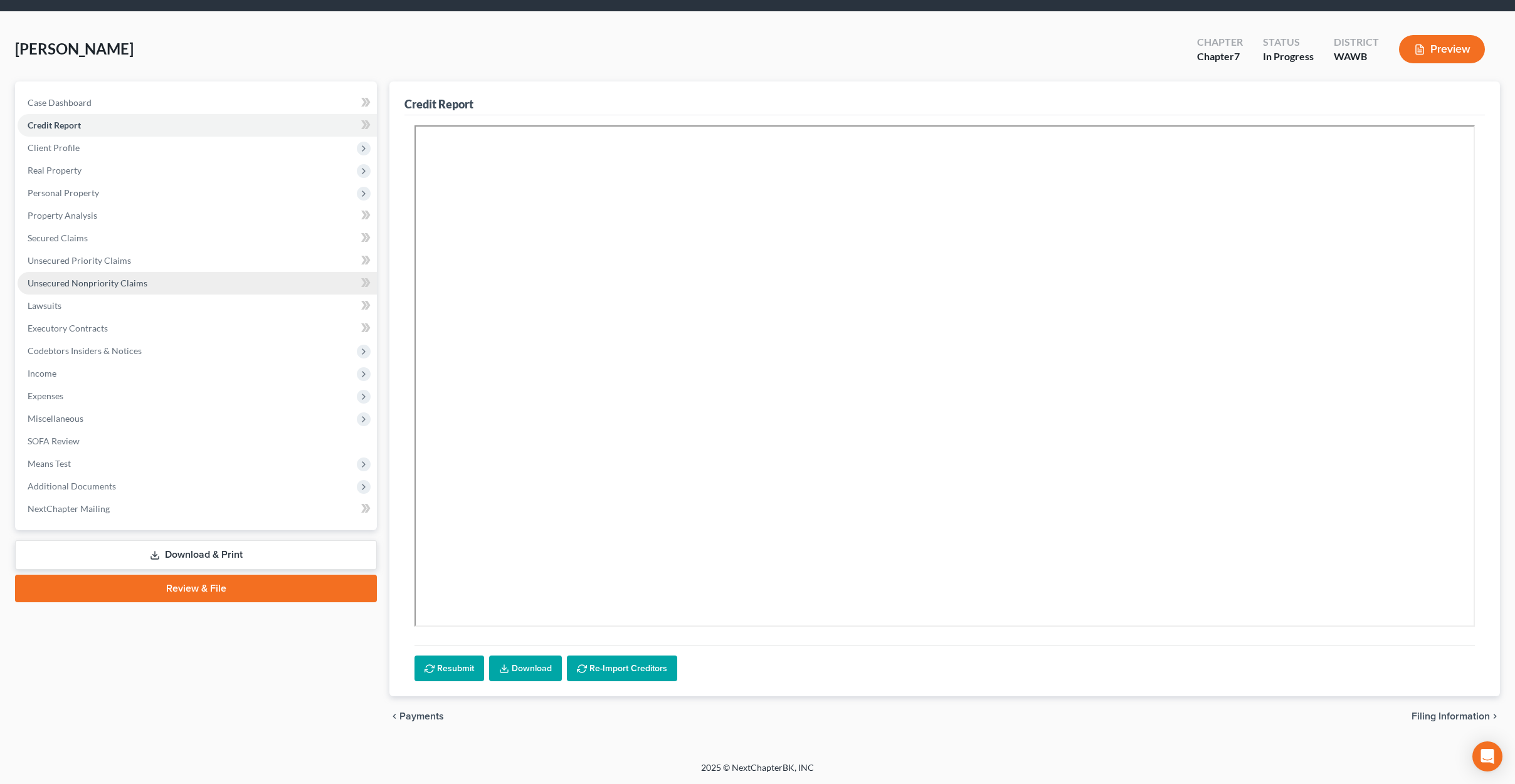
click at [147, 277] on link "Unsecured Nonpriority Claims" at bounding box center [198, 283] width 359 height 23
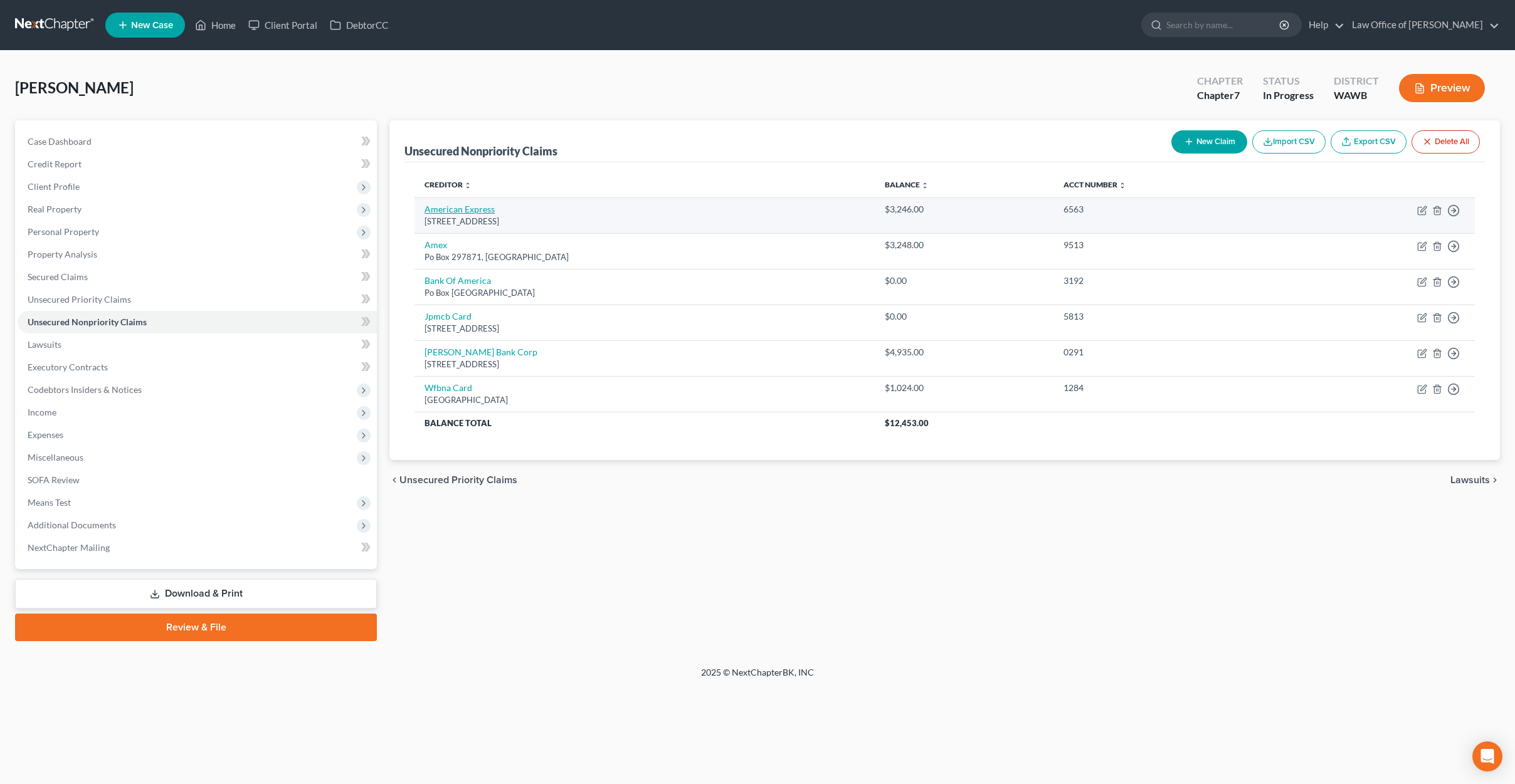
click at [475, 210] on link "American Express" at bounding box center [460, 208] width 70 height 11
select select "45"
select select "1"
select select "0"
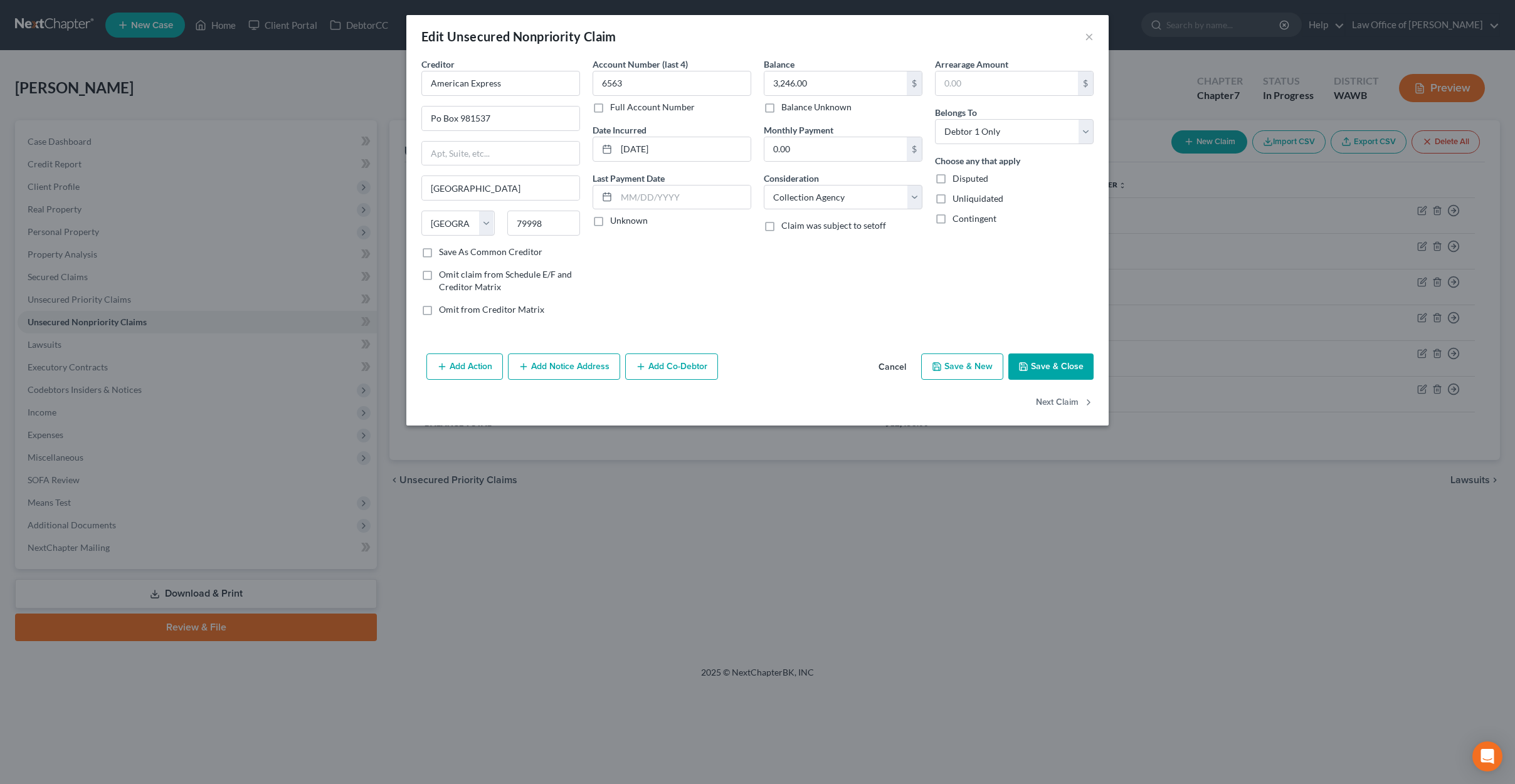
click at [893, 371] on button "Cancel" at bounding box center [893, 367] width 48 height 25
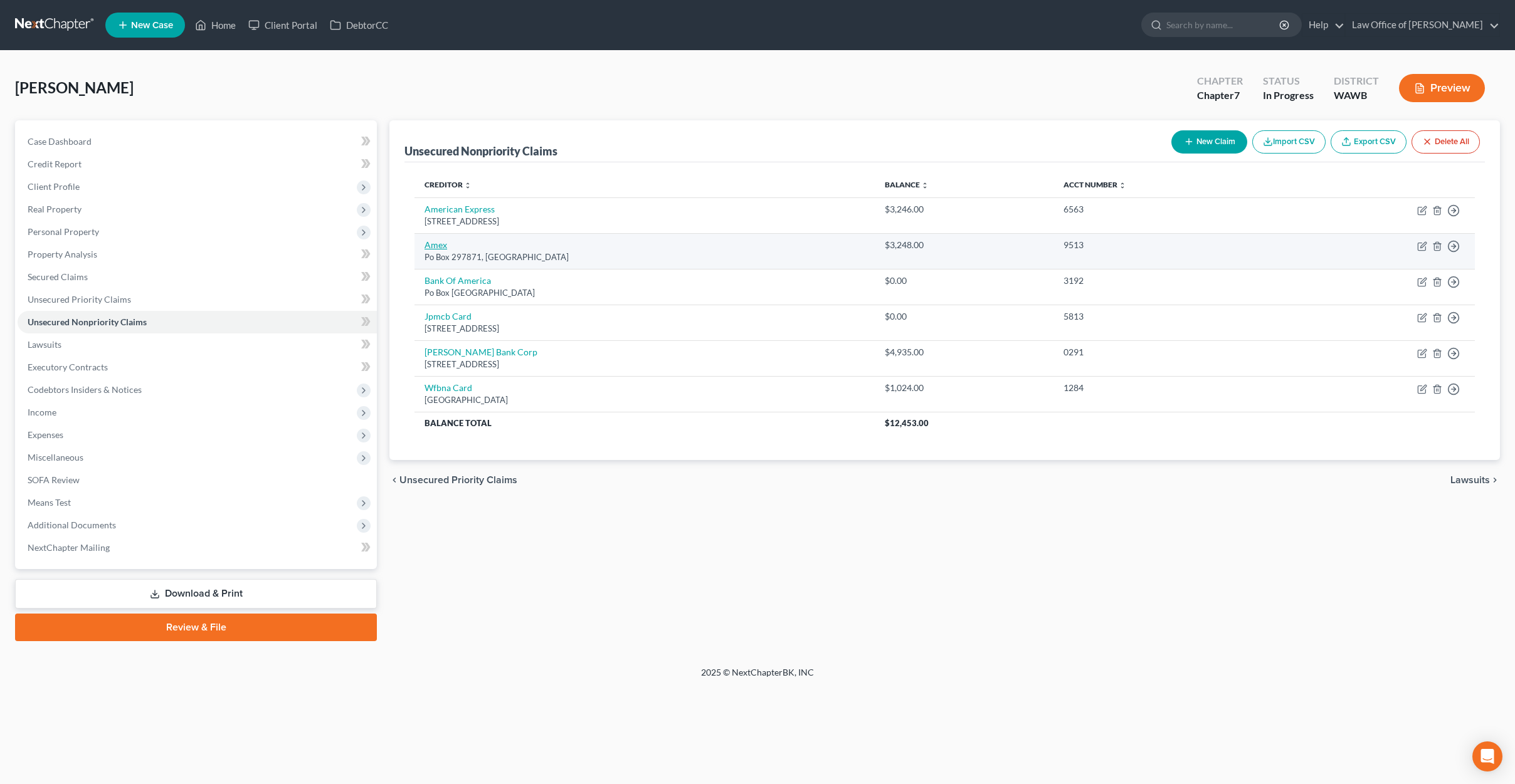
click at [427, 245] on link "Amex" at bounding box center [436, 244] width 23 height 11
select select "9"
select select "2"
select select "0"
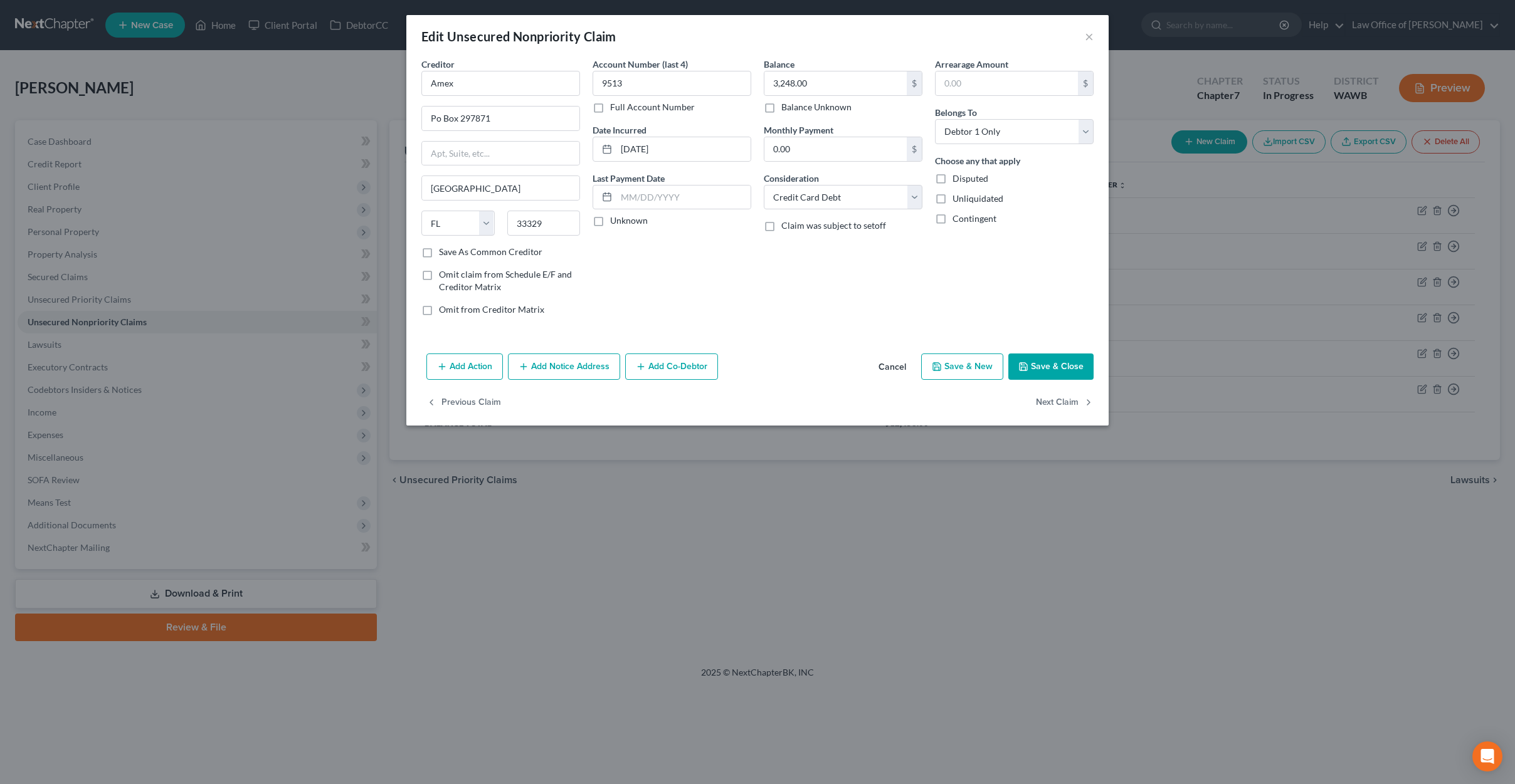
click at [896, 367] on button "Cancel" at bounding box center [893, 367] width 48 height 25
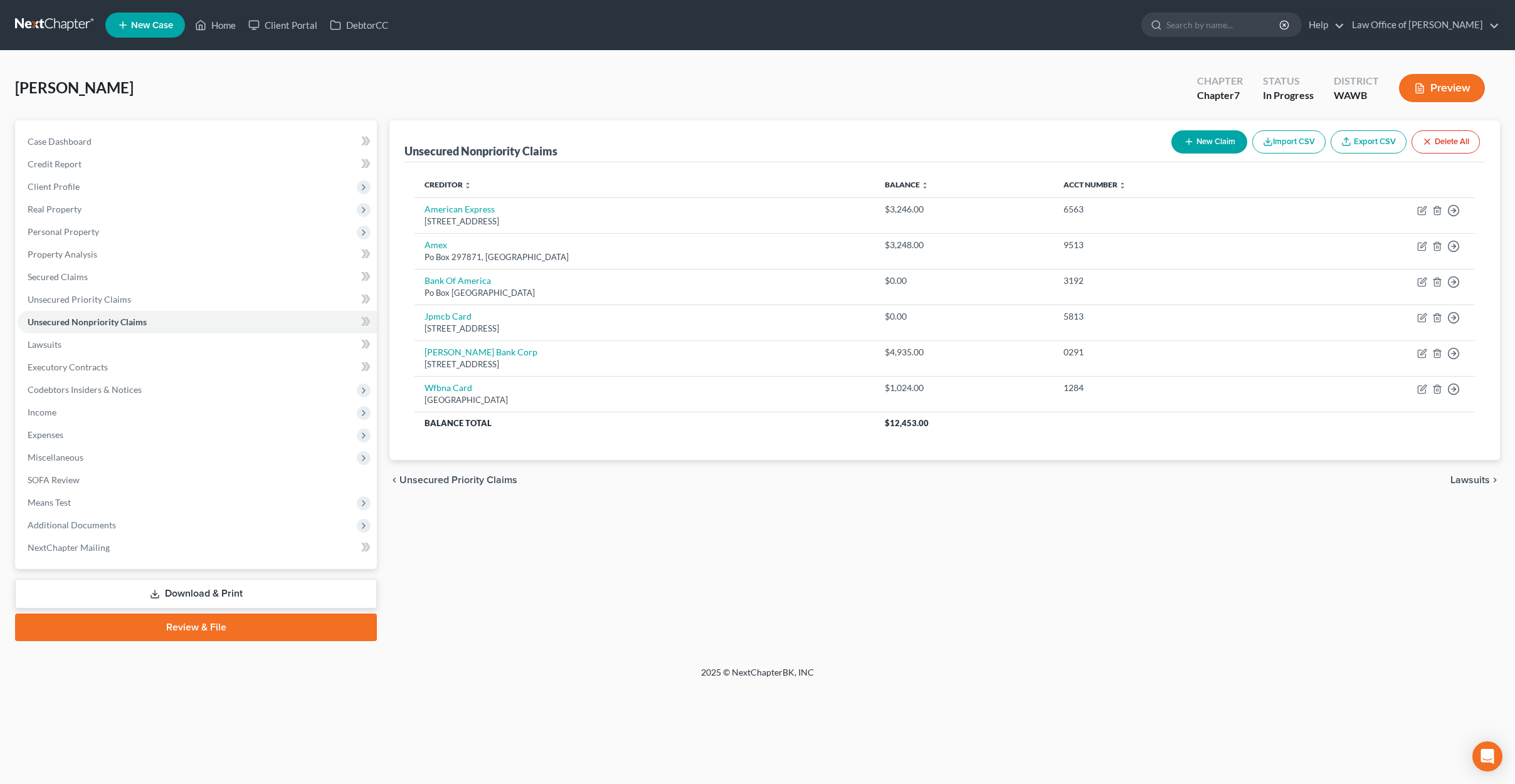
click at [651, 544] on div "Unsecured Nonpriority Claims New Claim Import CSV Export CSV Delete All Credito…" at bounding box center [944, 380] width 1123 height 521
click at [221, 420] on span "Income" at bounding box center [198, 412] width 359 height 23
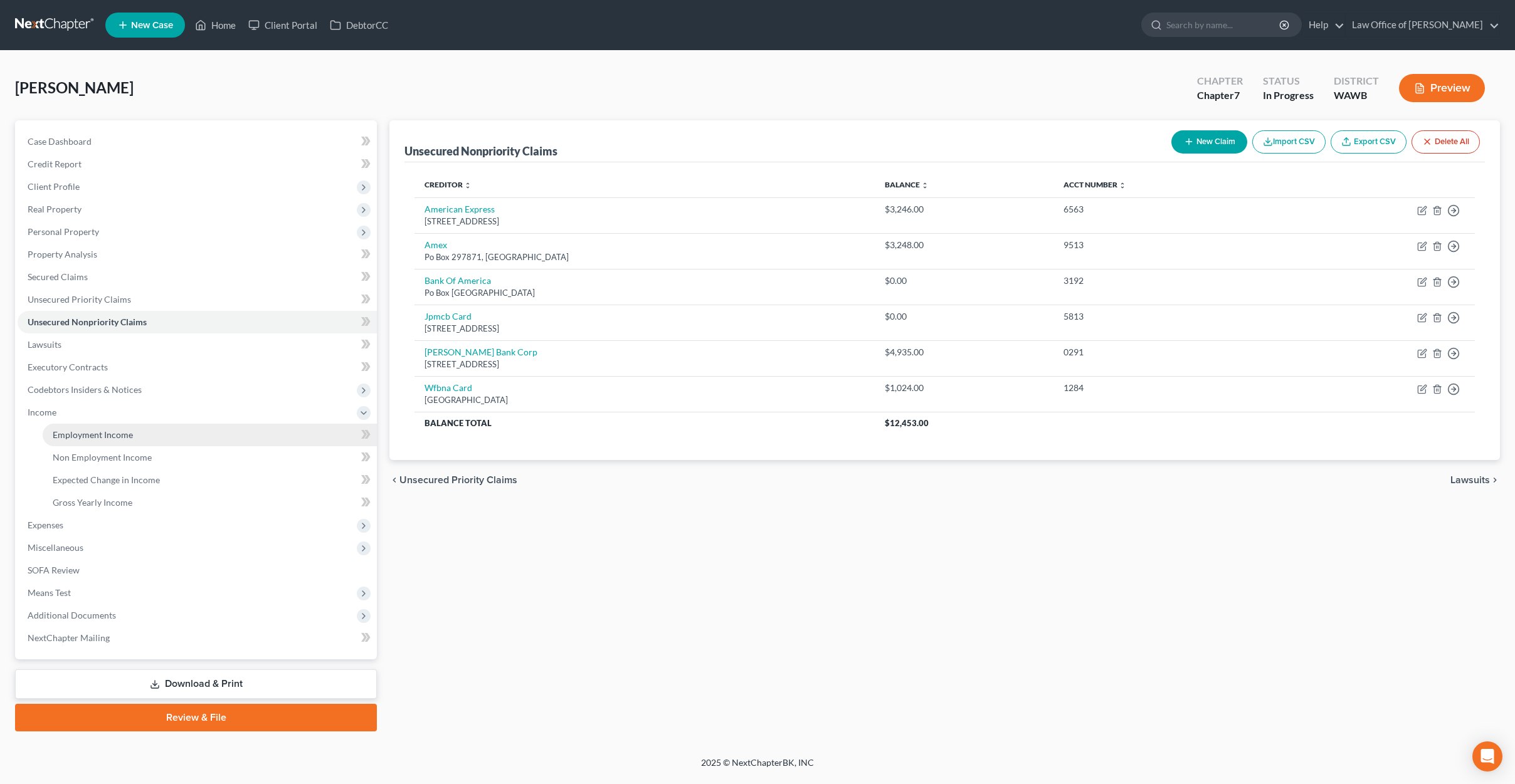
click at [223, 427] on link "Employment Income" at bounding box center [209, 435] width 335 height 23
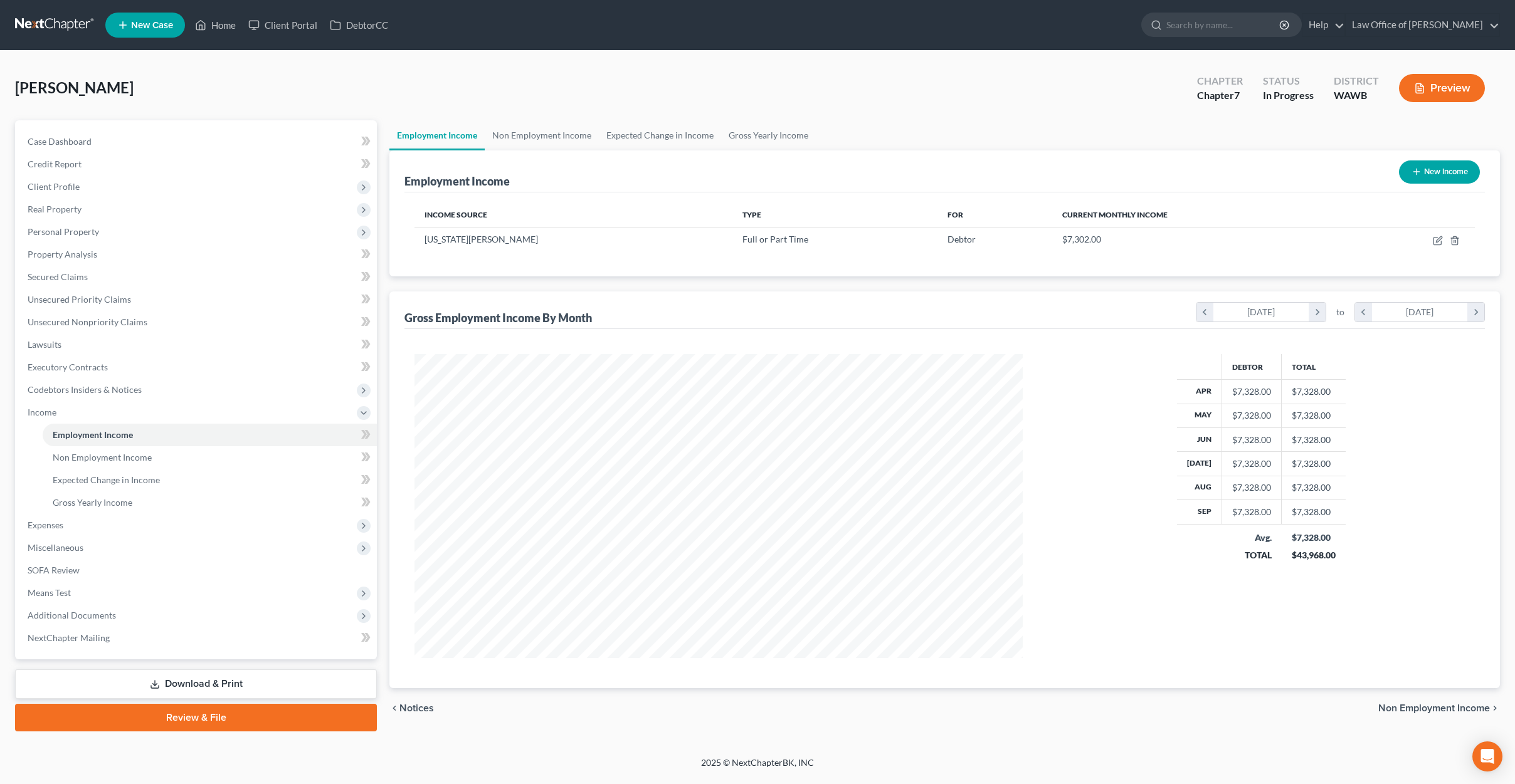
scroll to position [304, 633]
click at [222, 525] on span "Expenses" at bounding box center [198, 525] width 359 height 23
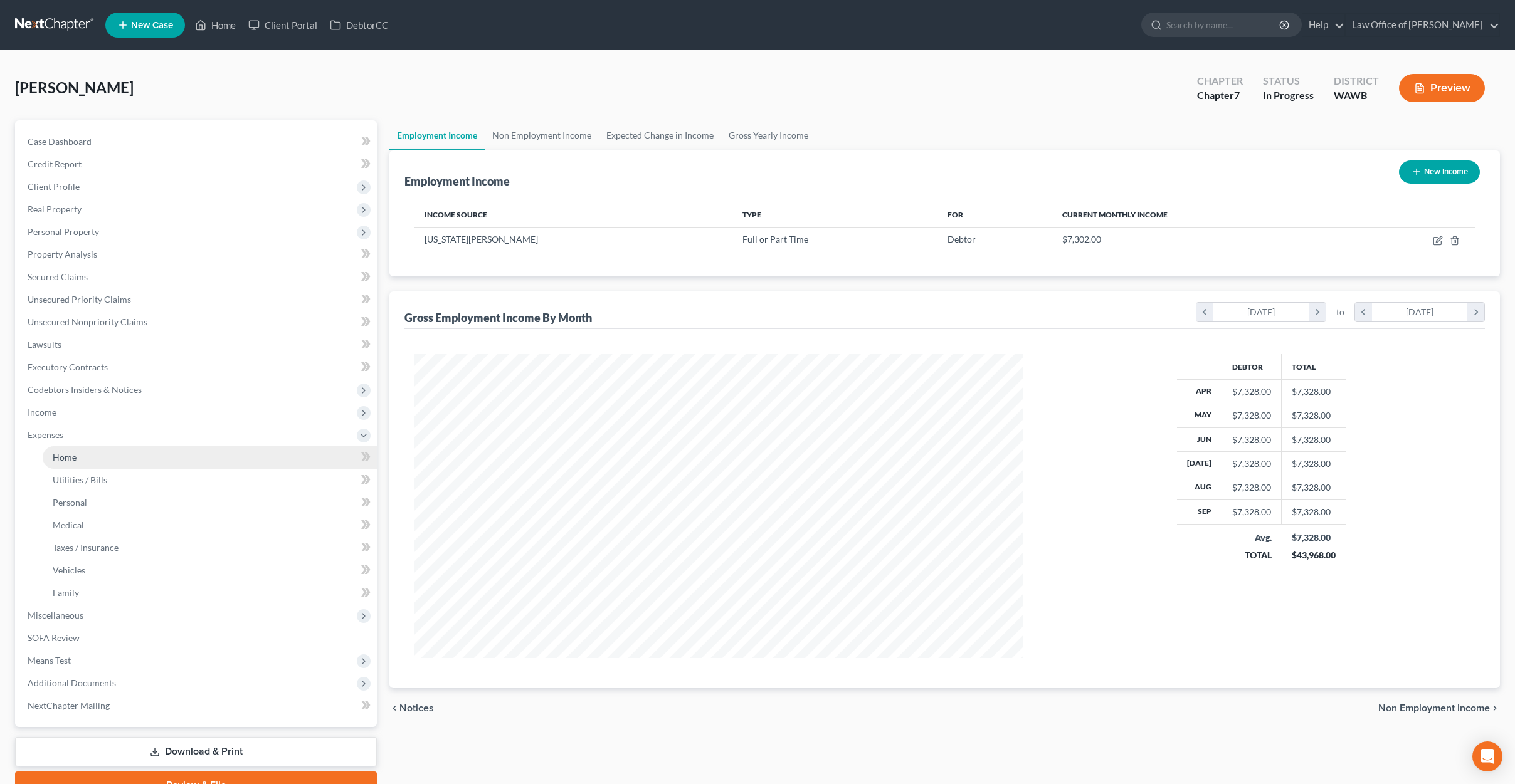
click at [209, 462] on link "Home" at bounding box center [209, 457] width 335 height 23
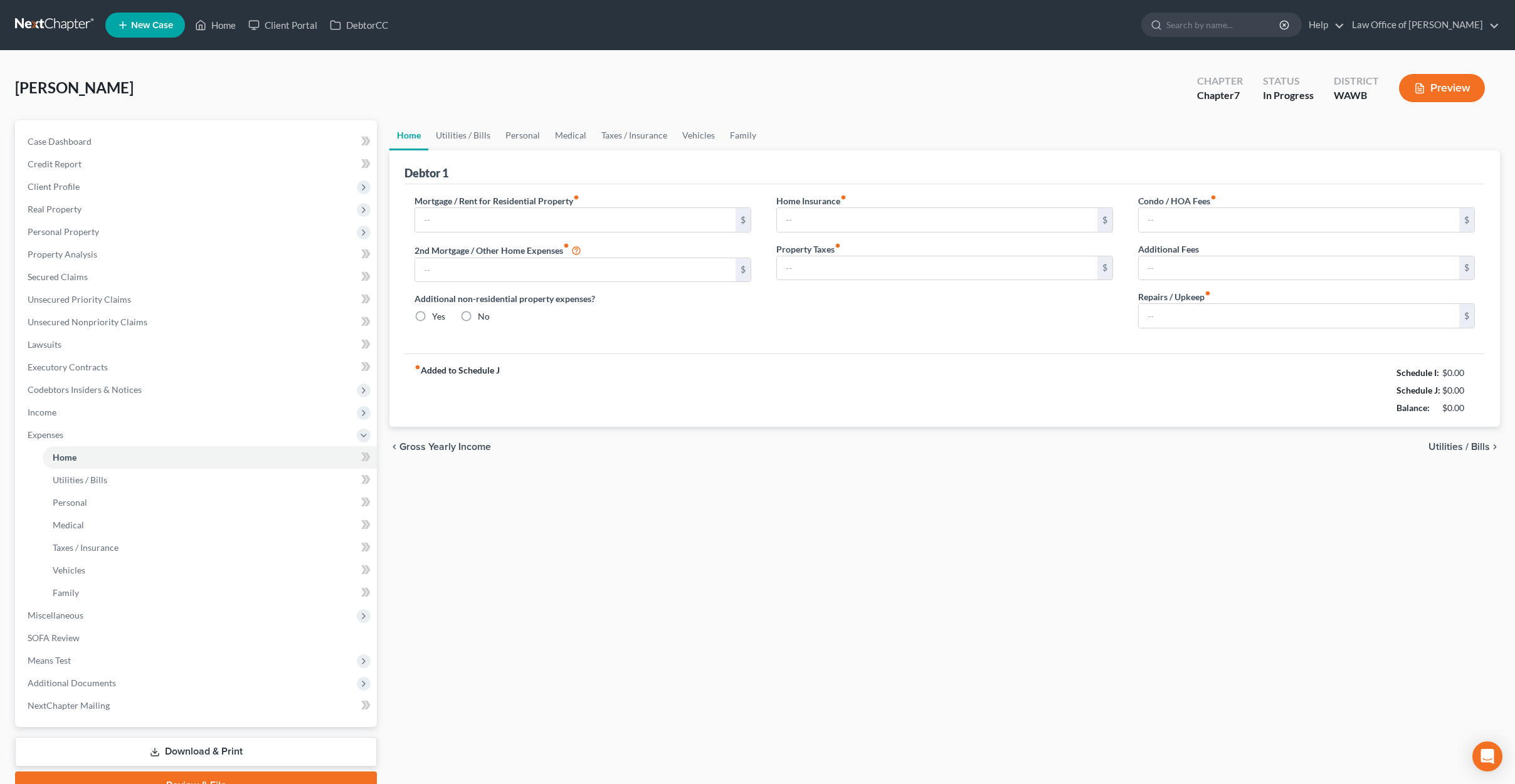
type input "2,700.00"
type input "0.00"
radio input "true"
type input "0.00"
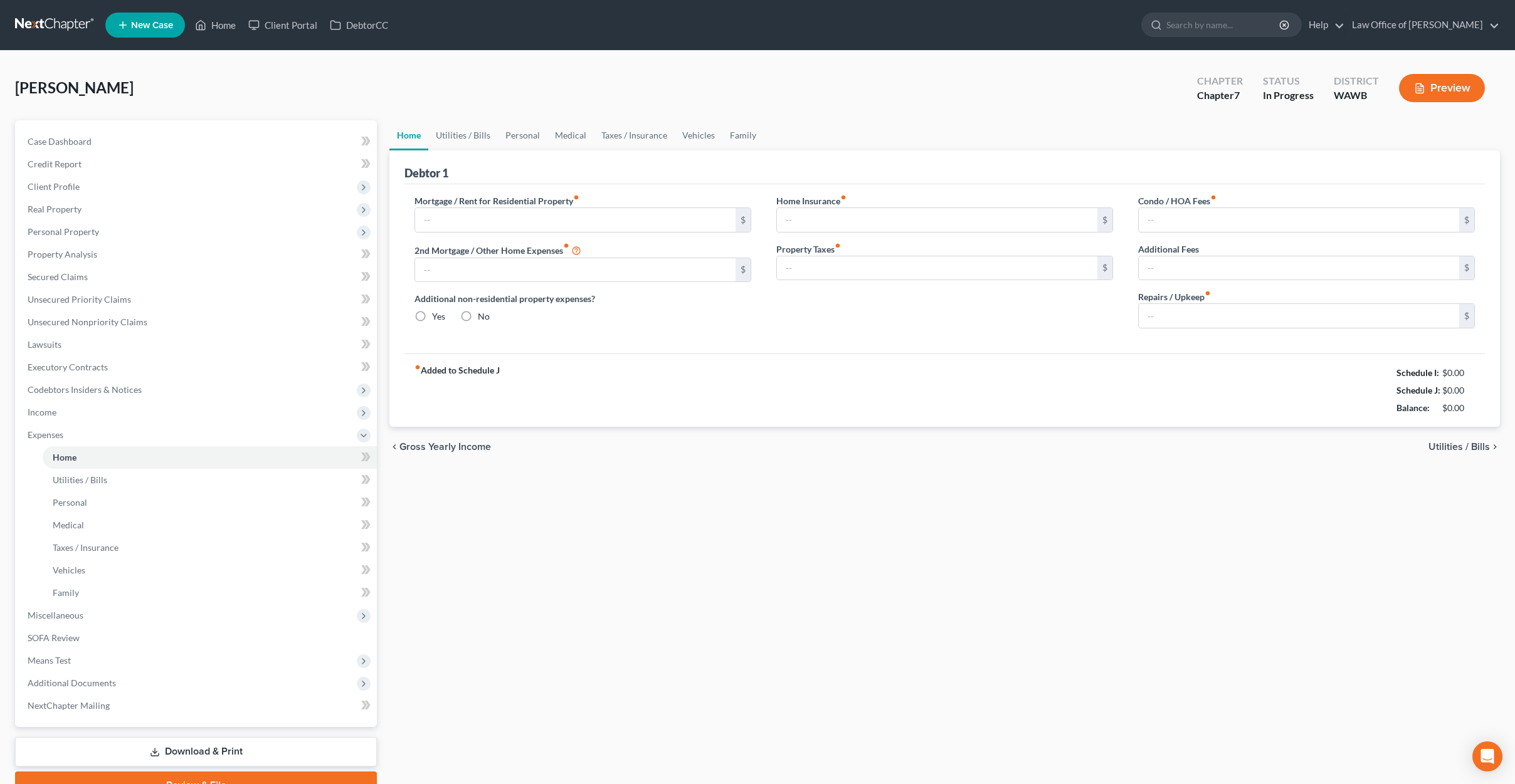
type input "0.00"
click at [456, 137] on link "Utilities / Bills" at bounding box center [463, 135] width 69 height 30
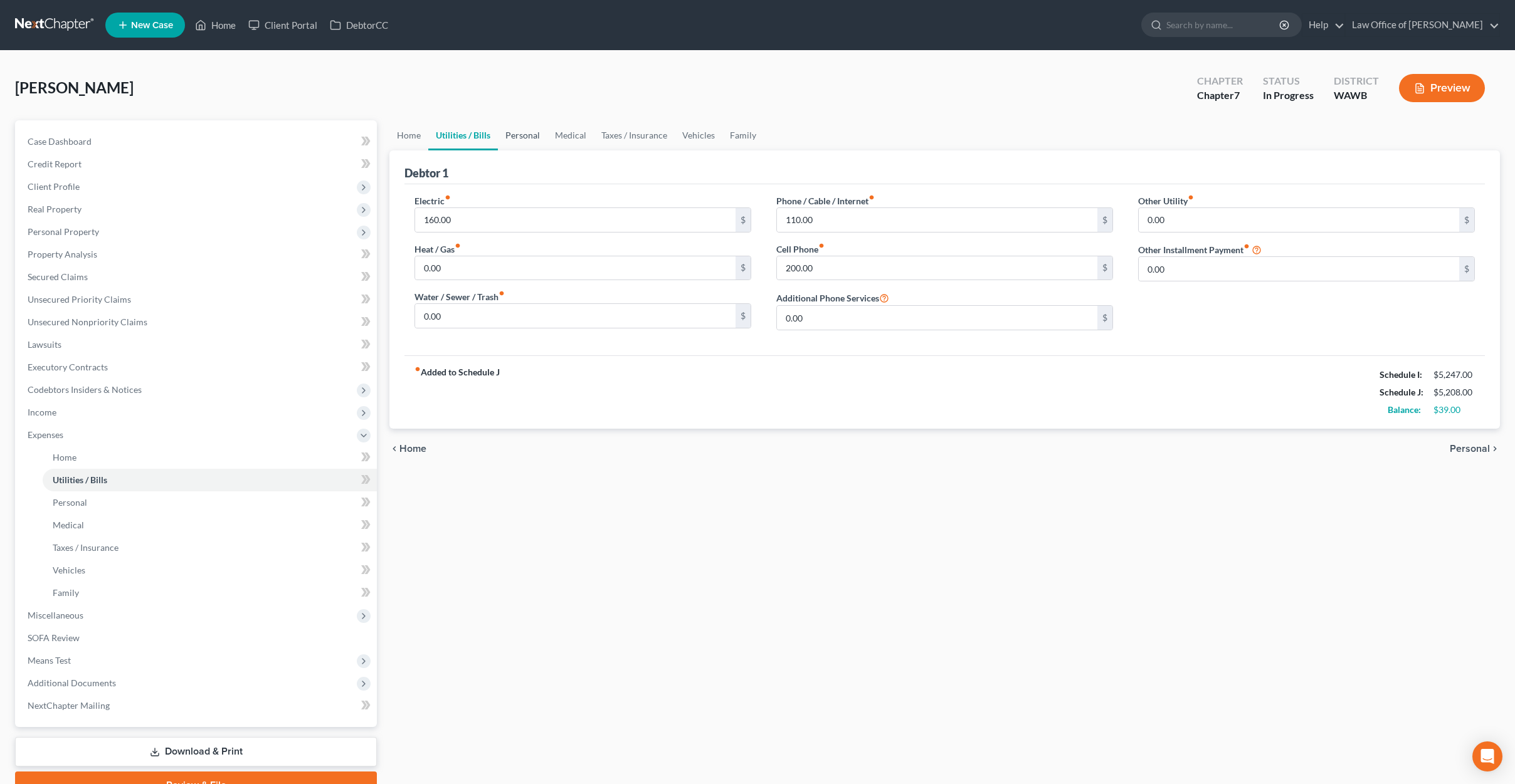
click at [504, 139] on link "Personal" at bounding box center [523, 135] width 50 height 30
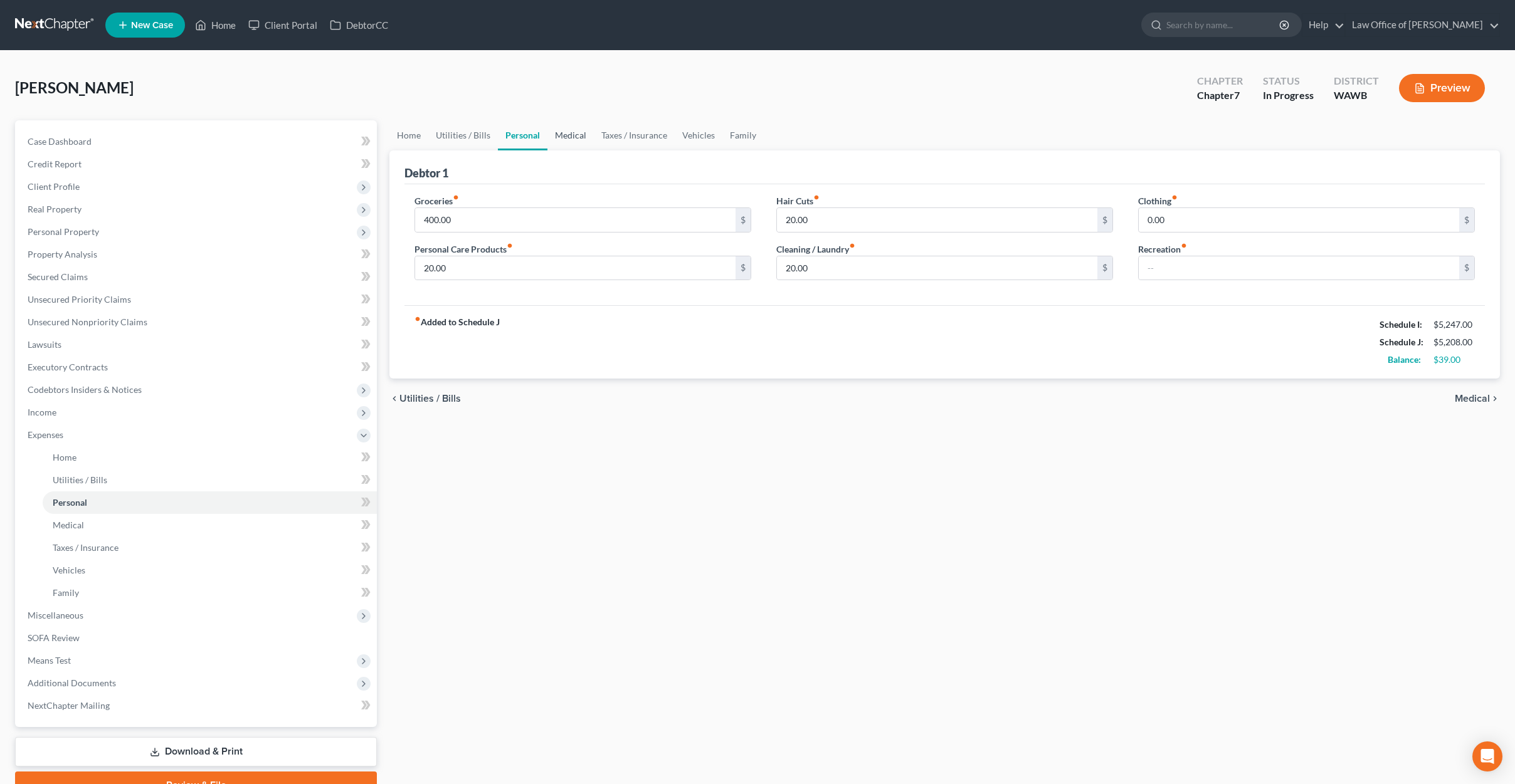
click at [563, 142] on link "Medical" at bounding box center [570, 135] width 47 height 30
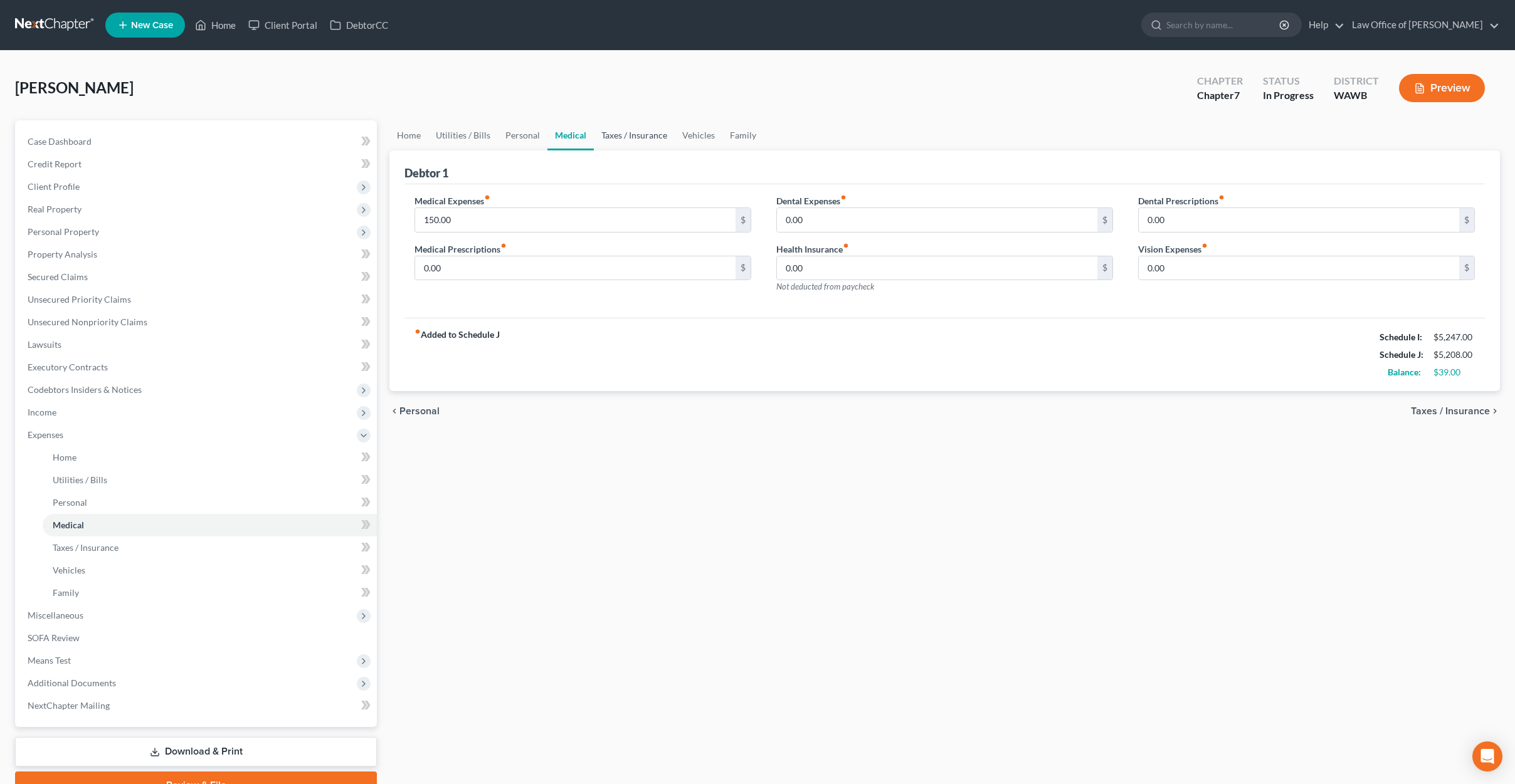
click at [617, 137] on link "Taxes / Insurance" at bounding box center [633, 135] width 80 height 30
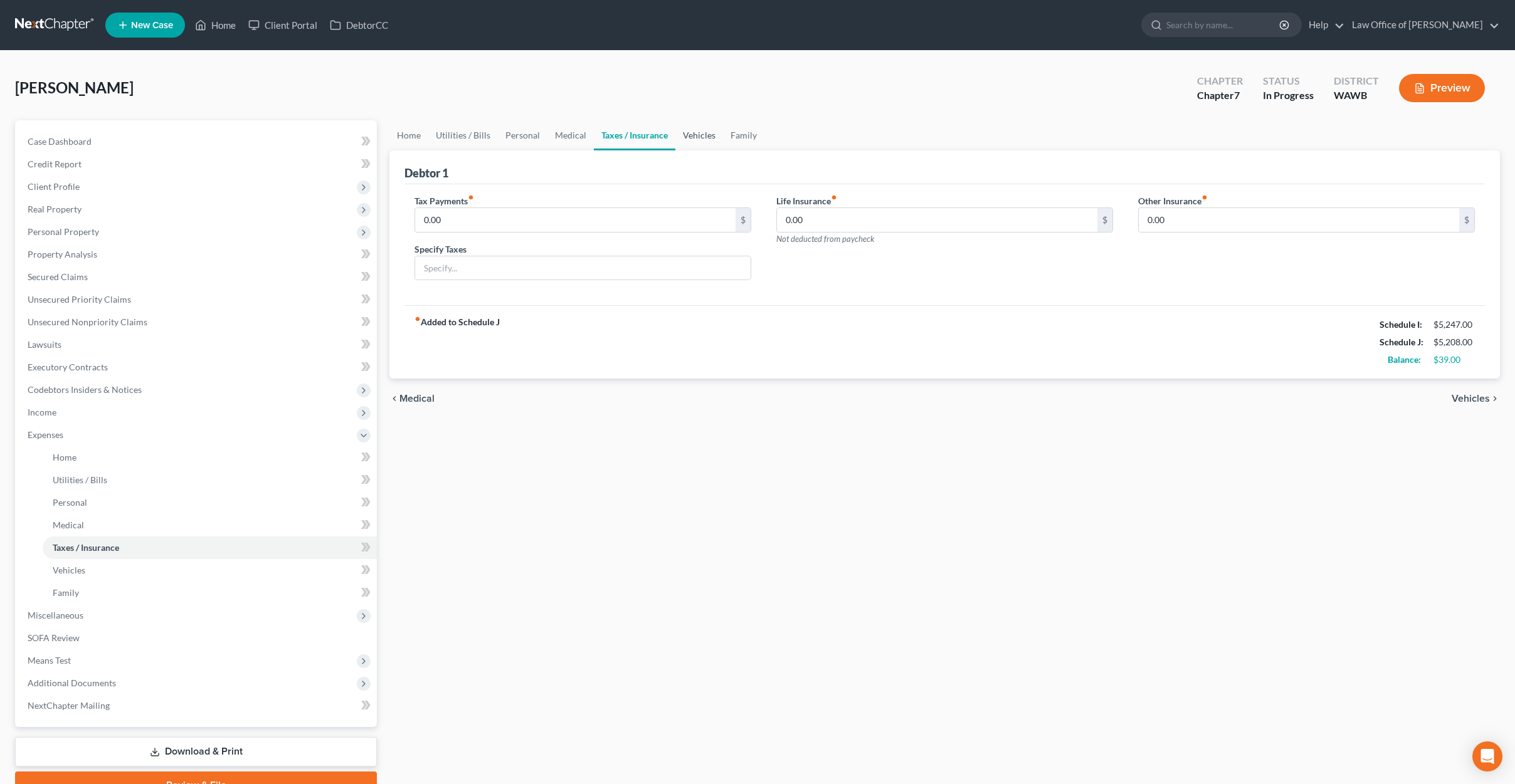
click at [675, 130] on link "Vehicles" at bounding box center [699, 135] width 48 height 30
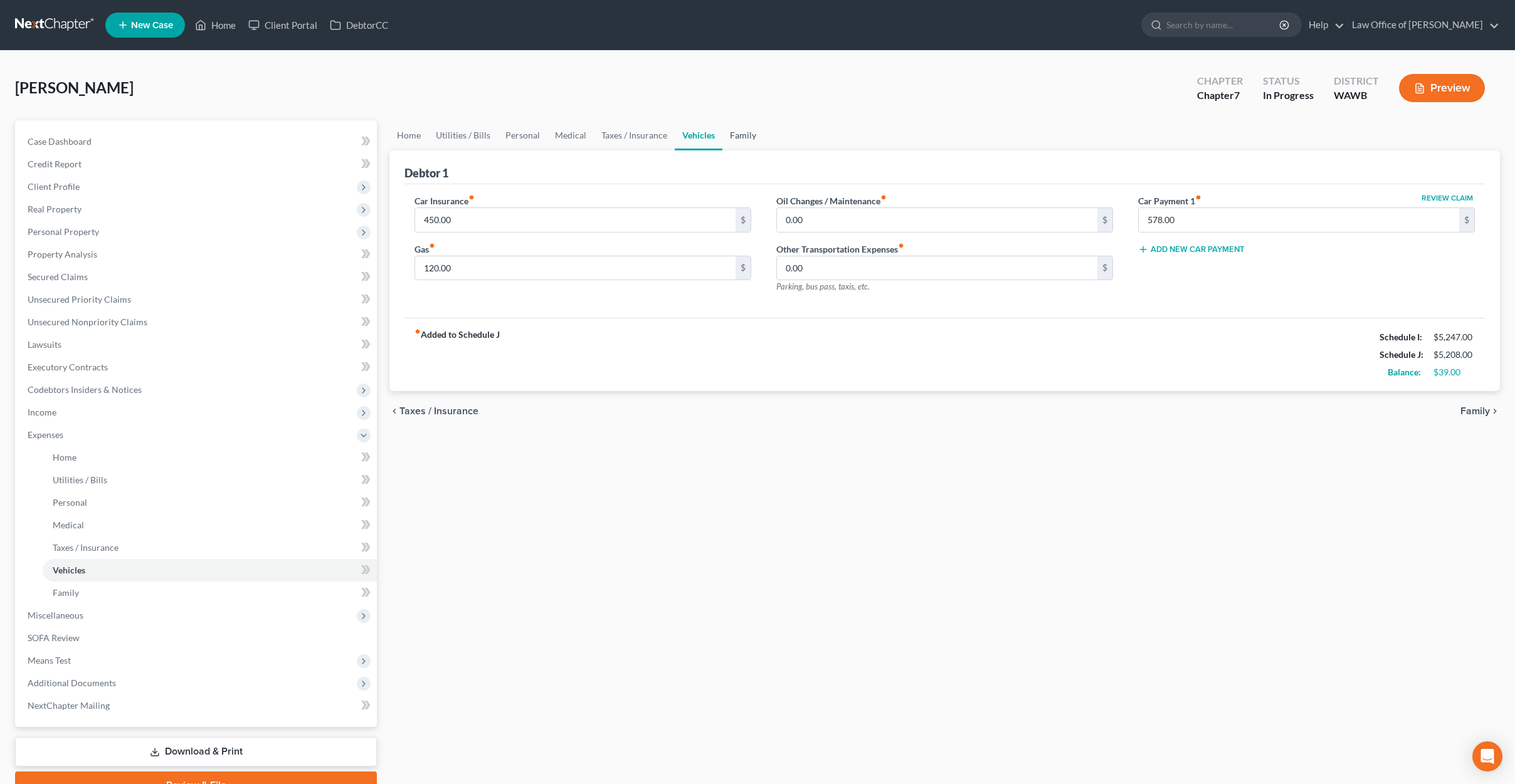
click at [728, 135] on link "Family" at bounding box center [744, 135] width 42 height 30
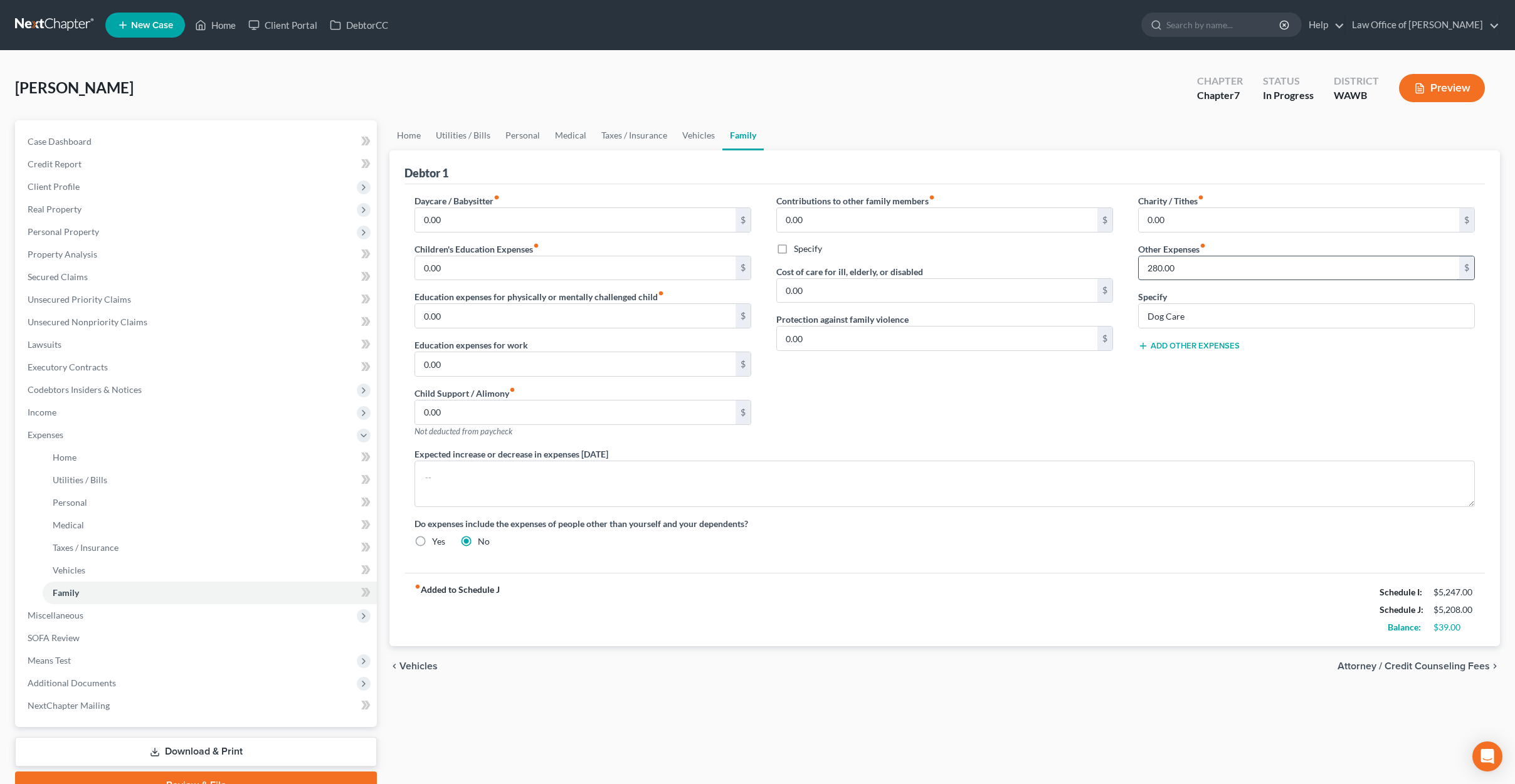
click at [1194, 269] on input "280.00" at bounding box center [1299, 268] width 321 height 24
click at [151, 460] on link "Home" at bounding box center [209, 457] width 335 height 23
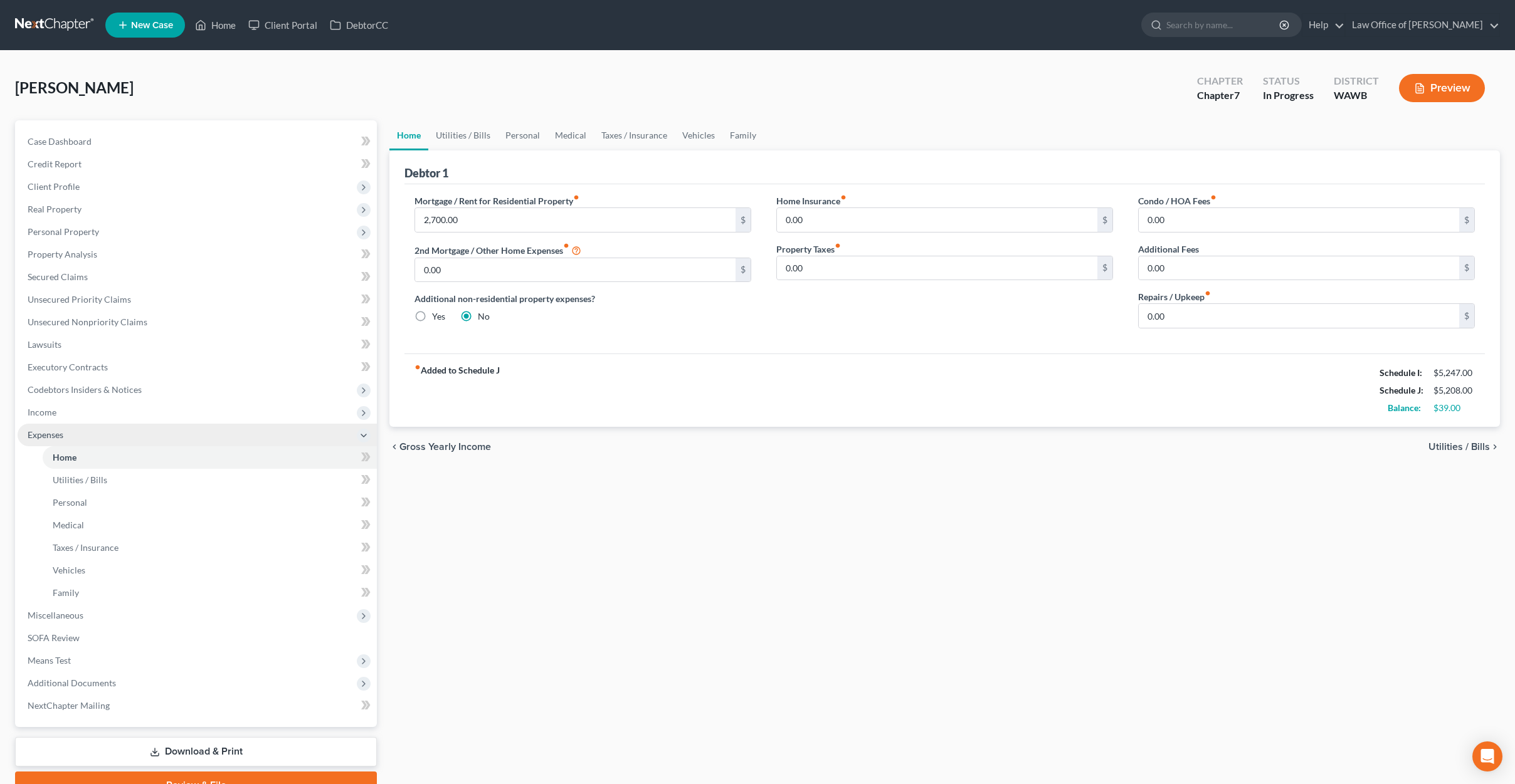
click at [127, 432] on span "Expenses" at bounding box center [198, 435] width 359 height 23
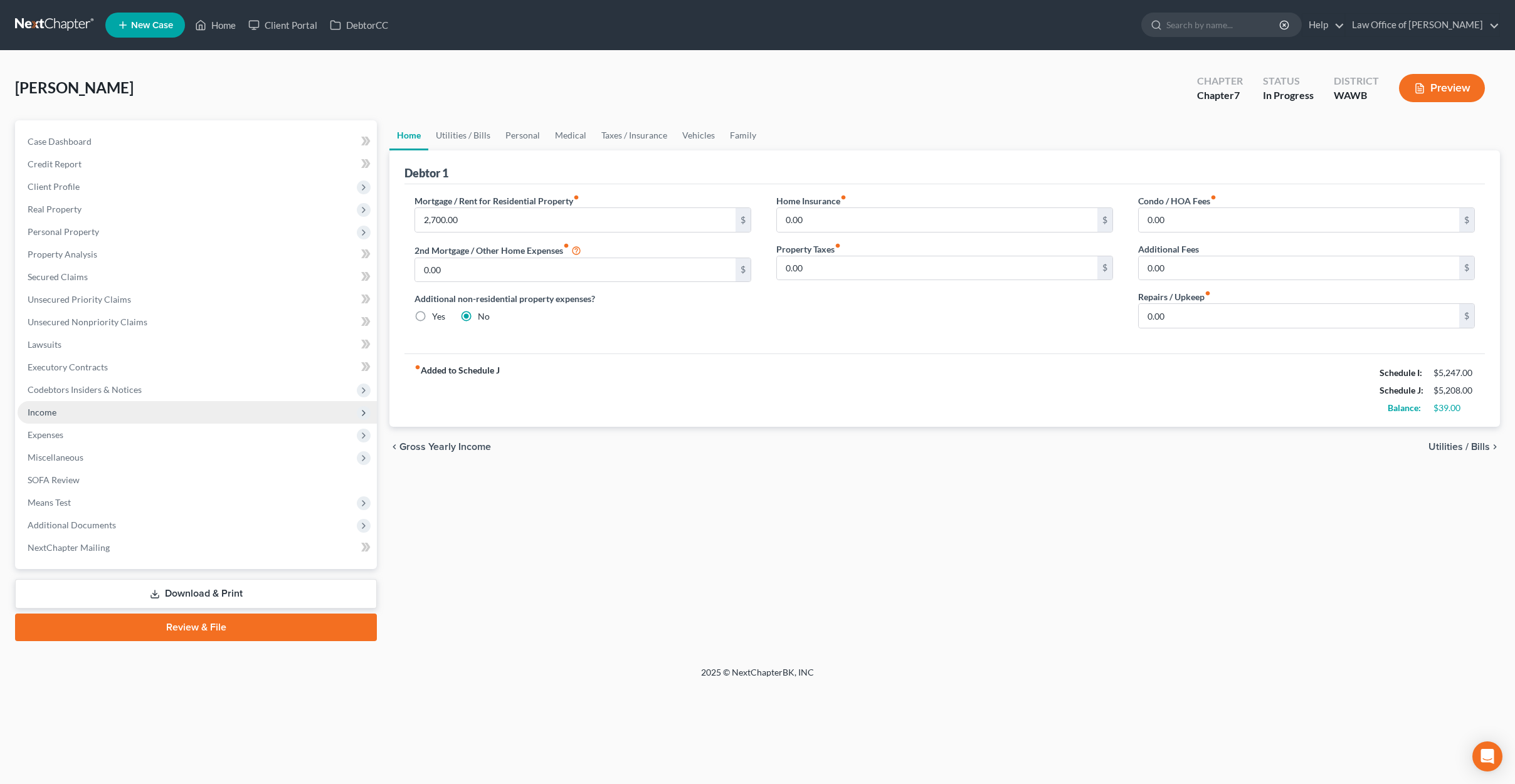
click at [131, 419] on span "Income" at bounding box center [198, 412] width 359 height 23
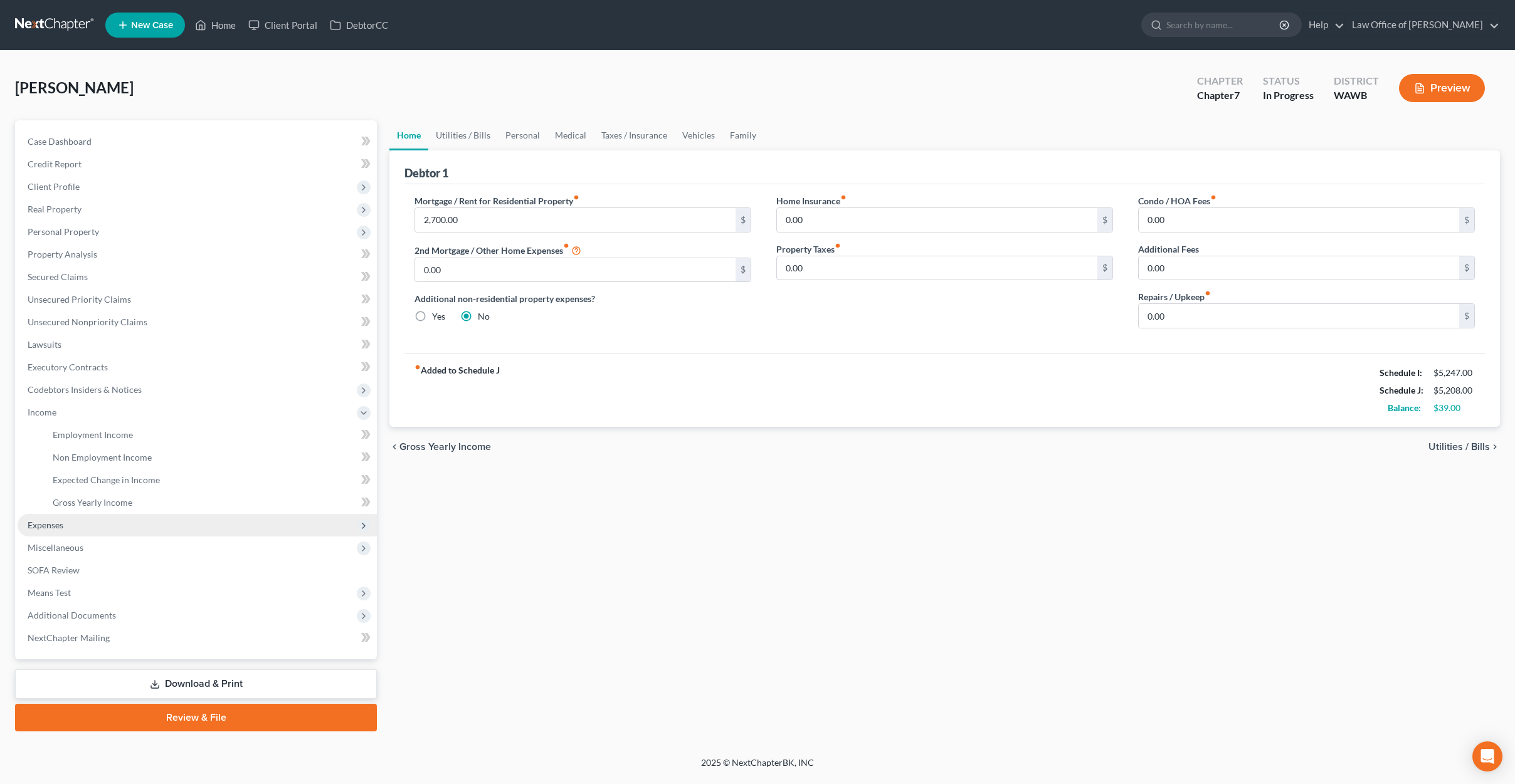
click at [107, 520] on span "Expenses" at bounding box center [198, 525] width 359 height 23
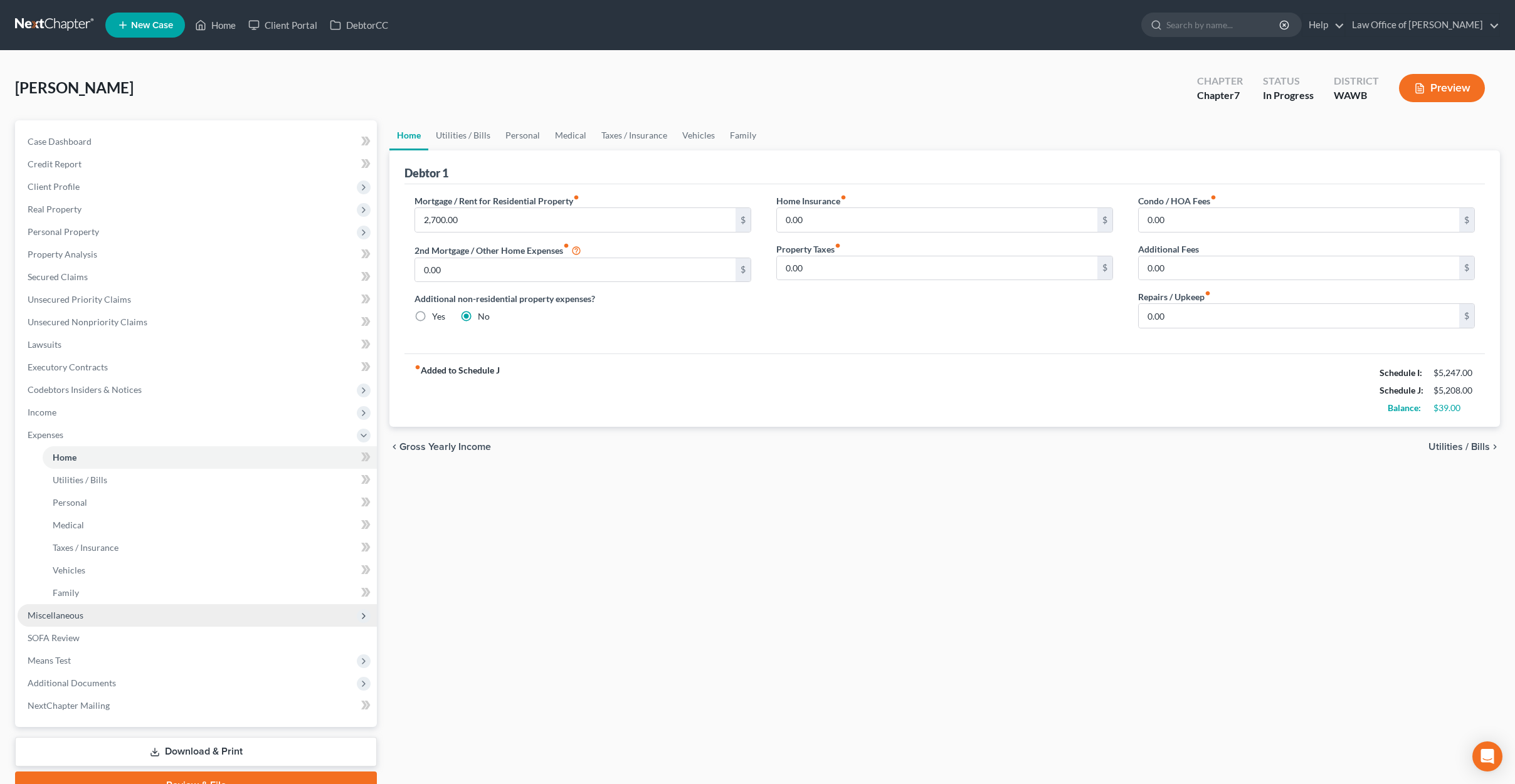
click at [101, 620] on span "Miscellaneous" at bounding box center [198, 615] width 359 height 23
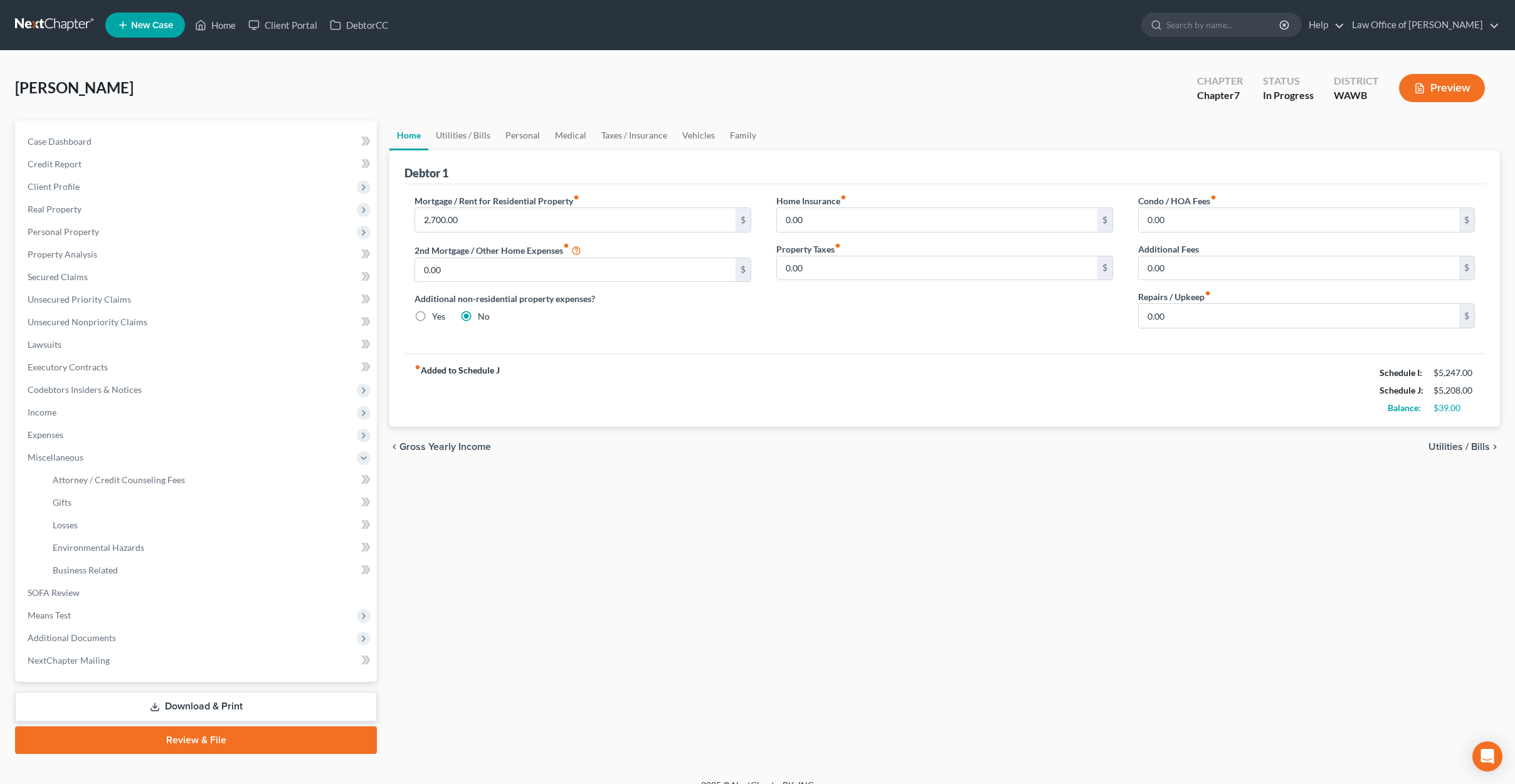
click at [58, 18] on link at bounding box center [55, 25] width 80 height 23
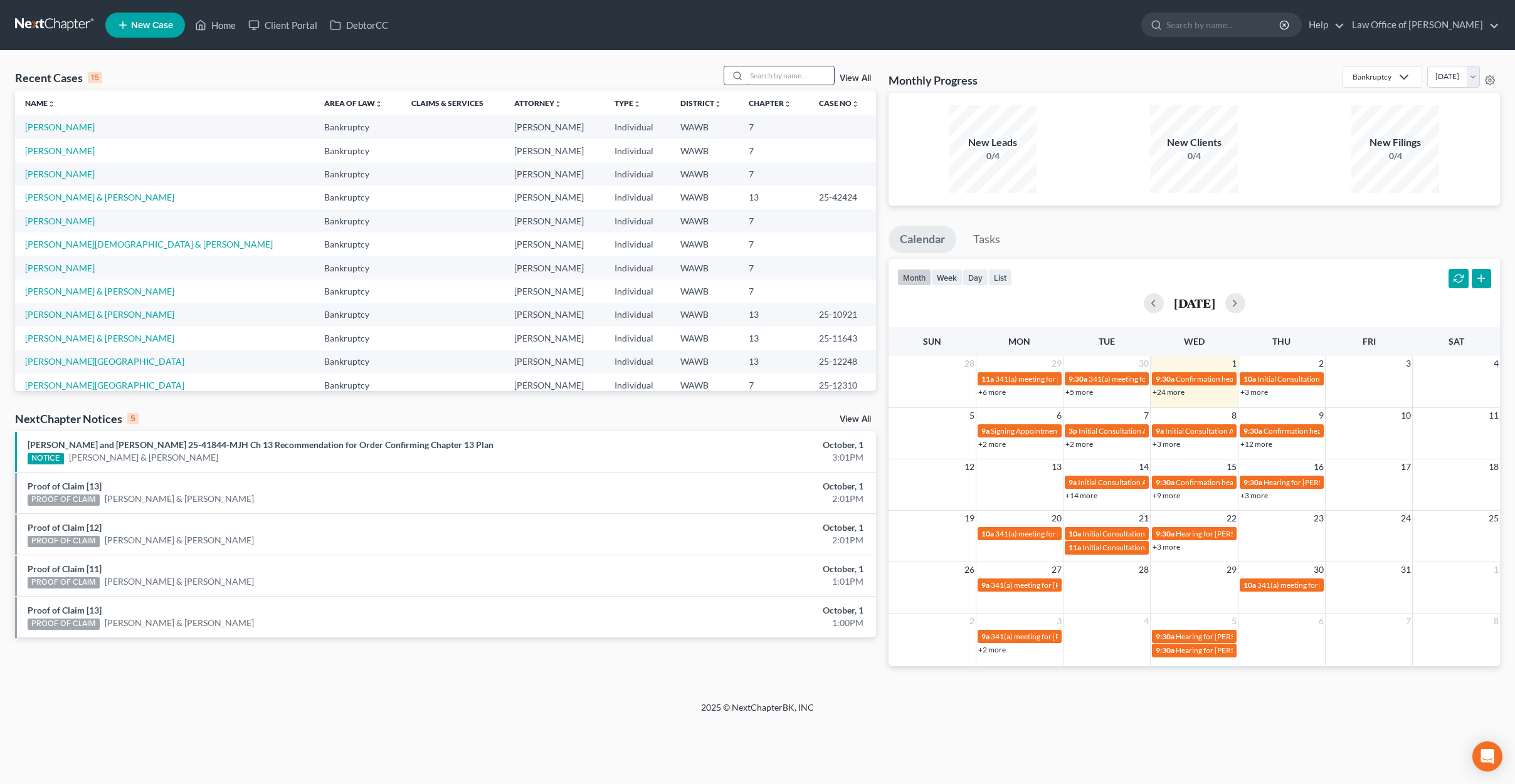
click at [753, 74] on input "search" at bounding box center [790, 75] width 87 height 18
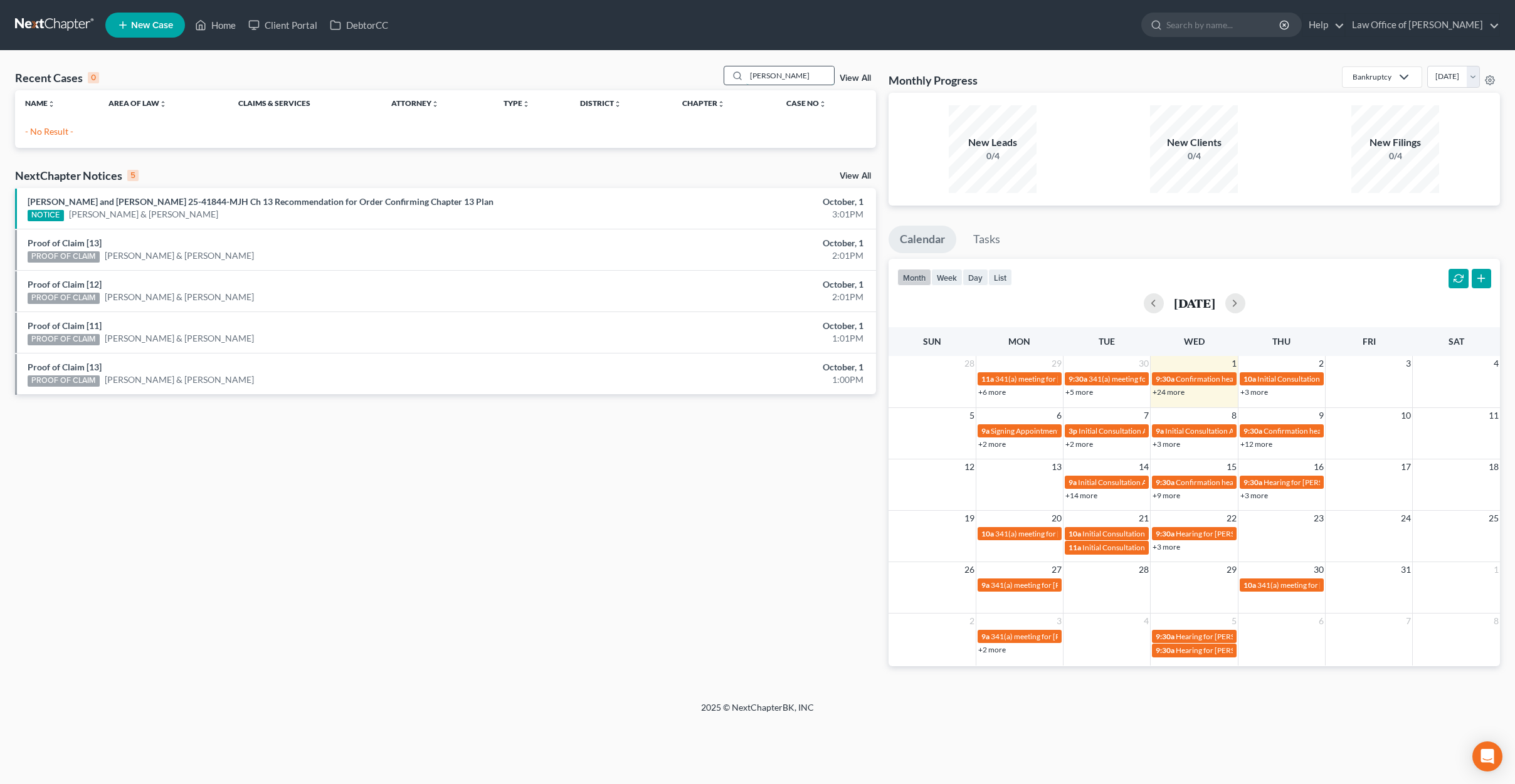
click at [780, 75] on input "[PERSON_NAME]" at bounding box center [790, 75] width 87 height 18
drag, startPoint x: 780, startPoint y: 75, endPoint x: 527, endPoint y: 55, distance: 253.8
click at [527, 55] on div "Recent Cases 0 [PERSON_NAME] View All Name unfold_more expand_more expand_less …" at bounding box center [758, 376] width 1515 height 651
type input "[PERSON_NAME]"
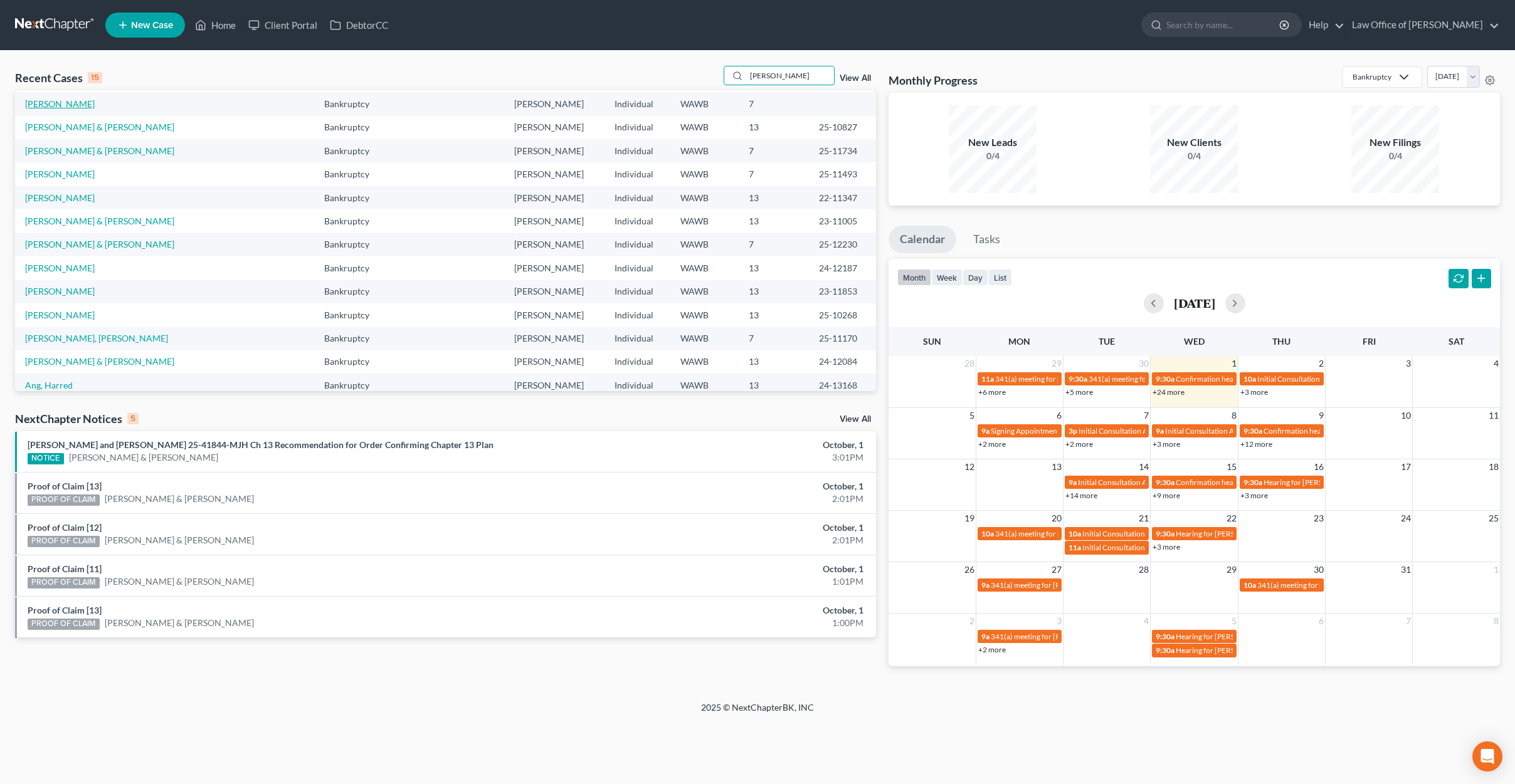
scroll to position [86, 0]
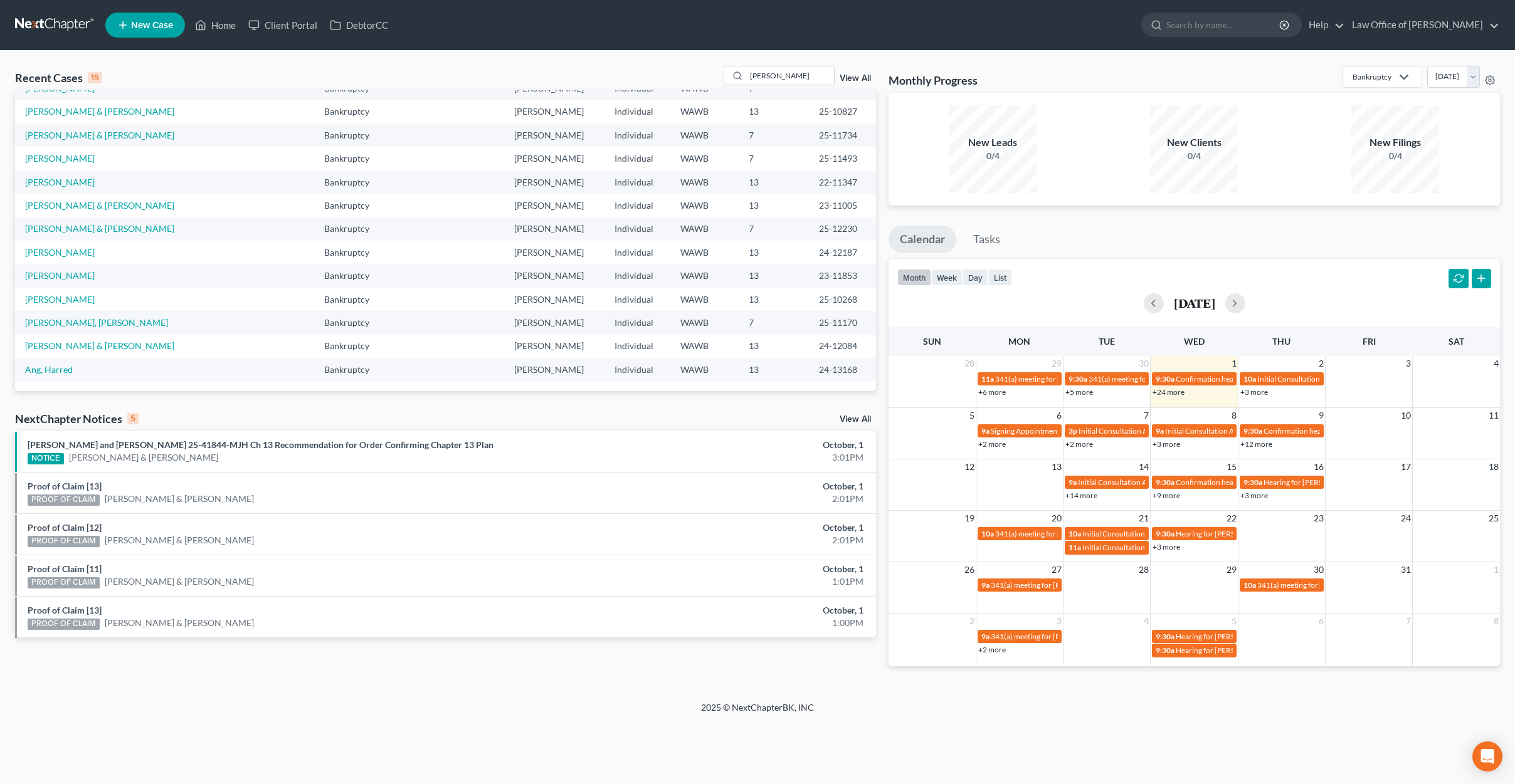
click at [868, 420] on link "View All" at bounding box center [856, 419] width 32 height 9
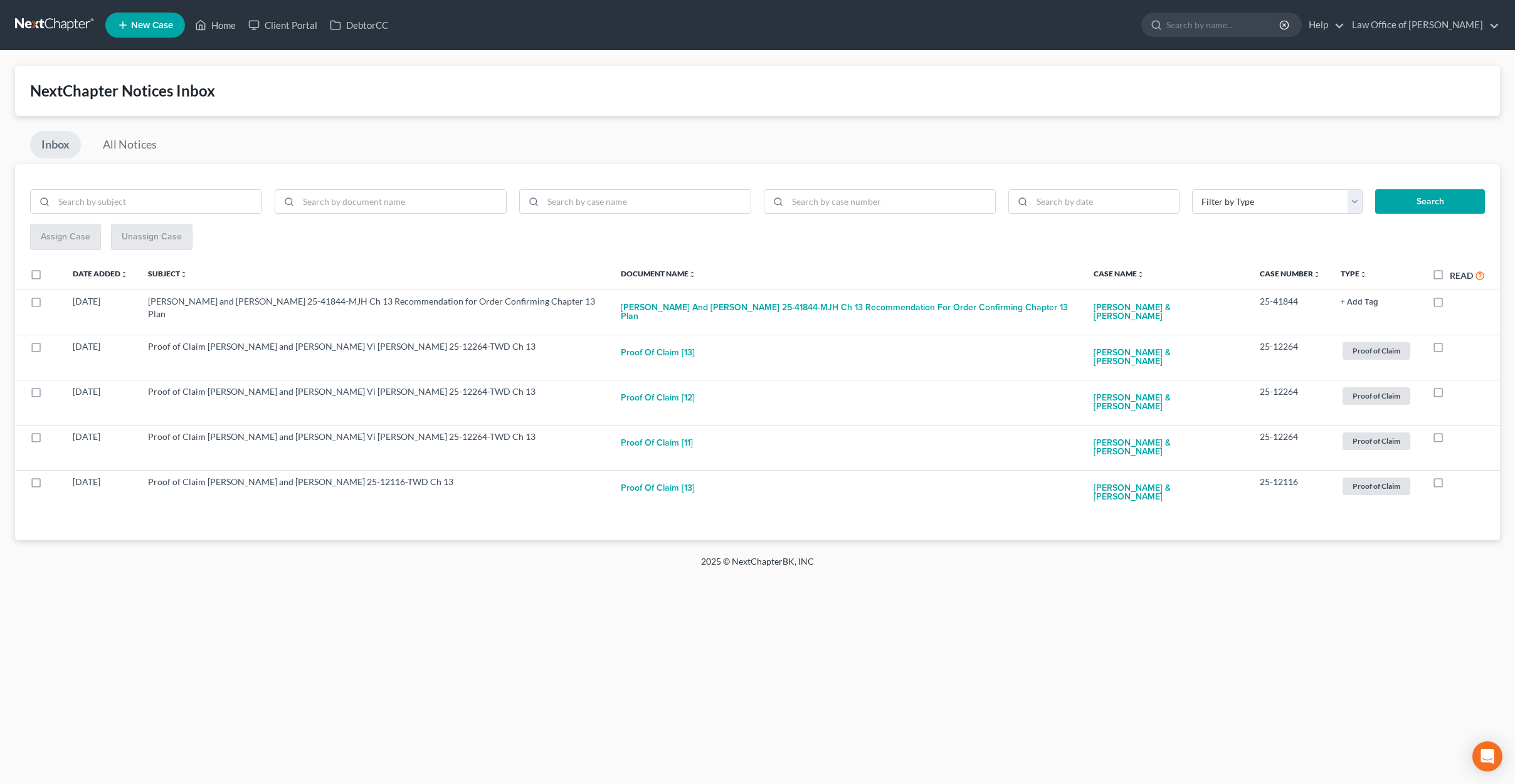
click at [1449, 275] on label "Read" at bounding box center [1466, 275] width 35 height 15
click at [1454, 275] on input "Read" at bounding box center [1458, 272] width 8 height 8
checkbox input "true"
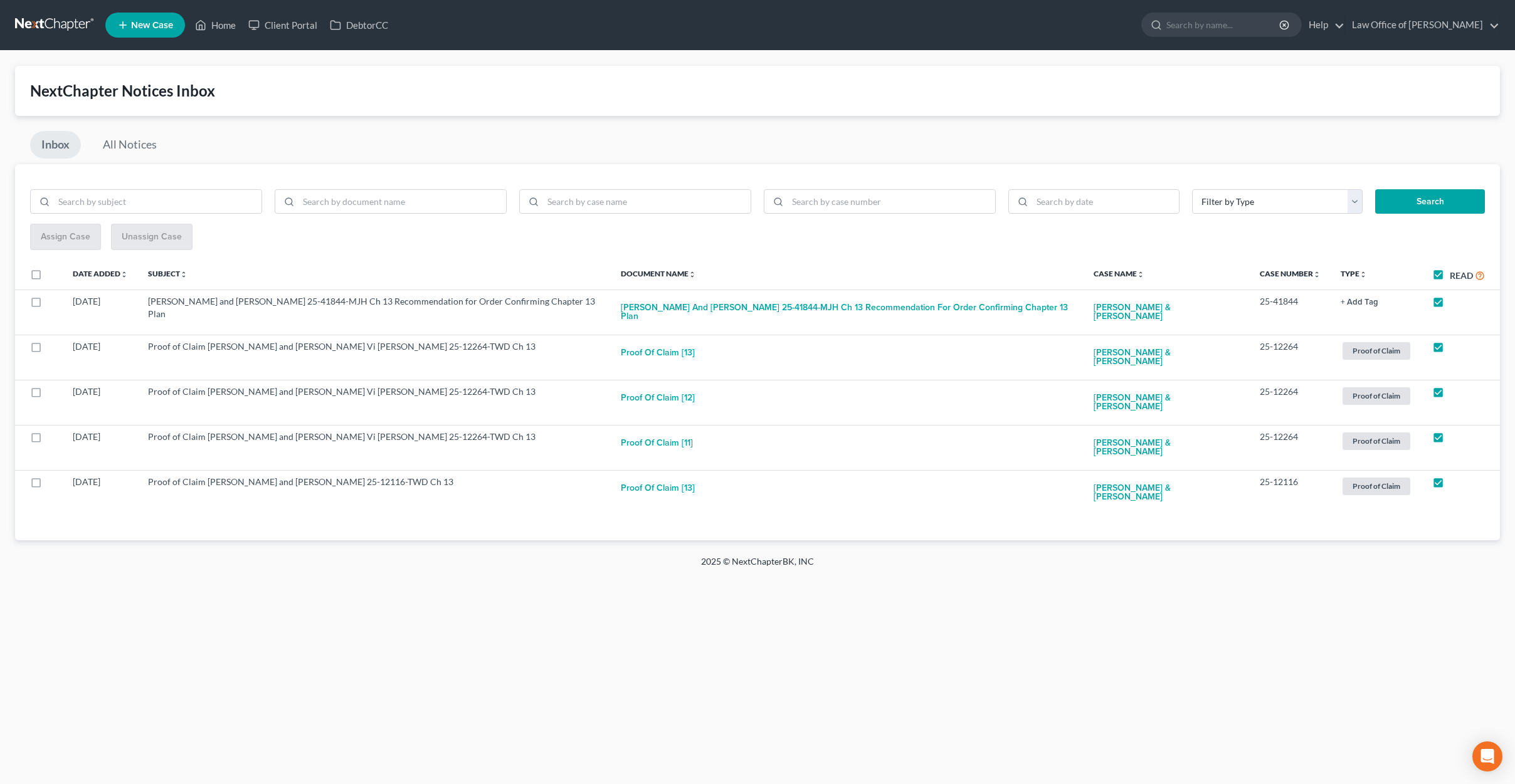
checkbox input "true"
